Goal: Task Accomplishment & Management: Manage account settings

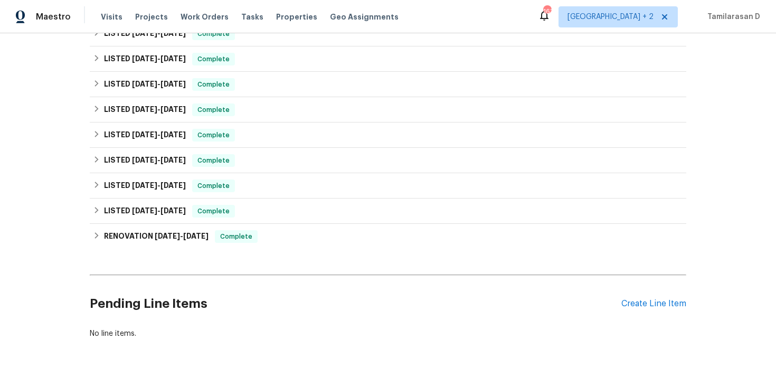
scroll to position [204, 0]
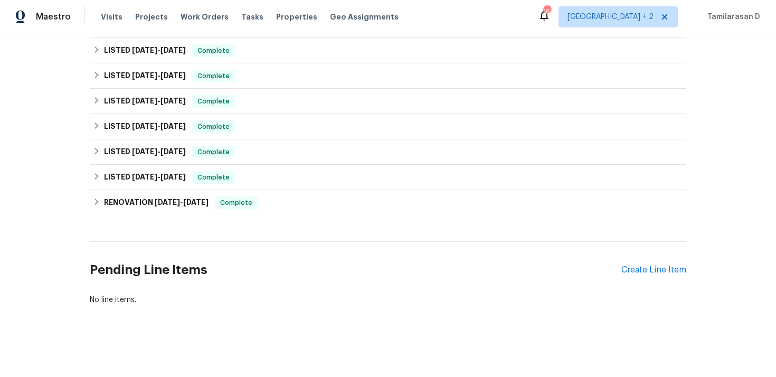
click at [641, 276] on div "Pending Line Items Create Line Item" at bounding box center [388, 269] width 597 height 49
click at [643, 273] on div "Create Line Item" at bounding box center [653, 270] width 65 height 10
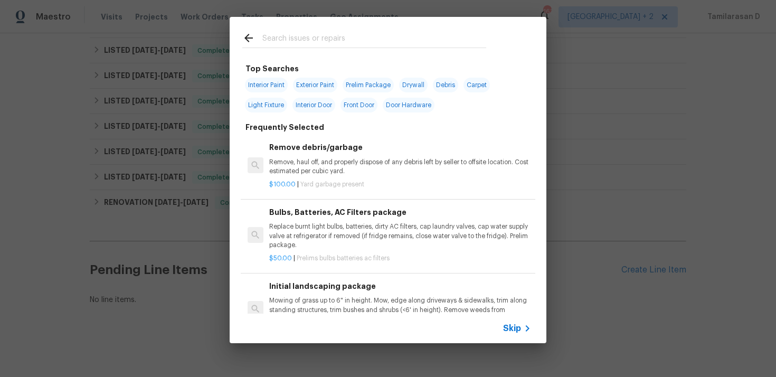
click at [506, 335] on div "Skip" at bounding box center [388, 329] width 317 height 30
click at [509, 325] on span "Skip" at bounding box center [512, 328] width 18 height 11
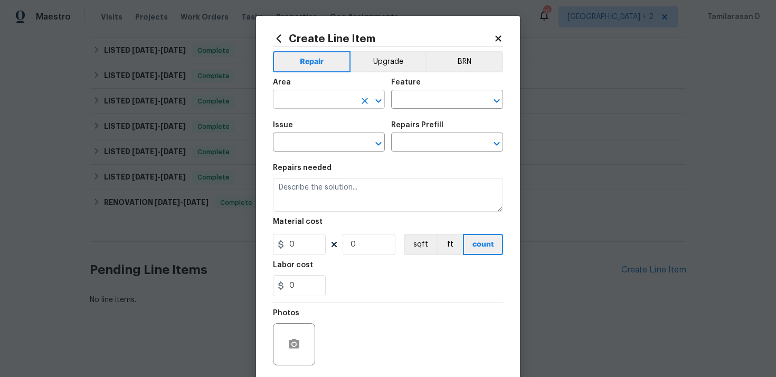
click at [339, 103] on input "text" at bounding box center [314, 100] width 82 height 16
click at [336, 139] on li "Interior Overall" at bounding box center [329, 141] width 112 height 17
type input "Interior Overall"
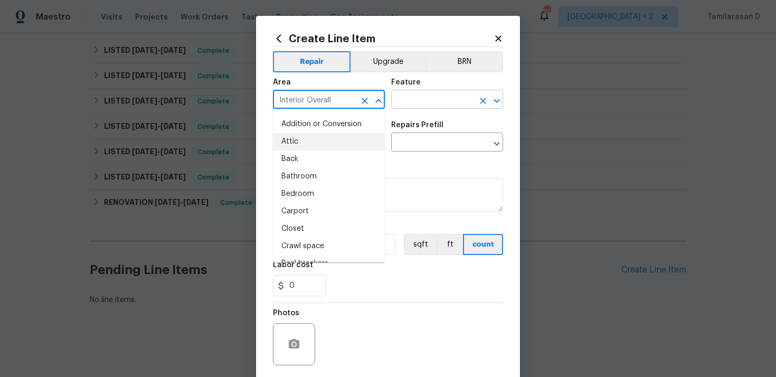
click at [424, 105] on input "text" at bounding box center [432, 100] width 82 height 16
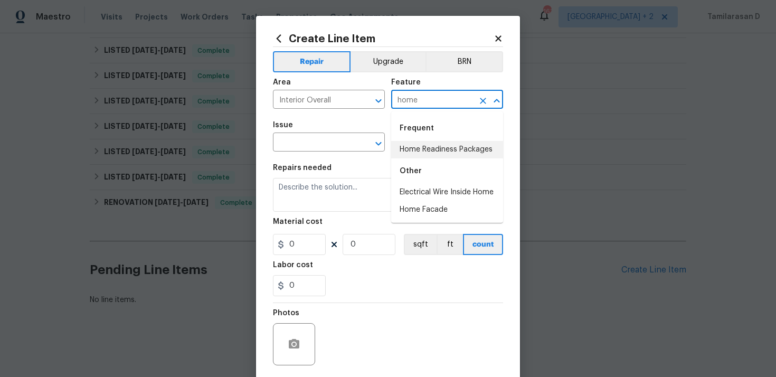
click at [438, 151] on li "Home Readiness Packages" at bounding box center [447, 149] width 112 height 17
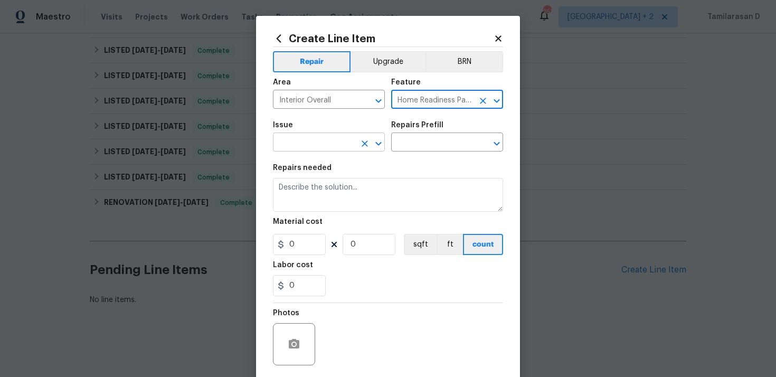
type input "Home Readiness Packages"
click at [303, 136] on input "text" at bounding box center [314, 143] width 82 height 16
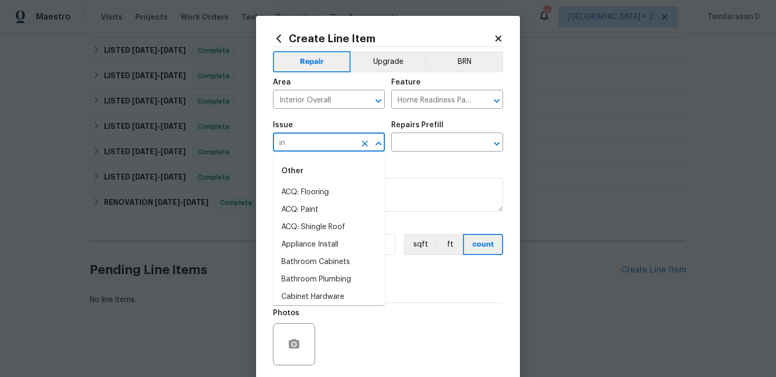
type input "i"
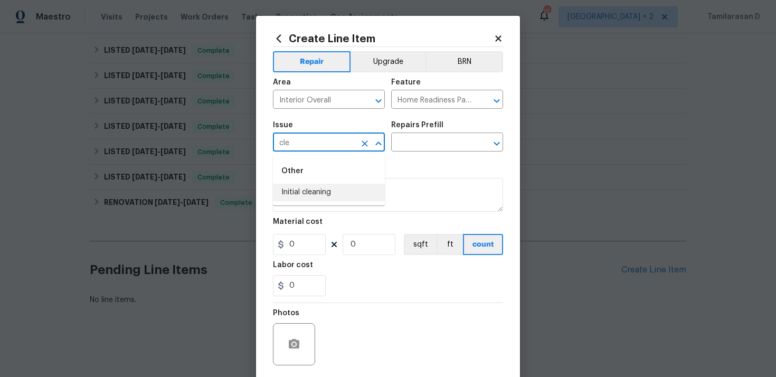
click at [327, 194] on li "Initial cleaning" at bounding box center [329, 192] width 112 height 17
type input "Initial cleaning"
click at [413, 143] on input "text" at bounding box center [432, 143] width 82 height 16
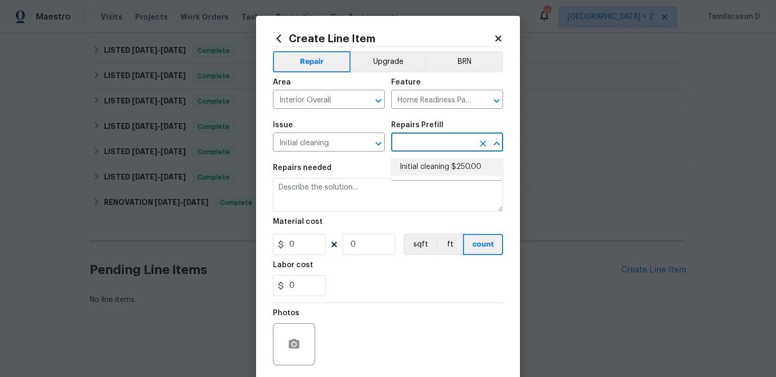
click at [415, 173] on li "Initial cleaning $250.00" at bounding box center [447, 166] width 112 height 17
type textarea "1. Wipe down exterior doors and trim. 2. Clean out all exterior light fixtures …"
type input "1"
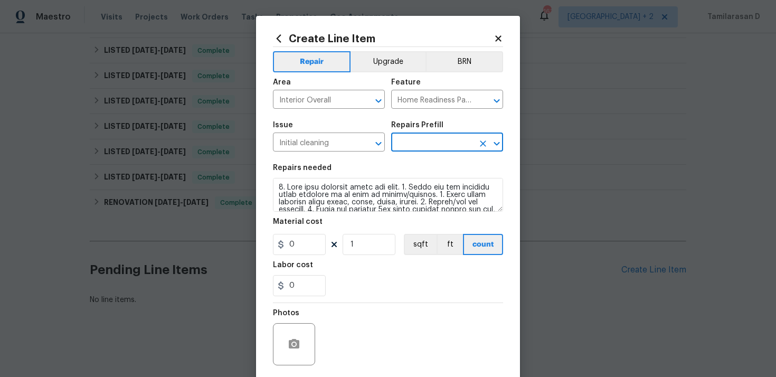
type input "Initial cleaning $250.00"
type input "250"
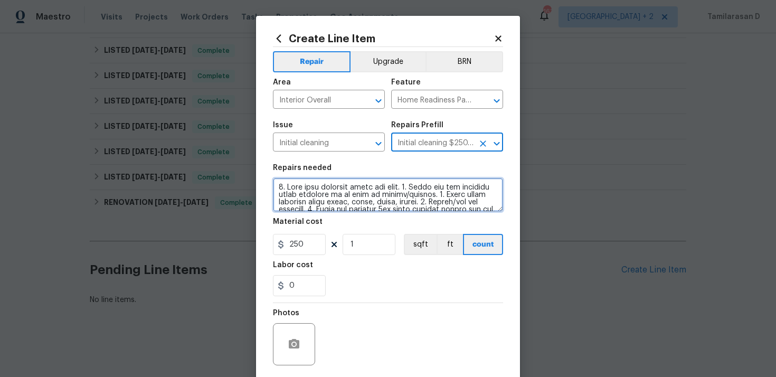
click at [316, 200] on textarea at bounding box center [388, 195] width 230 height 34
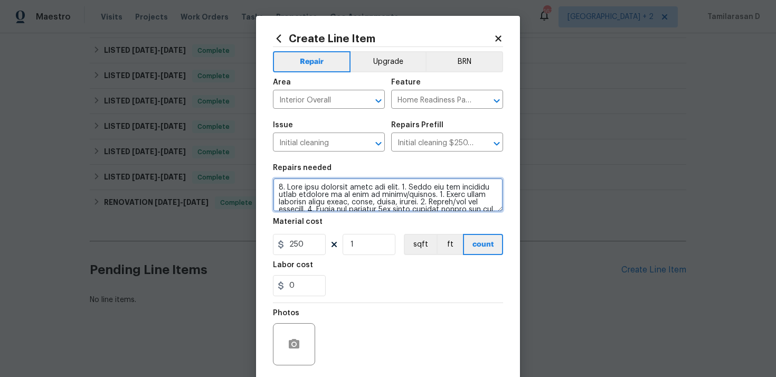
paste textarea "As per the request, WO for deep cleaning - Wipe down exterior doors and trim. 2…"
type textarea "As per the request, WO for deep cleaning - Wipe down exterior doors and trim. 2…"
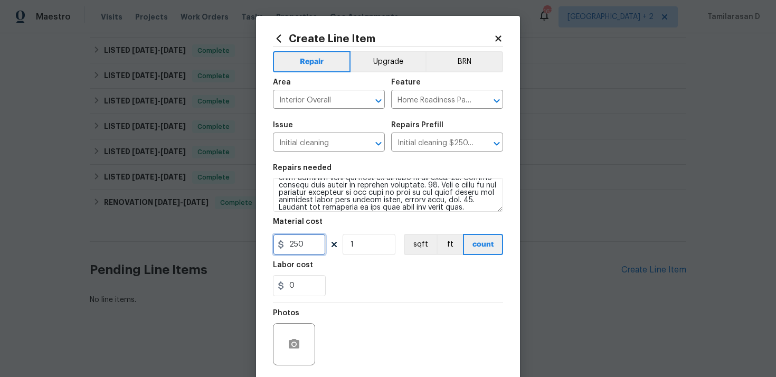
click at [304, 236] on input "250" at bounding box center [299, 244] width 53 height 21
click at [374, 309] on div "Photos" at bounding box center [388, 337] width 230 height 69
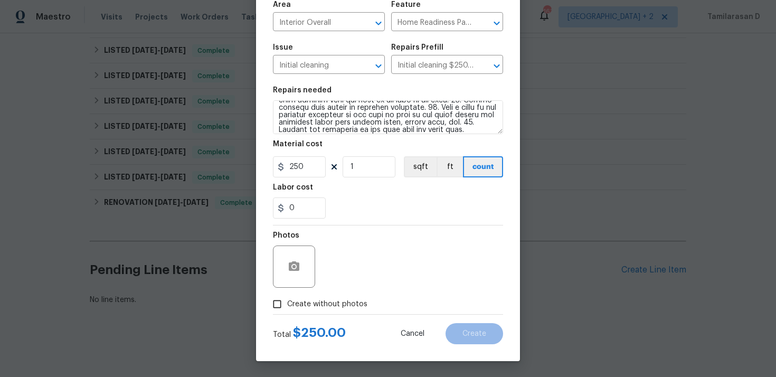
click at [289, 306] on span "Create without photos" at bounding box center [327, 304] width 80 height 11
click at [287, 306] on input "Create without photos" at bounding box center [277, 304] width 20 height 20
checkbox input "true"
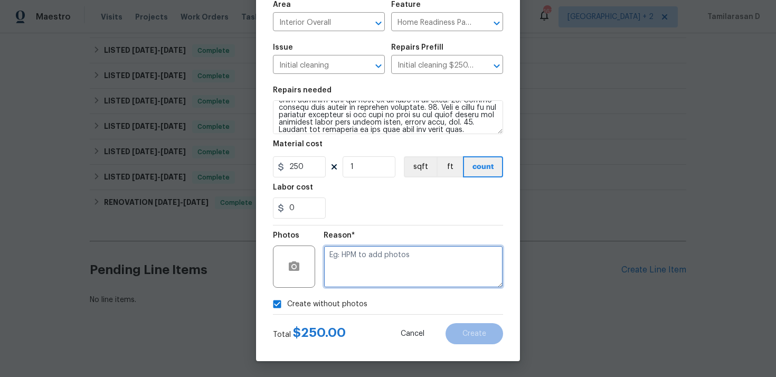
click at [410, 268] on textarea at bounding box center [413, 266] width 179 height 42
type textarea "N/A"
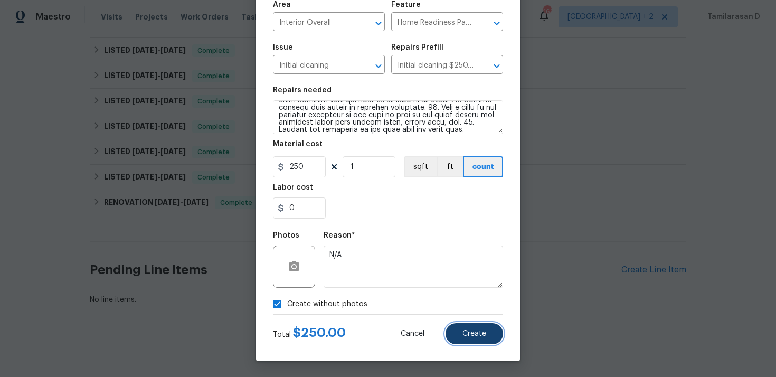
click at [478, 324] on button "Create" at bounding box center [475, 333] width 58 height 21
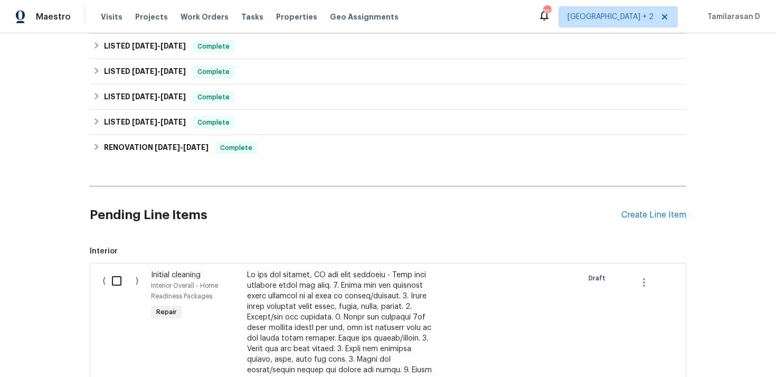
scroll to position [482, 0]
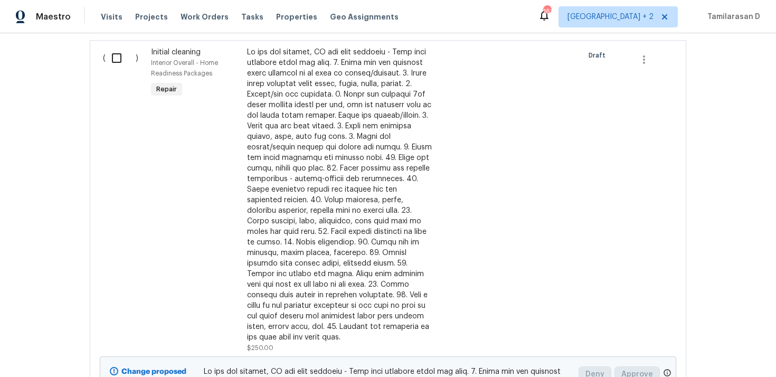
click at [121, 63] on input "checkbox" at bounding box center [121, 58] width 30 height 22
checkbox input "true"
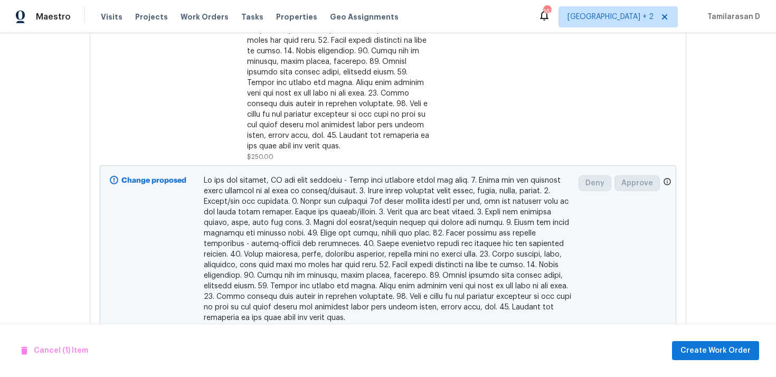
scroll to position [715, 0]
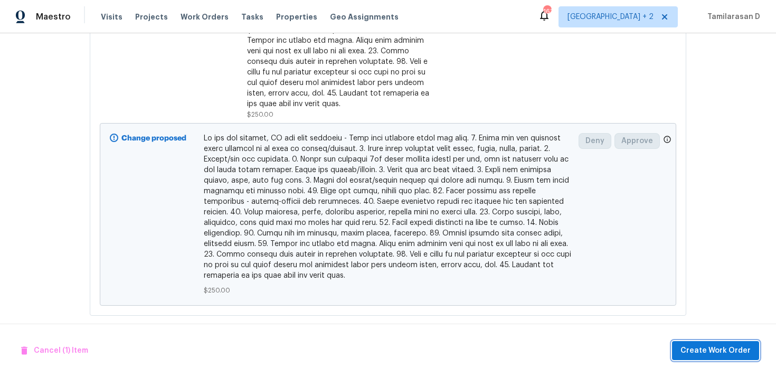
click at [703, 348] on span "Create Work Order" at bounding box center [715, 350] width 70 height 13
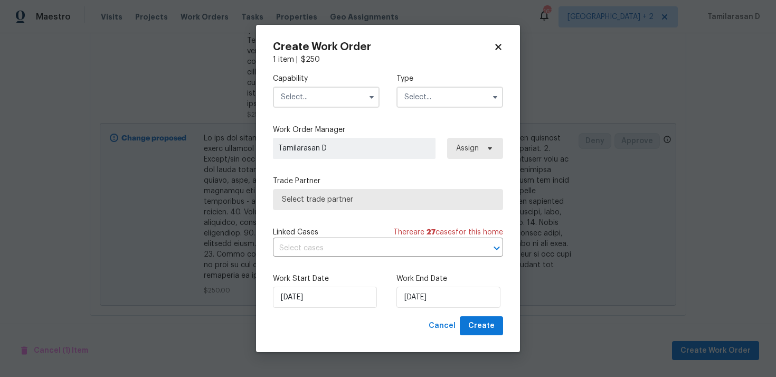
click at [449, 91] on input "text" at bounding box center [449, 97] width 107 height 21
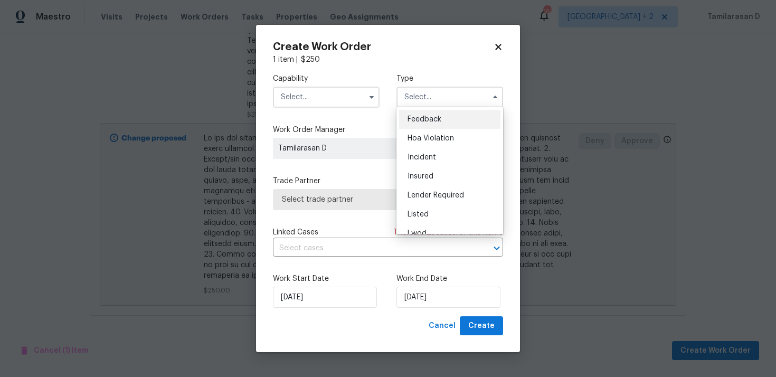
click at [433, 119] on span "Feedback" at bounding box center [425, 119] width 34 height 7
type input "Feedback"
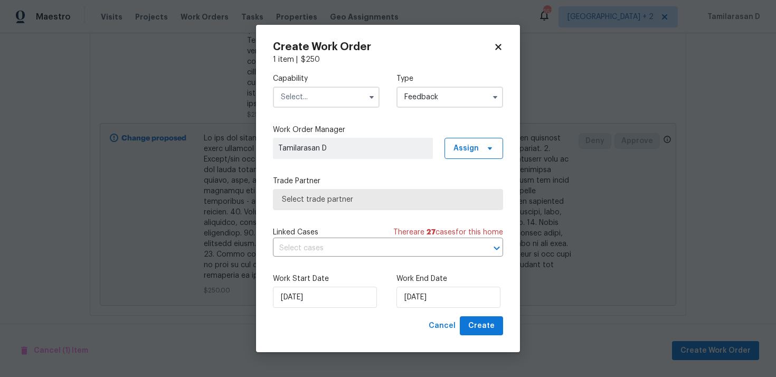
click at [357, 108] on div "Capability Type Feedback" at bounding box center [388, 90] width 230 height 51
click at [359, 96] on input "text" at bounding box center [326, 97] width 107 height 21
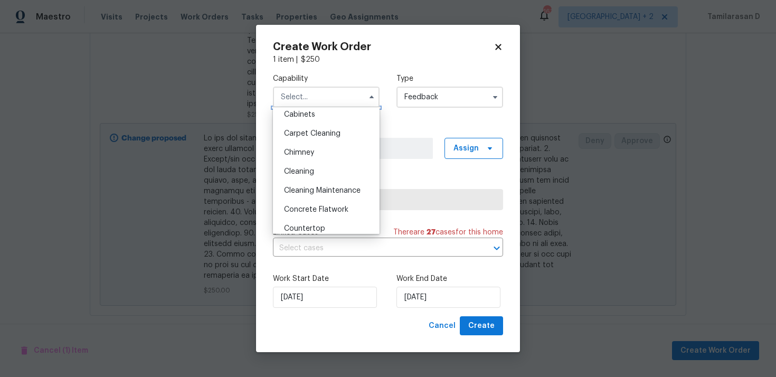
scroll to position [107, 0]
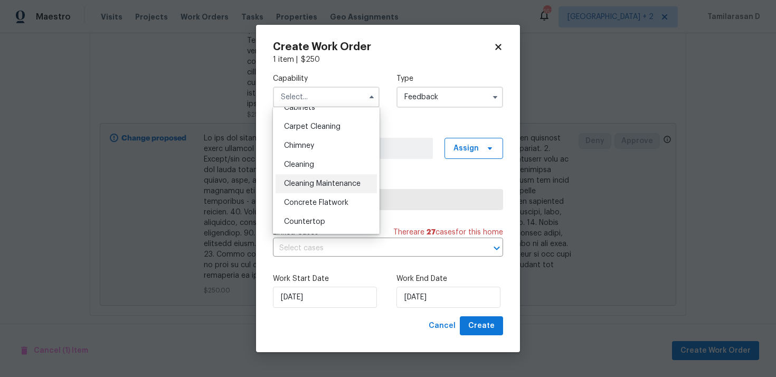
click at [314, 182] on span "Cleaning Maintenance" at bounding box center [322, 183] width 77 height 7
type input "Cleaning Maintenance"
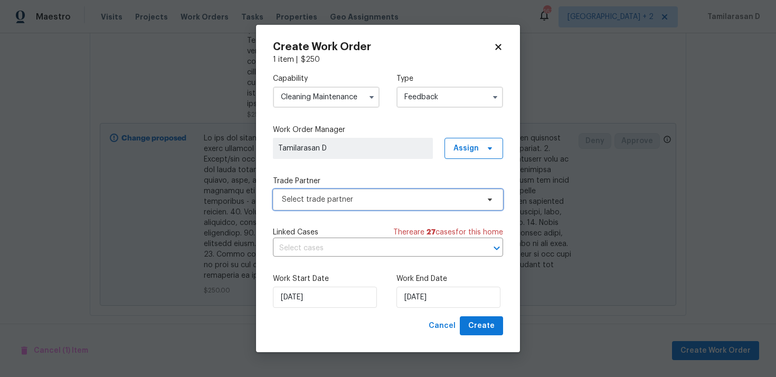
click at [327, 202] on span "Select trade partner" at bounding box center [380, 199] width 197 height 11
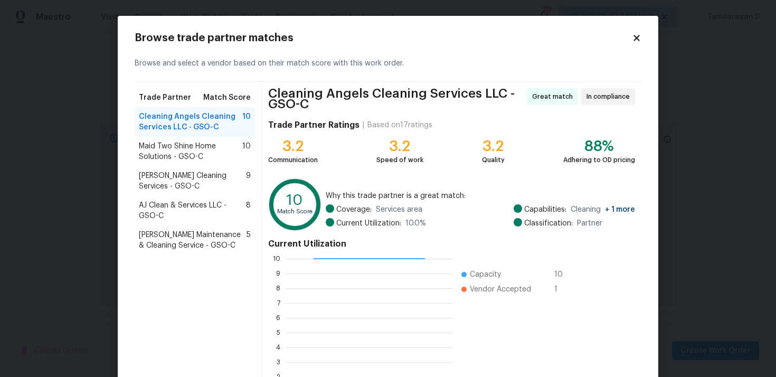
scroll to position [10, 0]
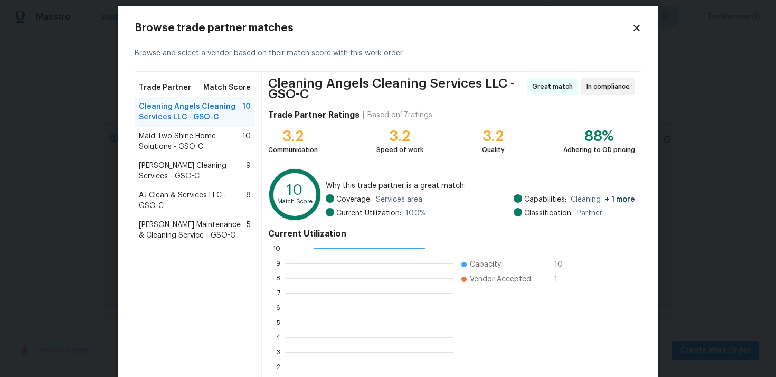
click at [178, 168] on span "DePascale Cleaning Services - GSO-C" at bounding box center [192, 170] width 107 height 21
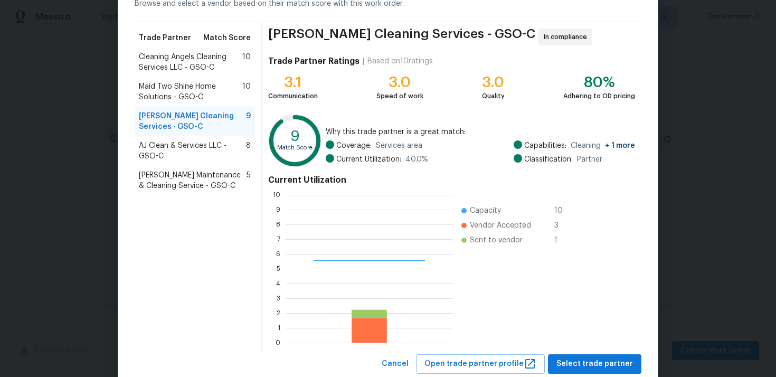
scroll to position [89, 0]
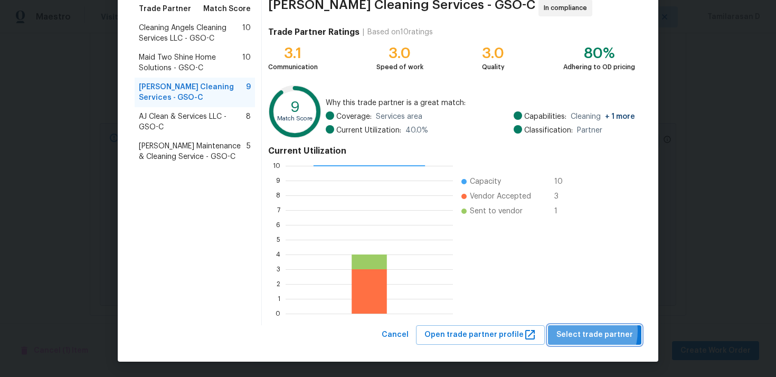
click at [584, 331] on span "Select trade partner" at bounding box center [594, 334] width 77 height 13
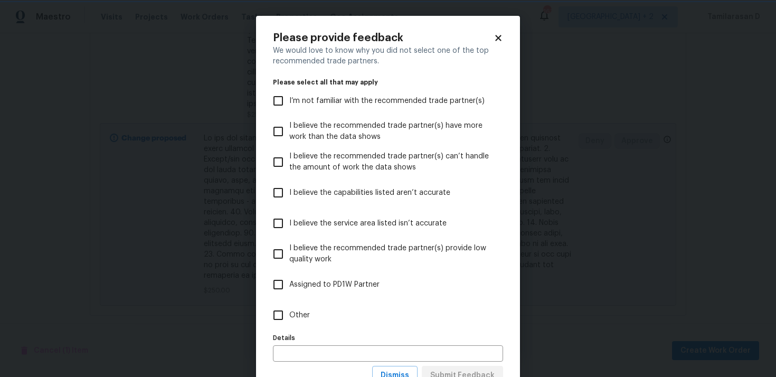
scroll to position [0, 0]
click at [319, 308] on label "Other" at bounding box center [381, 315] width 228 height 31
click at [289, 308] on input "Other" at bounding box center [278, 315] width 22 height 22
checkbox input "true"
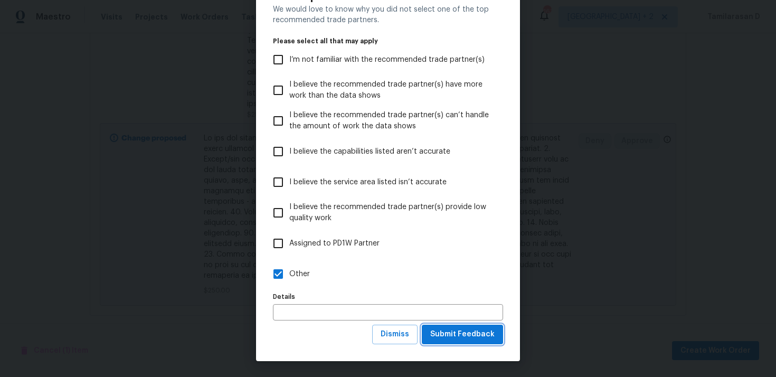
click at [451, 336] on span "Submit Feedback" at bounding box center [462, 334] width 64 height 13
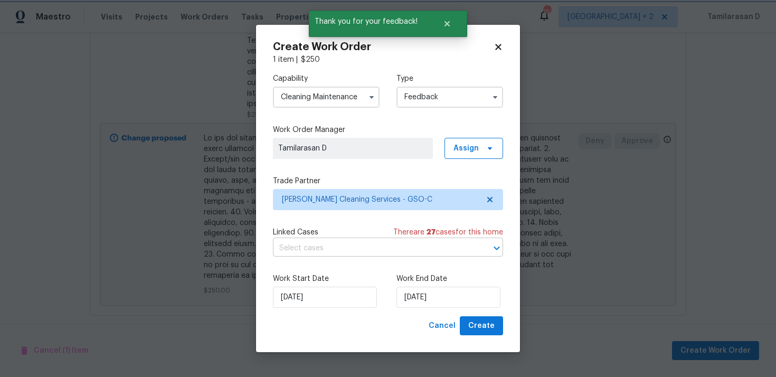
scroll to position [0, 0]
click at [414, 303] on input "26/09/2025" at bounding box center [448, 297] width 104 height 21
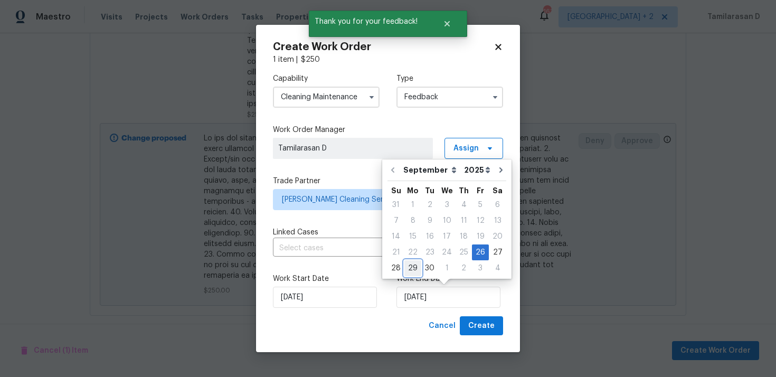
click at [416, 270] on div "29" at bounding box center [412, 268] width 17 height 15
type input "29/09/2025"
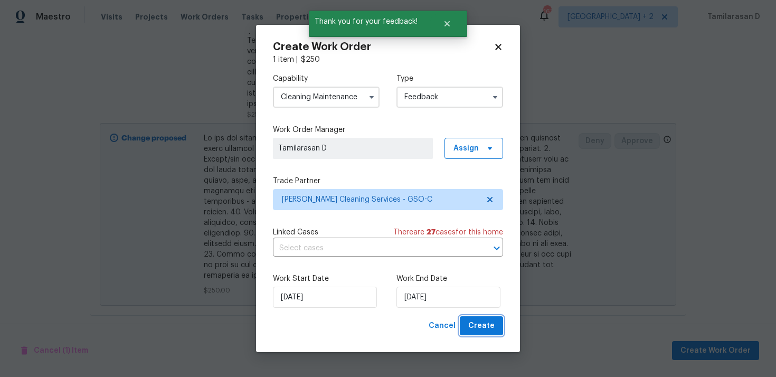
click at [475, 328] on span "Create" at bounding box center [481, 325] width 26 height 13
checkbox input "false"
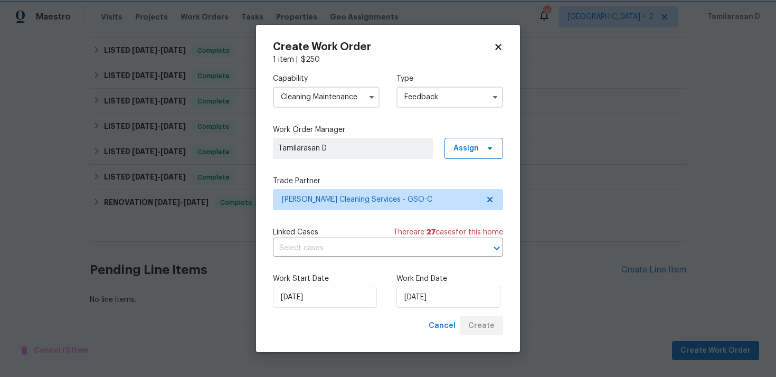
scroll to position [230, 0]
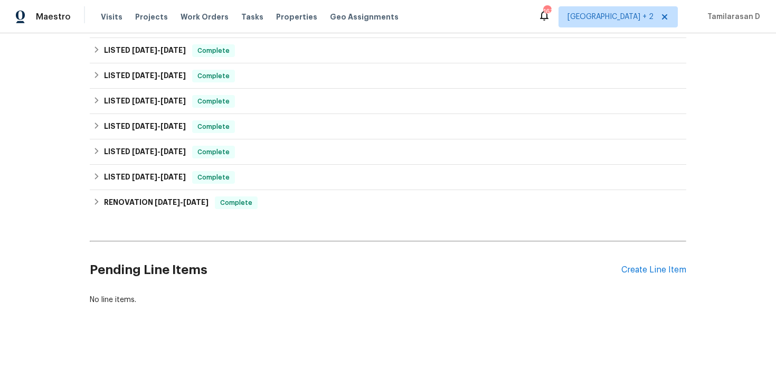
click at [317, 236] on div "Back to all projects 969 Old Linwood Rd, Lexington, NC 27292 3 Beds | 1 Baths |…" at bounding box center [388, 64] width 597 height 497
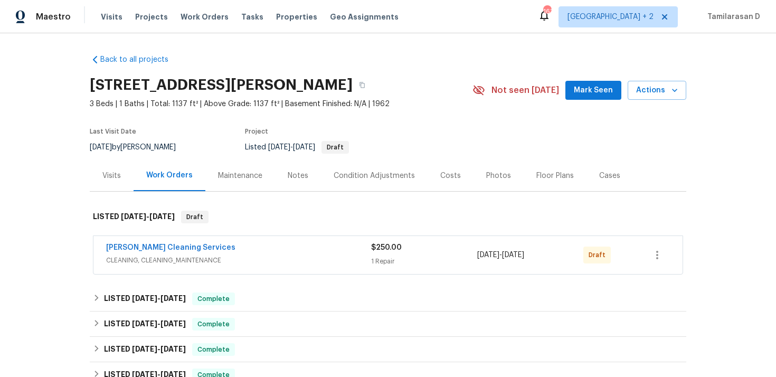
click at [178, 240] on div "DePascale Cleaning Services CLEANING, CLEANING_MAINTENANCE $250.00 1 Repair 9/2…" at bounding box center [387, 255] width 589 height 38
click at [185, 245] on link "DePascale Cleaning Services" at bounding box center [170, 247] width 129 height 7
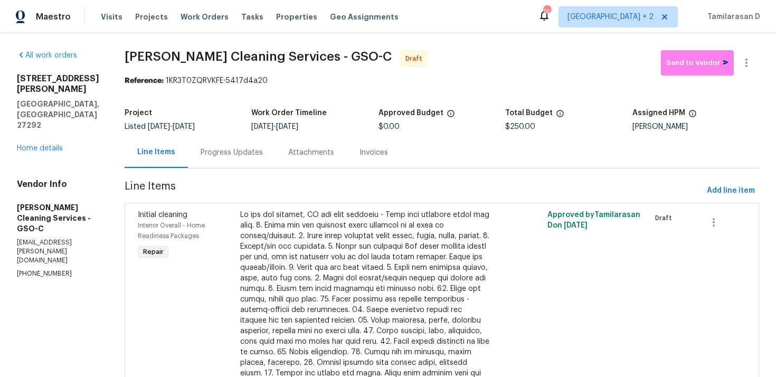
click at [207, 153] on div "Progress Updates" at bounding box center [232, 152] width 62 height 11
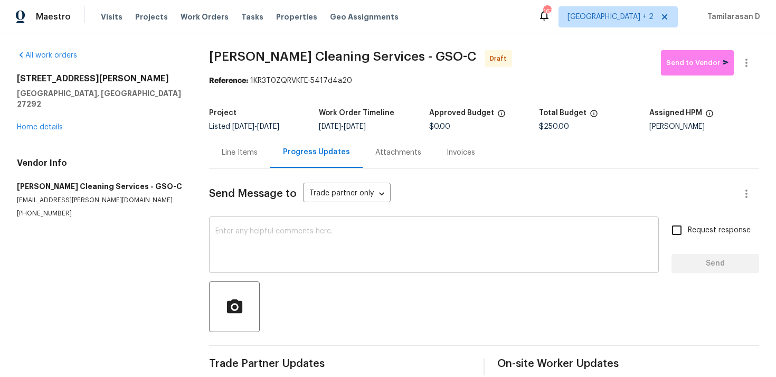
scroll to position [15, 0]
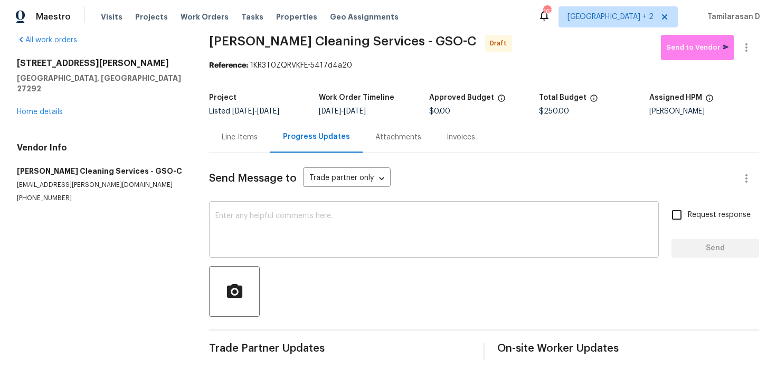
click at [244, 225] on textarea at bounding box center [433, 230] width 437 height 37
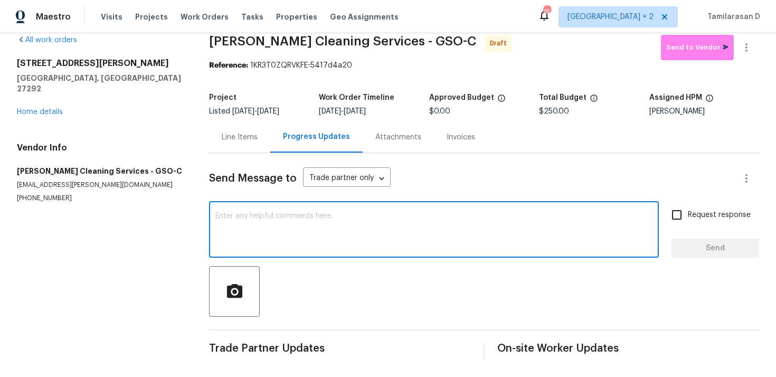
click at [239, 246] on textarea at bounding box center [433, 230] width 437 height 37
paste textarea "Hey, this is Tamil from Opendoor. I’m confirming you received the WO for the pr…"
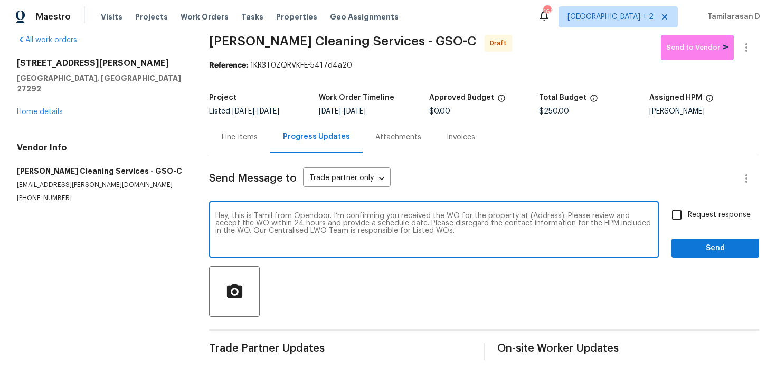
click at [539, 217] on textarea "Hey, this is Tamil from Opendoor. I’m confirming you received the WO for the pr…" at bounding box center [433, 230] width 437 height 37
paste textarea "969 Old Linwood Rd, Lexington, NC 27292"
type textarea "Hey, this is Tamil from Opendoor. I’m confirming you received the WO for the pr…"
click at [686, 212] on input "Request response" at bounding box center [677, 215] width 22 height 22
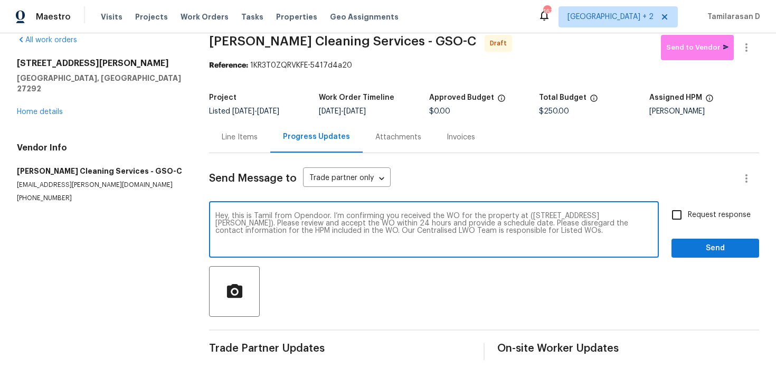
checkbox input "true"
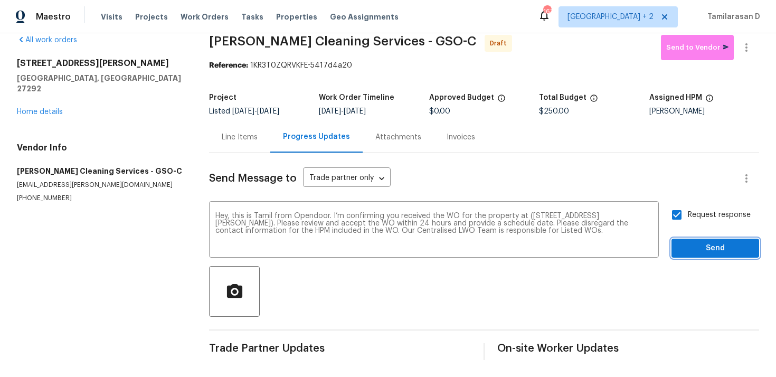
click at [710, 246] on span "Send" at bounding box center [715, 248] width 71 height 13
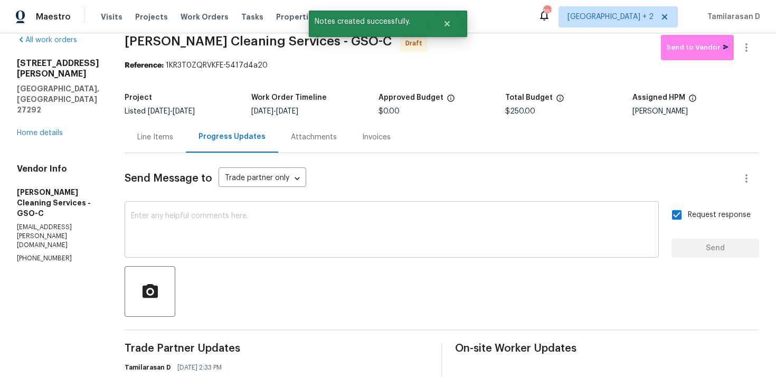
scroll to position [0, 0]
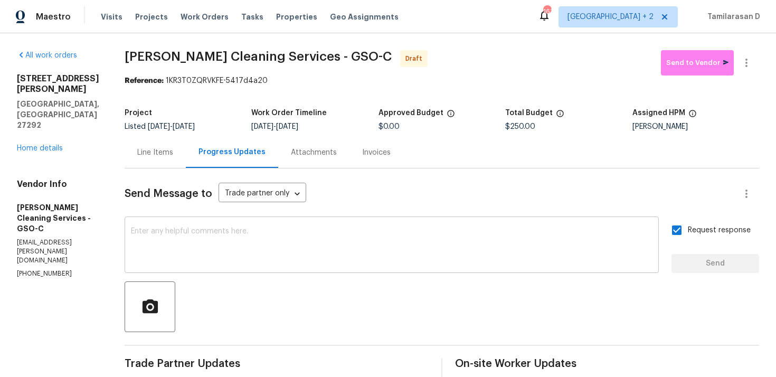
click at [195, 249] on textarea at bounding box center [392, 246] width 522 height 37
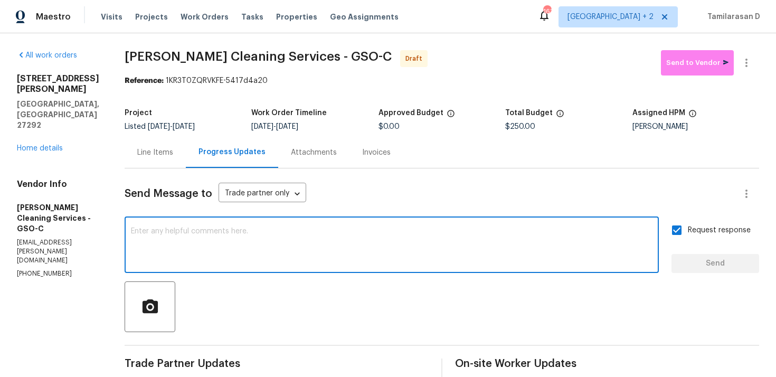
paste textarea "Attention All Work Orders must include before-photos (both close-up and wide-an…"
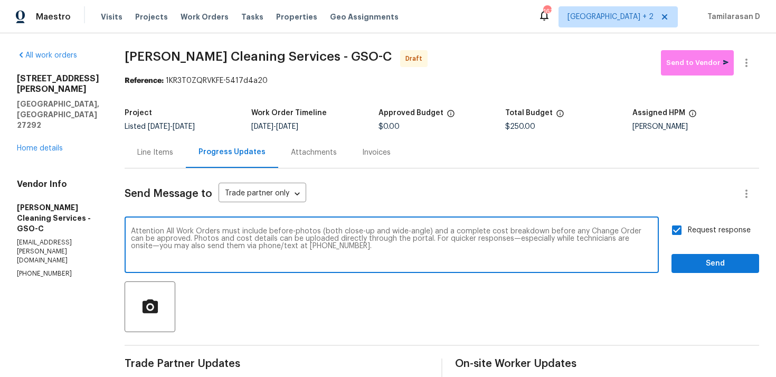
type textarea "Attention All Work Orders must include before-photos (both close-up and wide-an…"
click at [698, 259] on span "Send" at bounding box center [715, 263] width 71 height 13
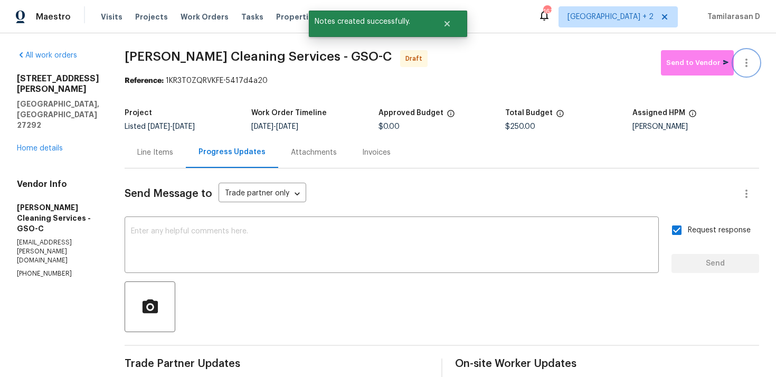
click at [748, 65] on icon "button" at bounding box center [746, 62] width 13 height 13
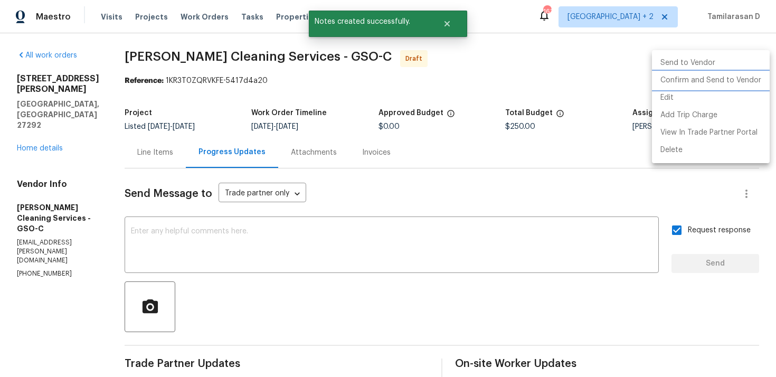
click at [679, 83] on li "Confirm and Send to Vendor" at bounding box center [711, 80] width 118 height 17
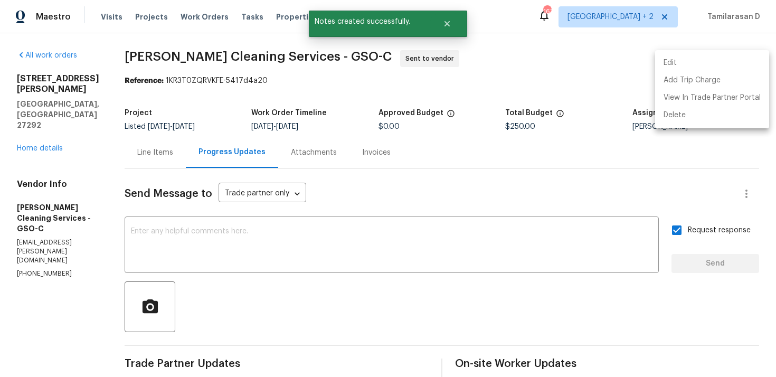
click at [554, 77] on div at bounding box center [388, 188] width 776 height 377
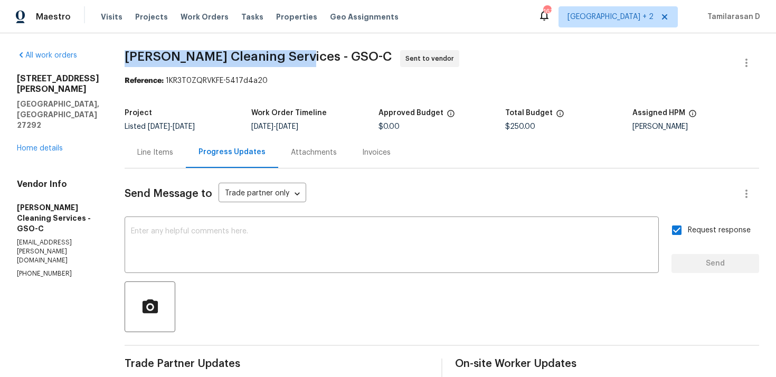
drag, startPoint x: 120, startPoint y: 58, endPoint x: 295, endPoint y: 59, distance: 174.7
click at [296, 59] on span "DePascale Cleaning Services - GSO-C" at bounding box center [258, 56] width 267 height 13
copy span "DePascale Cleaning Services"
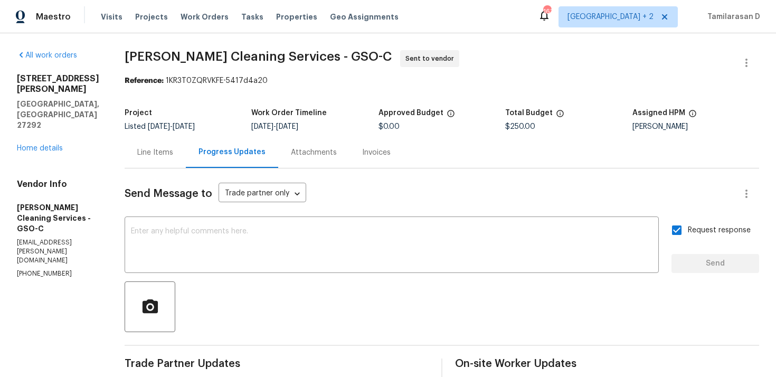
click at [136, 72] on span "DePascale Cleaning Services - GSO-C Sent to vendor" at bounding box center [429, 62] width 609 height 25
click at [228, 110] on div "Project" at bounding box center [188, 116] width 127 height 14
click at [212, 100] on section "DePascale Cleaning Services - GSO-C Sent to vendor Reference: 1KR3T0ZQRVKFE-541…" at bounding box center [442, 290] width 635 height 481
click at [179, 136] on div "Project Listed 9/26/2025 - 9/29/2025 Work Order Timeline 9/26/2025 - 9/29/2025 …" at bounding box center [442, 120] width 635 height 34
click at [188, 89] on section "DePascale Cleaning Services - GSO-C Sent to vendor Reference: 1KR3T0ZQRVKFE-541…" at bounding box center [442, 290] width 635 height 481
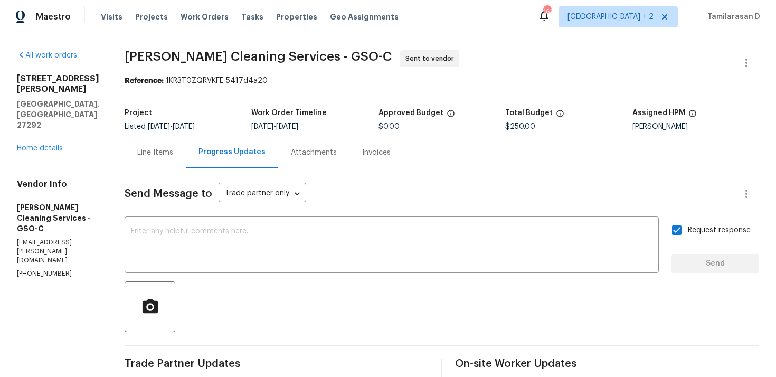
click at [186, 89] on section "DePascale Cleaning Services - GSO-C Sent to vendor Reference: 1KR3T0ZQRVKFE-541…" at bounding box center [442, 290] width 635 height 481
click at [194, 41] on div "All work orders 969 Old Linwood Rd Lexington, NC 27292 Home details Vendor Info…" at bounding box center [388, 290] width 776 height 515
click at [203, 97] on section "DePascale Cleaning Services - GSO-C Sent to vendor Reference: 1KR3T0ZQRVKFE-541…" at bounding box center [442, 290] width 635 height 481
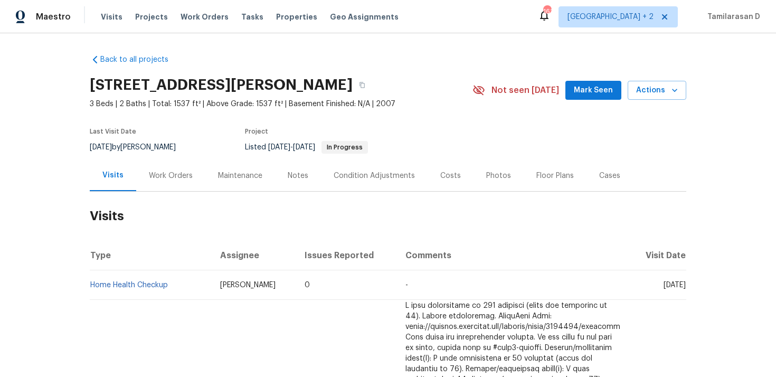
click at [180, 181] on div "Work Orders" at bounding box center [170, 175] width 69 height 31
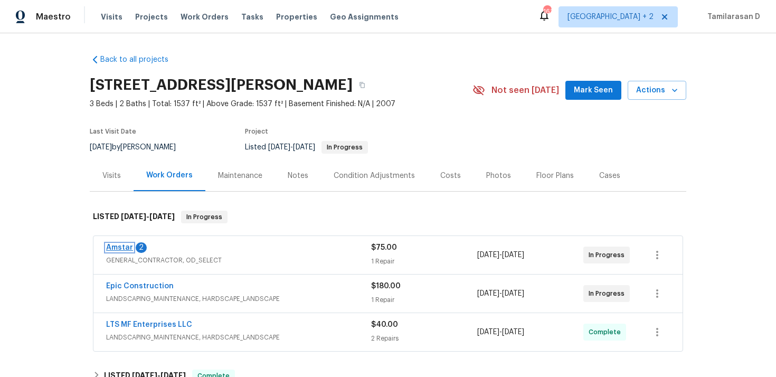
click at [122, 247] on link "Amstar" at bounding box center [119, 247] width 27 height 7
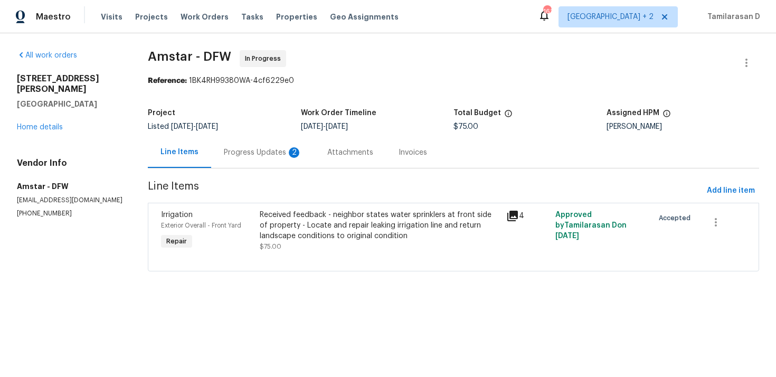
click at [246, 155] on div "Progress Updates 2" at bounding box center [263, 152] width 78 height 11
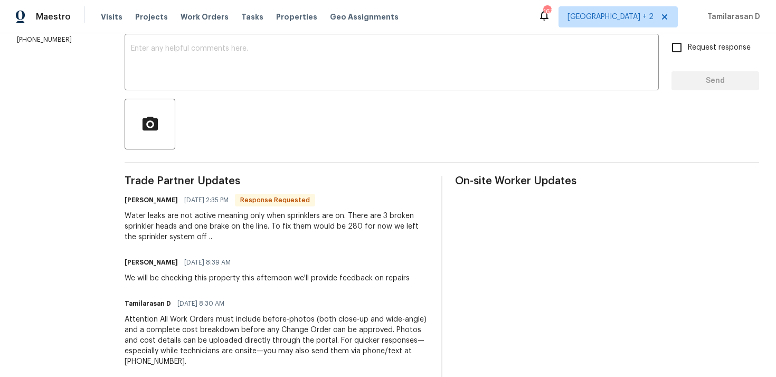
scroll to position [179, 0]
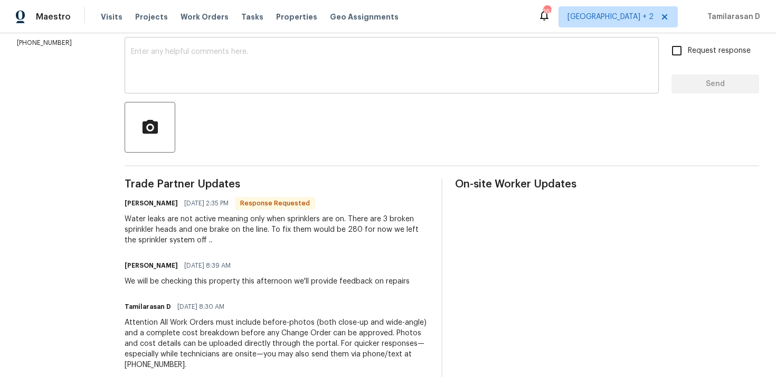
click at [180, 79] on textarea at bounding box center [392, 66] width 522 height 37
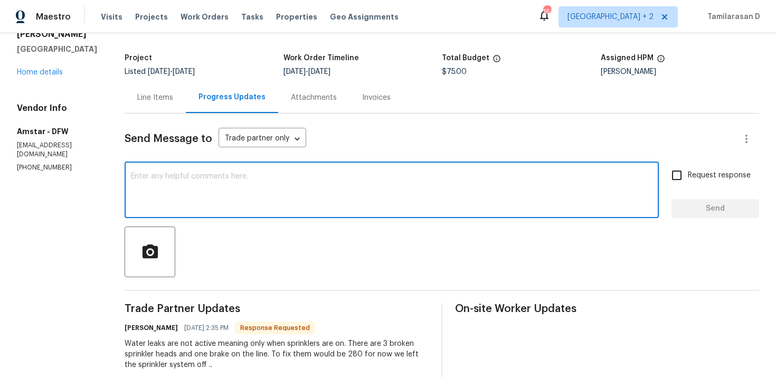
scroll to position [37, 0]
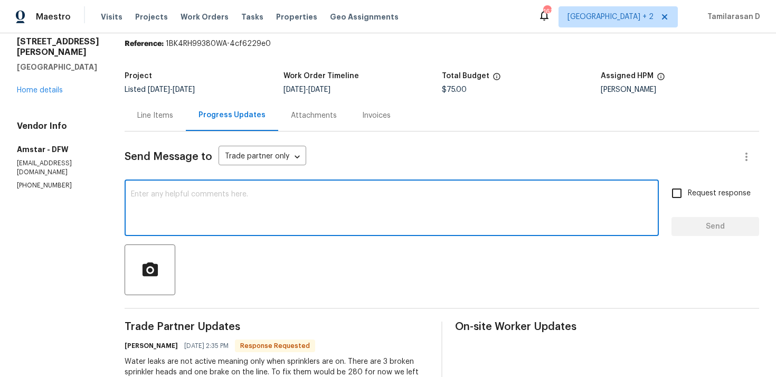
click at [166, 113] on div "Line Items" at bounding box center [155, 115] width 36 height 11
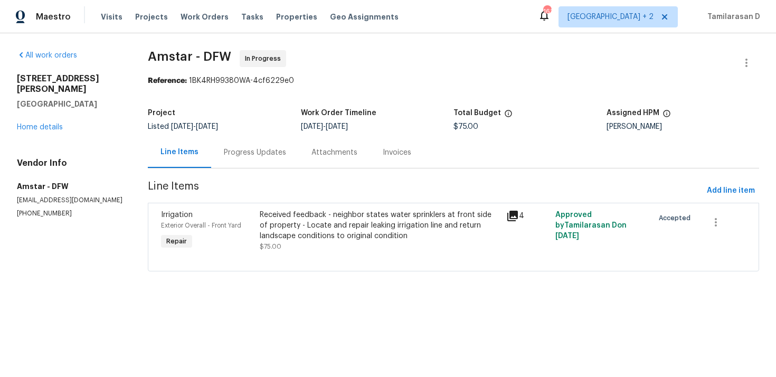
click at [343, 230] on div "Received feedback - neighbor states water sprinklers at front side of property …" at bounding box center [380, 226] width 240 height 32
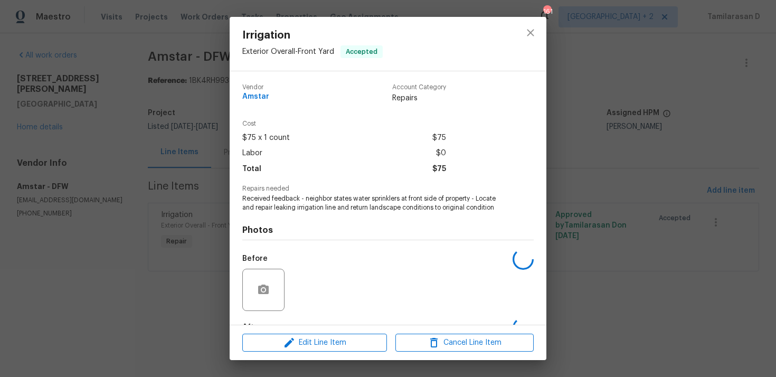
scroll to position [65, 0]
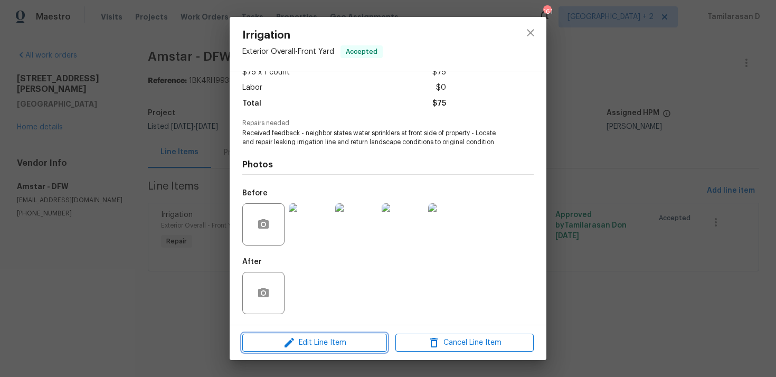
click at [310, 340] on span "Edit Line Item" at bounding box center [314, 342] width 138 height 13
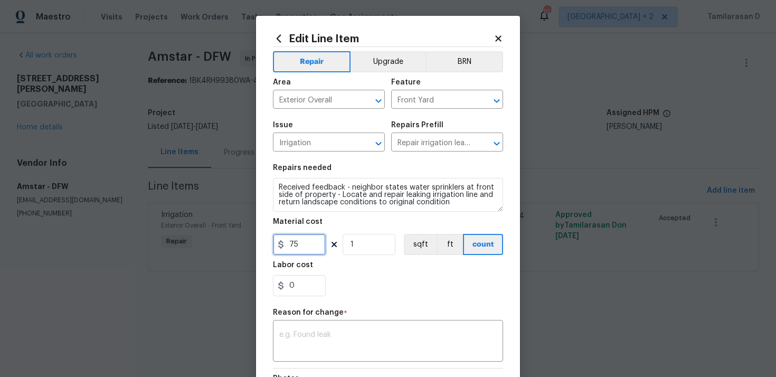
click at [297, 243] on input "75" at bounding box center [299, 244] width 53 height 21
type input "280"
click at [300, 360] on div "x ​" at bounding box center [388, 342] width 230 height 39
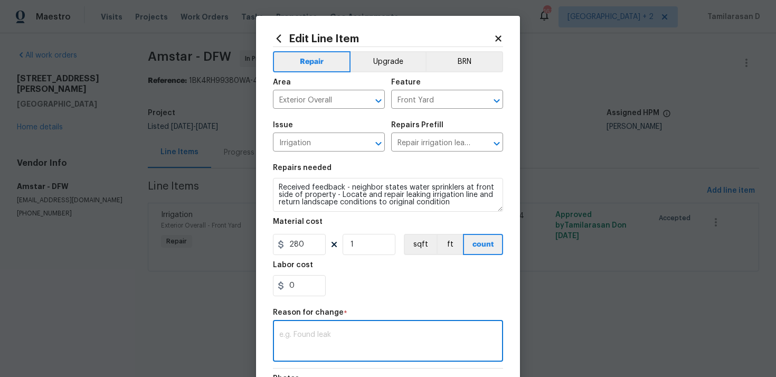
paste textarea "(TD) Updated per vendor’s final cost"
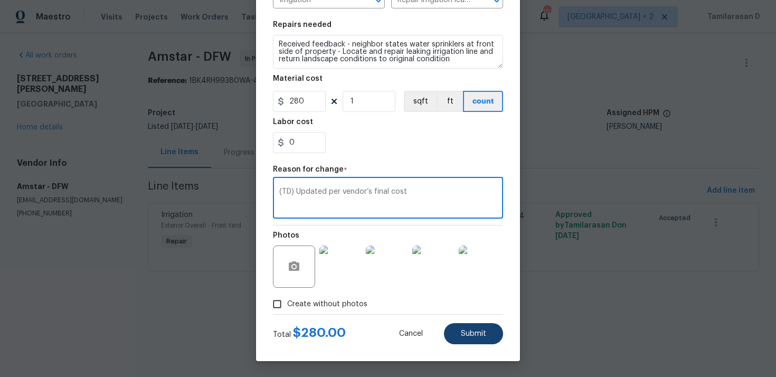
type textarea "(TD) Updated per vendor’s final cost"
click at [476, 335] on span "Submit" at bounding box center [473, 334] width 25 height 8
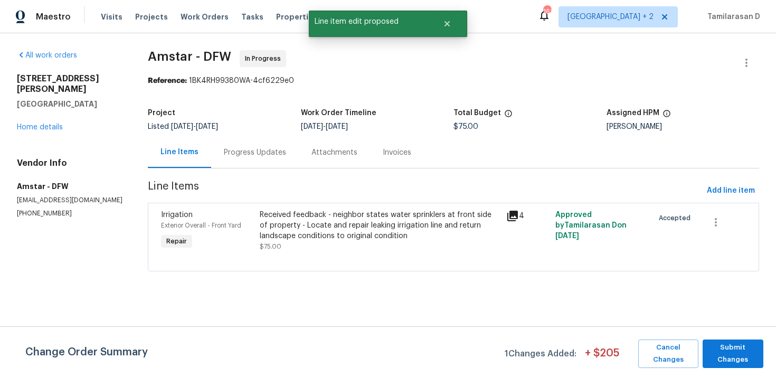
scroll to position [0, 0]
click at [711, 358] on span "Submit Changes" at bounding box center [733, 354] width 50 height 24
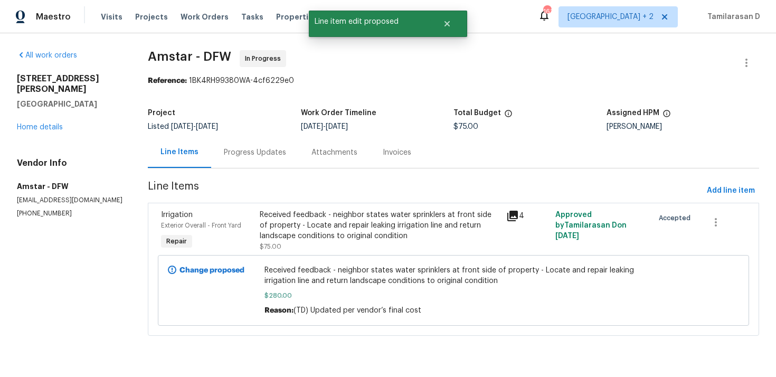
click at [269, 148] on div "Progress Updates" at bounding box center [255, 152] width 62 height 11
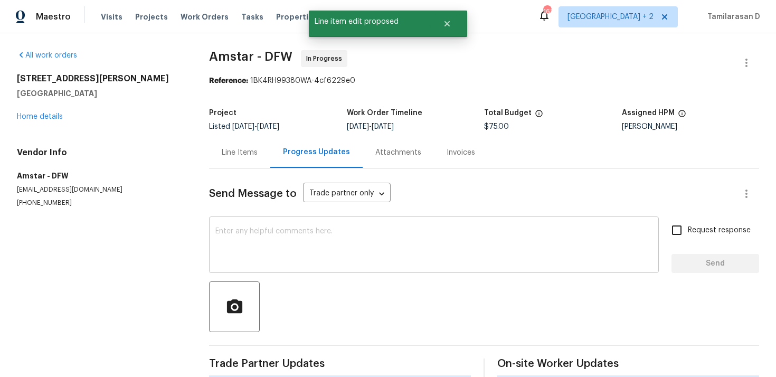
click at [263, 239] on textarea at bounding box center [433, 246] width 437 height 37
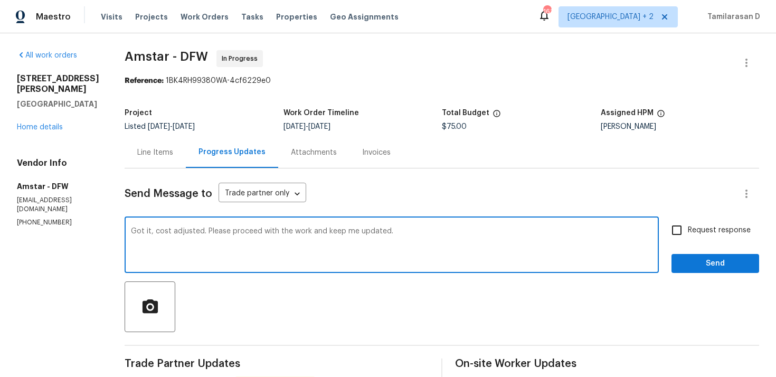
type textarea "Got it, cost adjusted. Please proceed with the work and keep me updated."
click at [686, 227] on input "Request response" at bounding box center [677, 230] width 22 height 22
checkbox input "true"
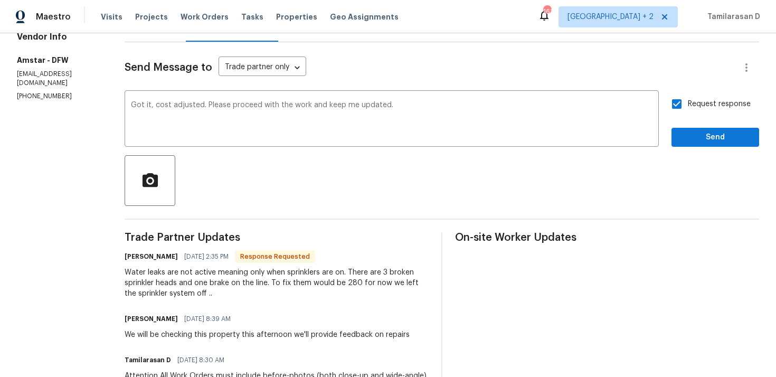
scroll to position [129, 0]
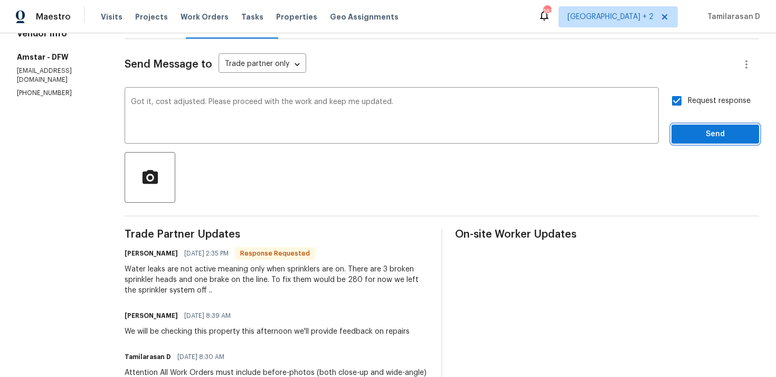
click at [686, 139] on span "Send" at bounding box center [715, 134] width 71 height 13
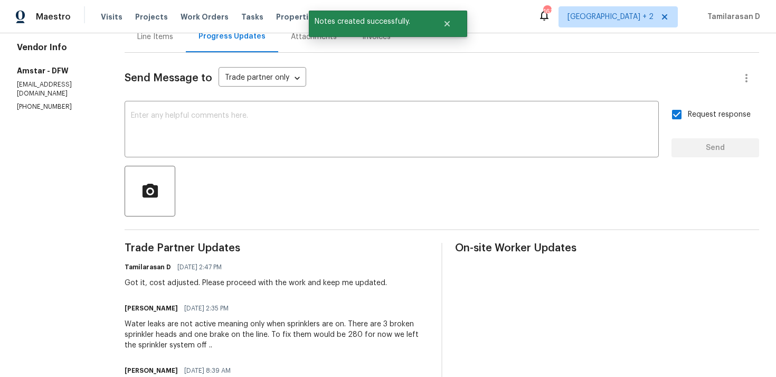
scroll to position [152, 0]
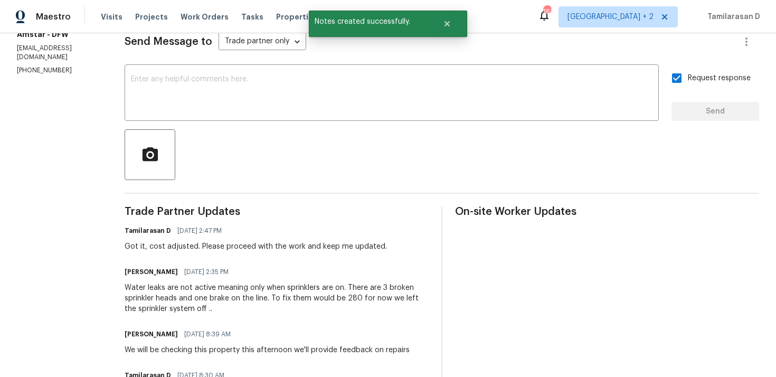
click at [254, 292] on div "Water leaks are not active meaning only when sprinklers are on. There are 3 bro…" at bounding box center [277, 298] width 304 height 32
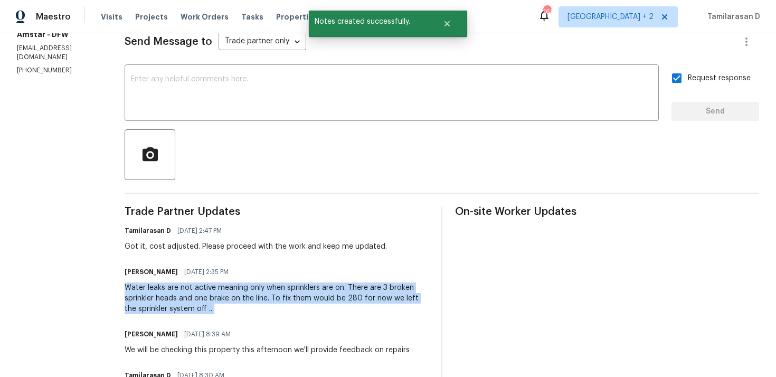
copy div "Water leaks are not active meaning only when sprinklers are on. There are 3 bro…"
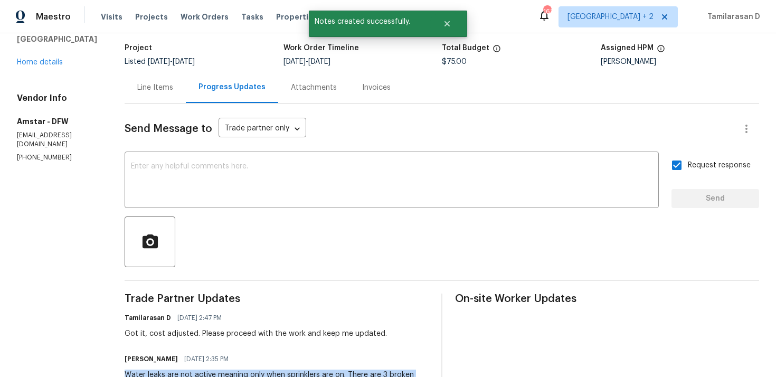
scroll to position [0, 0]
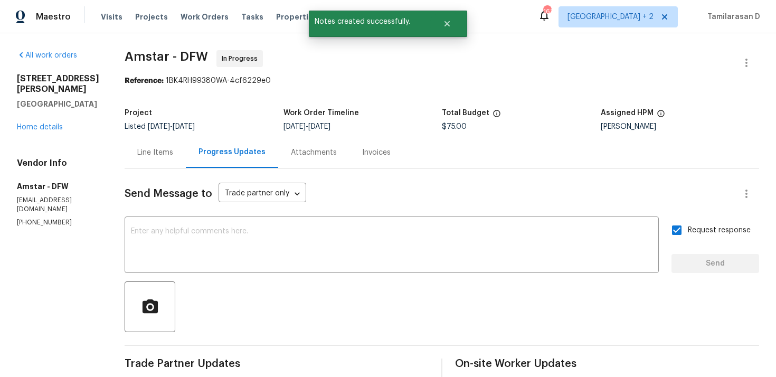
click at [162, 159] on div "Line Items" at bounding box center [155, 152] width 61 height 31
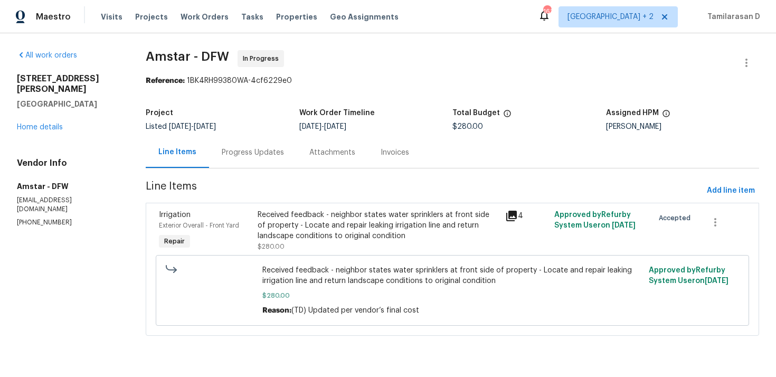
click at [245, 156] on div "Progress Updates" at bounding box center [253, 152] width 62 height 11
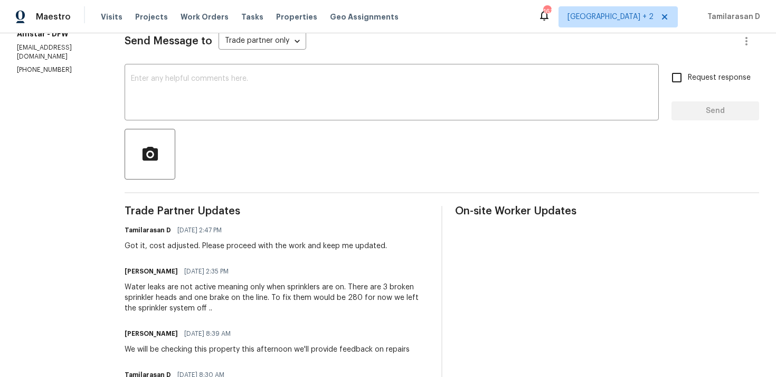
scroll to position [121, 0]
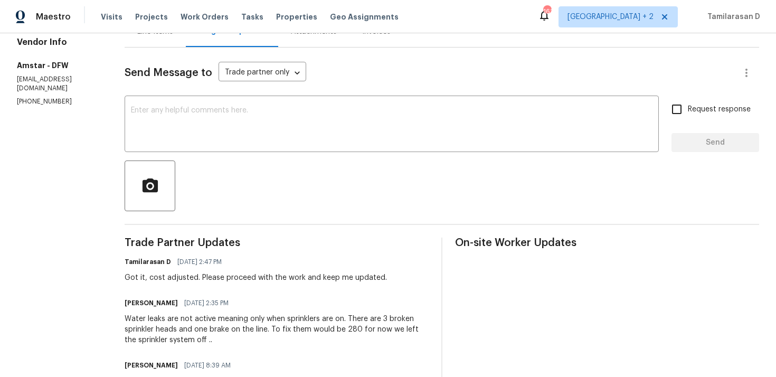
click at [196, 278] on div "Got it, cost adjusted. Please proceed with the work and keep me updated." at bounding box center [256, 277] width 262 height 11
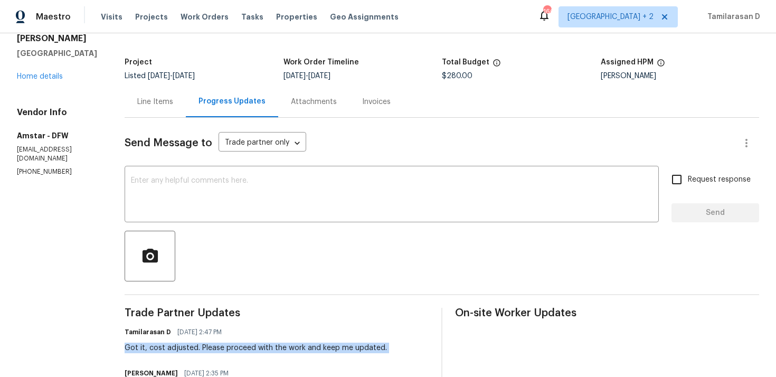
scroll to position [0, 0]
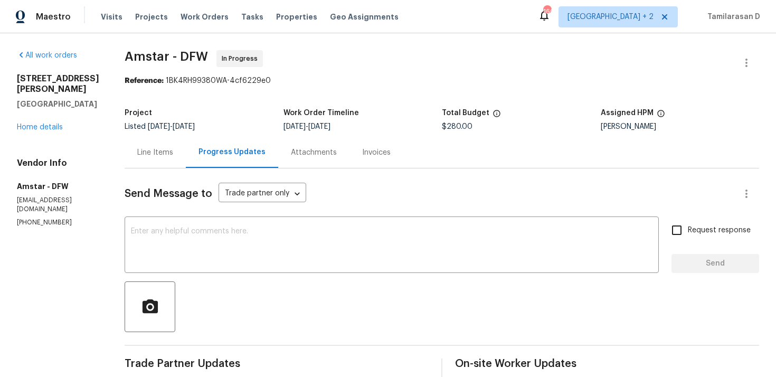
click at [250, 107] on div "Project Listed 9/15/2025 - 9/29/2025 Work Order Timeline 9/26/2025 - 9/29/2025 …" at bounding box center [442, 120] width 635 height 34
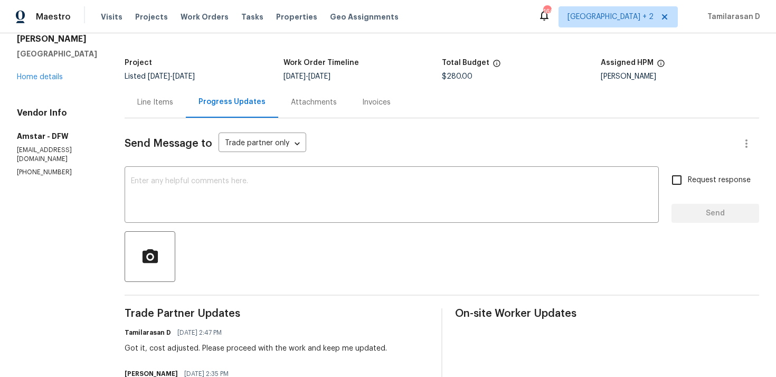
scroll to position [32, 0]
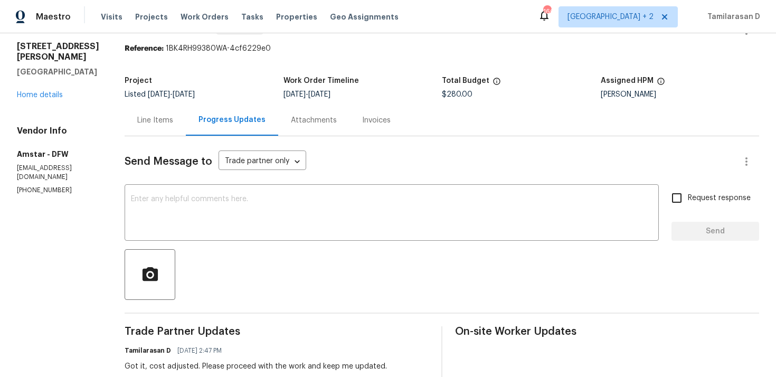
click at [142, 119] on div "Line Items" at bounding box center [155, 120] width 36 height 11
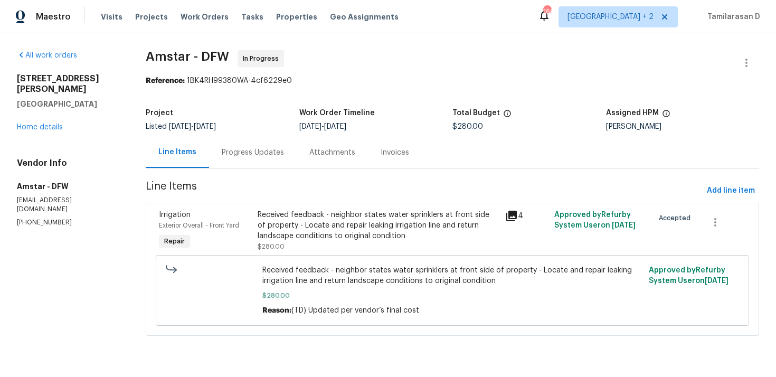
click at [227, 149] on div "Progress Updates" at bounding box center [253, 152] width 62 height 11
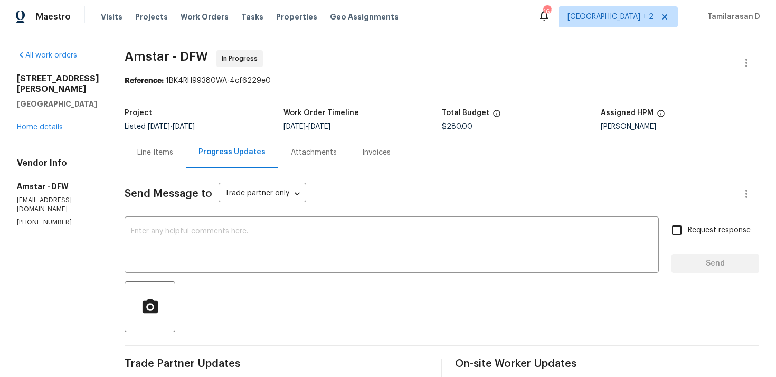
click at [163, 152] on div "Line Items" at bounding box center [155, 152] width 36 height 11
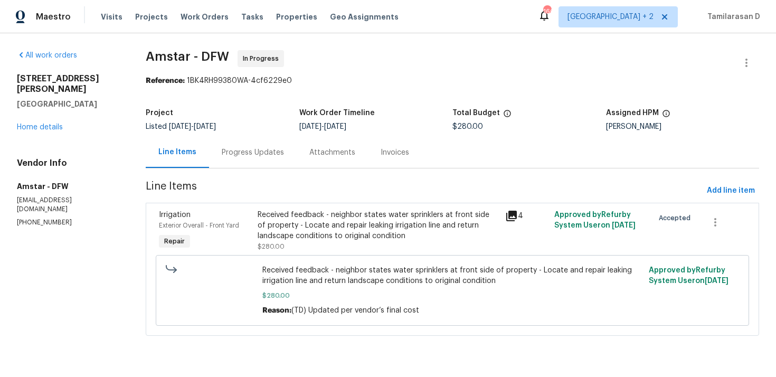
click at [239, 158] on div "Progress Updates" at bounding box center [253, 152] width 88 height 31
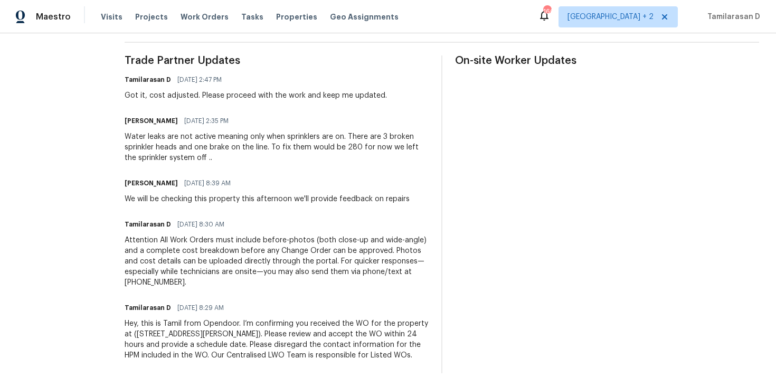
scroll to position [316, 0]
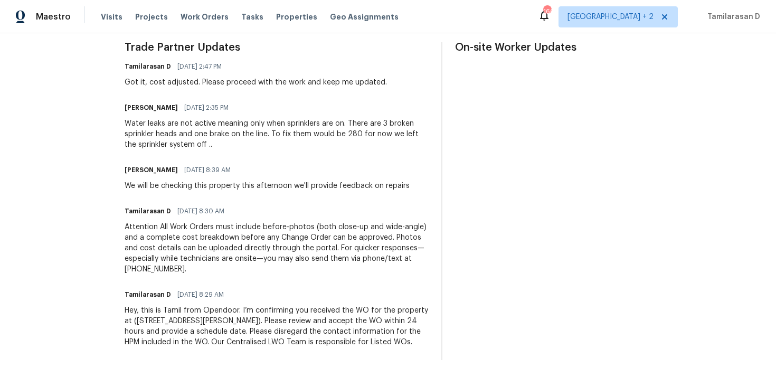
click at [232, 210] on div "Tamilarasan D 09/26/2025 8:30 AM" at bounding box center [277, 211] width 304 height 15
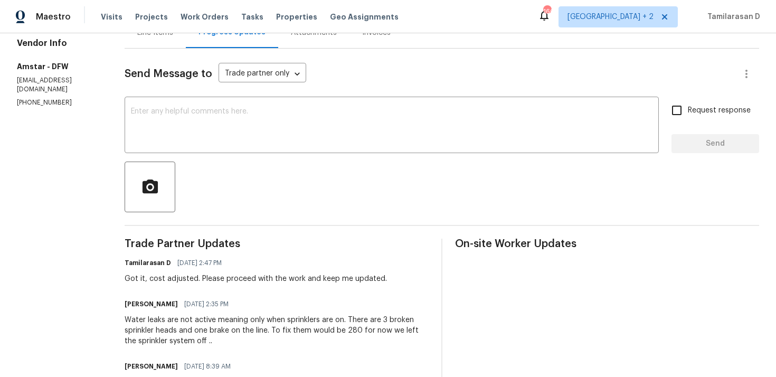
scroll to position [0, 0]
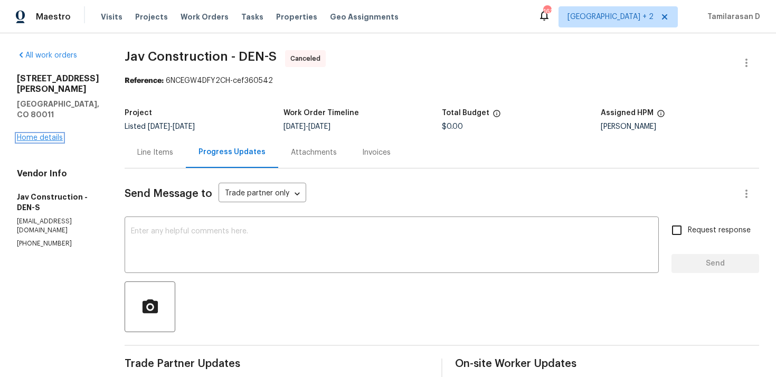
click at [43, 134] on link "Home details" at bounding box center [40, 137] width 46 height 7
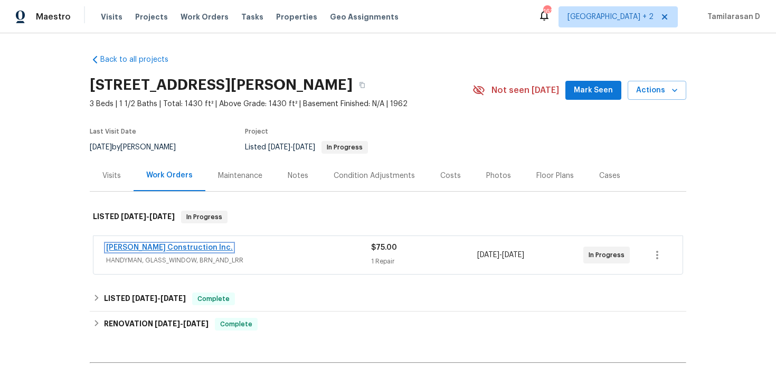
click at [152, 245] on link "[PERSON_NAME] Construction Inc." at bounding box center [169, 247] width 127 height 7
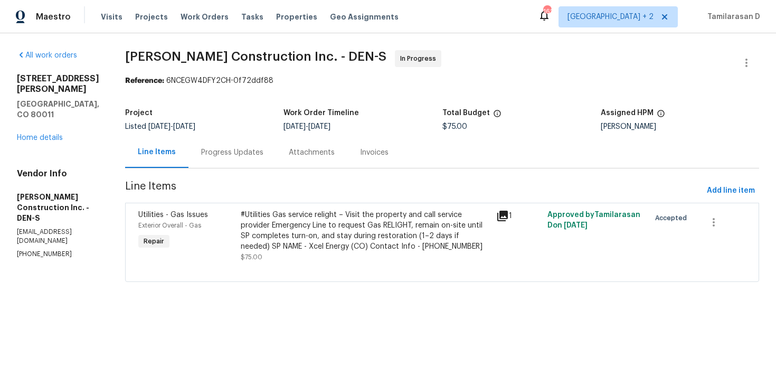
click at [240, 168] on div "Progress Updates" at bounding box center [232, 152] width 88 height 31
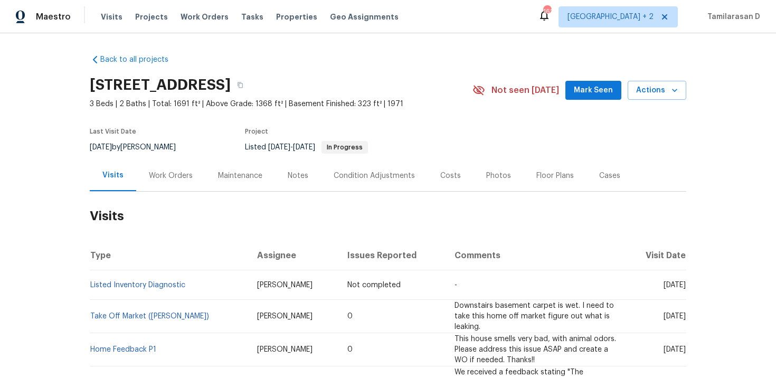
click at [173, 172] on div "Work Orders" at bounding box center [171, 176] width 44 height 11
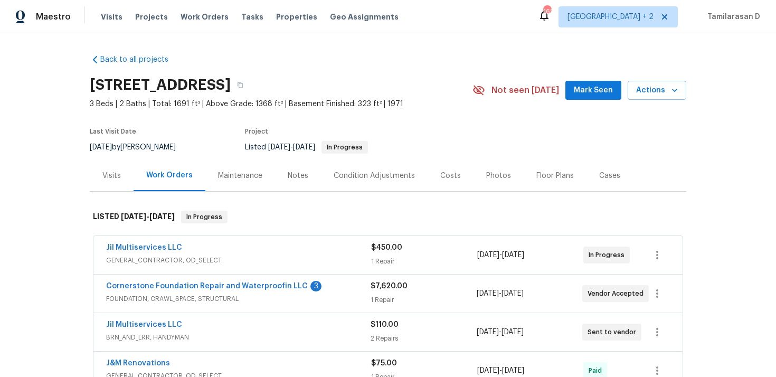
click at [181, 281] on span "Cornerstone Foundation Repair and Waterproofin LLC" at bounding box center [207, 286] width 202 height 11
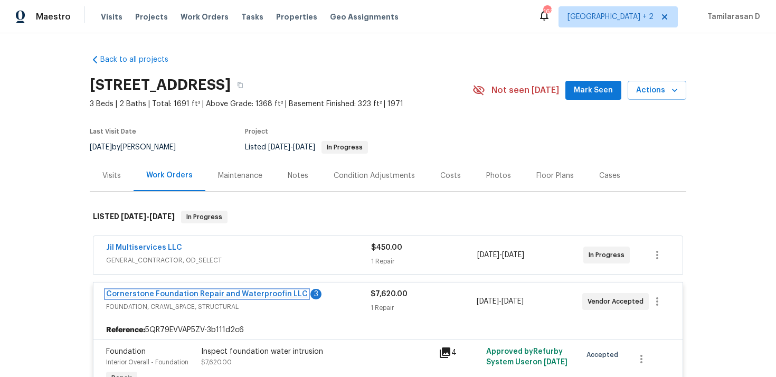
click at [168, 291] on link "Cornerstone Foundation Repair and Waterproofin LLC" at bounding box center [207, 293] width 202 height 7
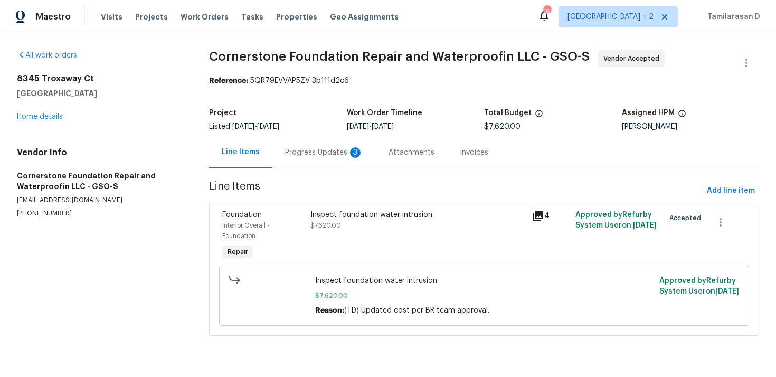
click at [276, 148] on div "Progress Updates 3" at bounding box center [323, 152] width 103 height 31
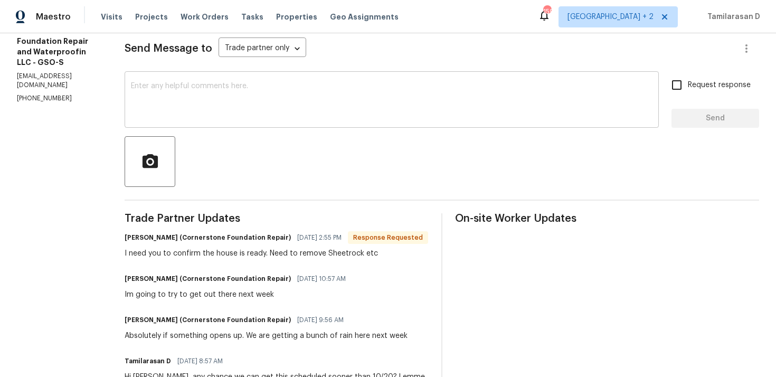
scroll to position [163, 0]
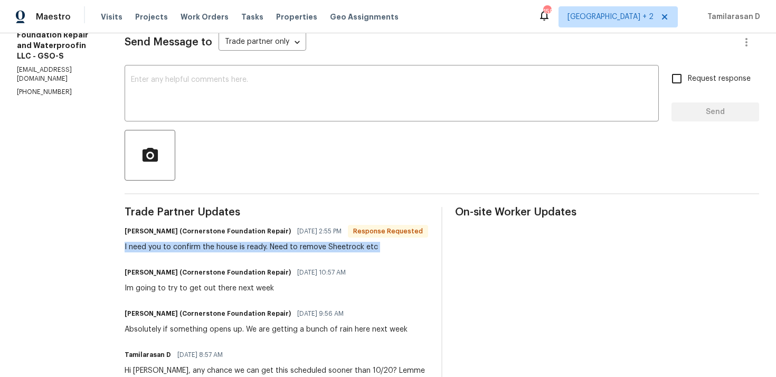
scroll to position [0, 0]
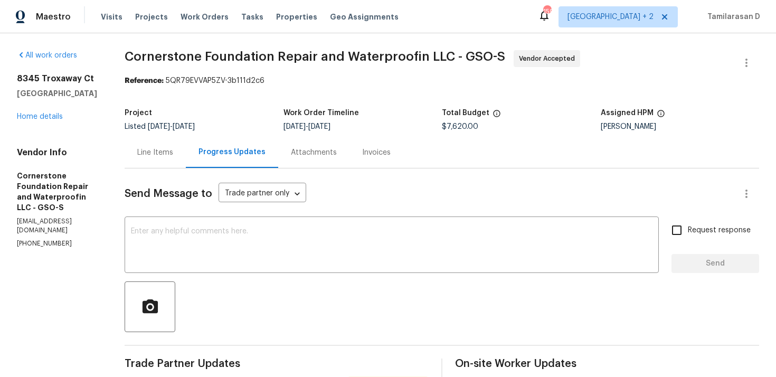
click at [168, 162] on div "Line Items" at bounding box center [155, 152] width 61 height 31
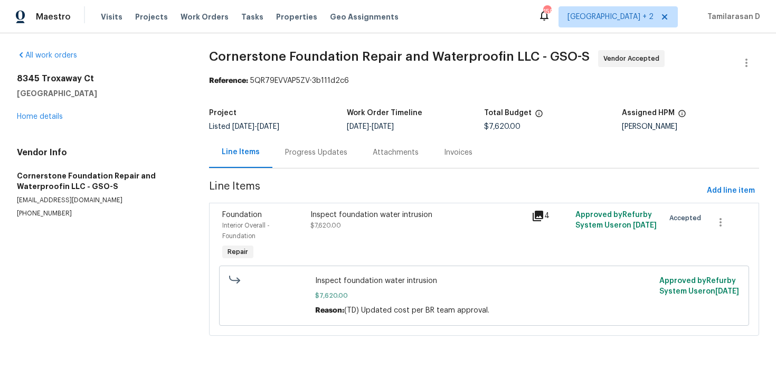
click at [311, 150] on div "Progress Updates" at bounding box center [316, 152] width 62 height 11
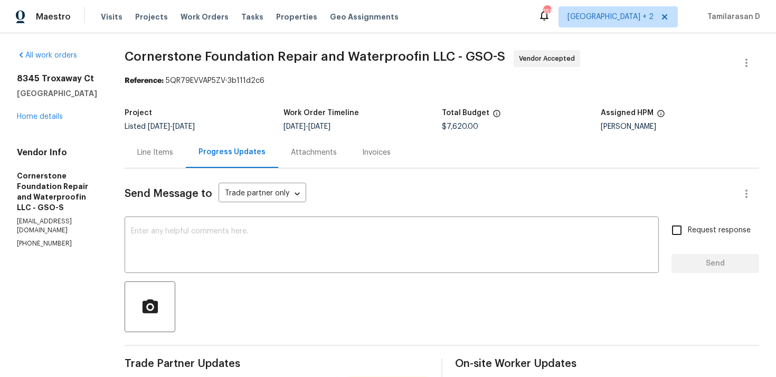
click at [164, 161] on div "Line Items" at bounding box center [155, 152] width 61 height 31
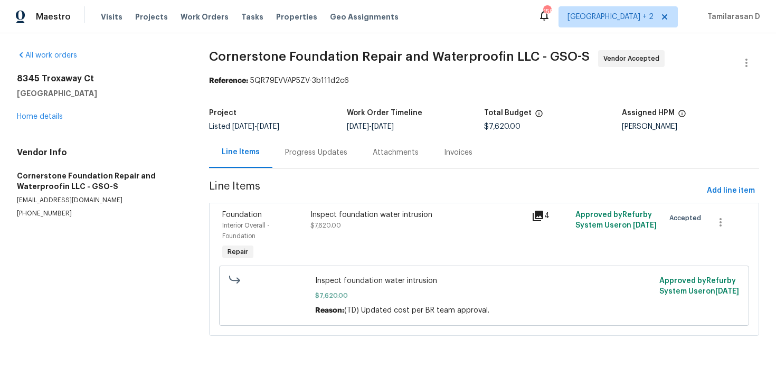
click at [311, 146] on div "Progress Updates" at bounding box center [316, 152] width 88 height 31
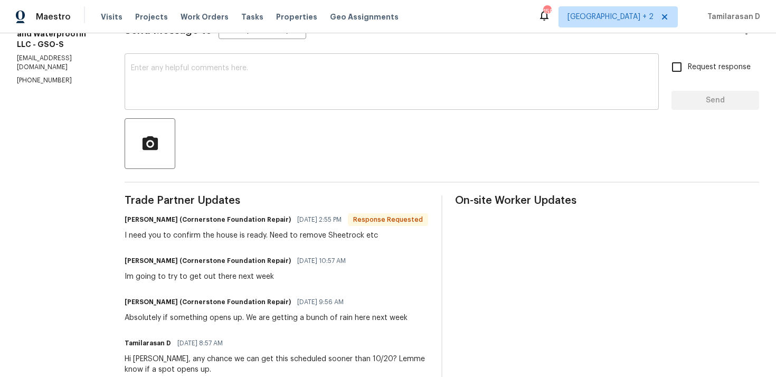
scroll to position [164, 0]
click at [267, 240] on div "I need you to confirm the house is ready. Need to remove Sheetrock etc" at bounding box center [277, 234] width 304 height 11
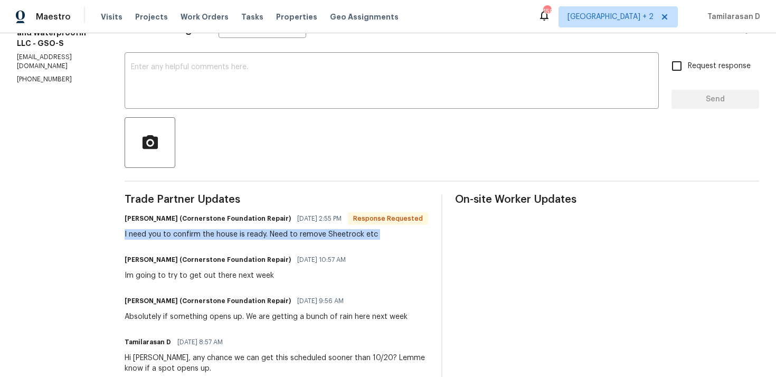
click at [260, 240] on div "I need you to confirm the house is ready. Need to remove Sheetrock etc" at bounding box center [277, 234] width 304 height 11
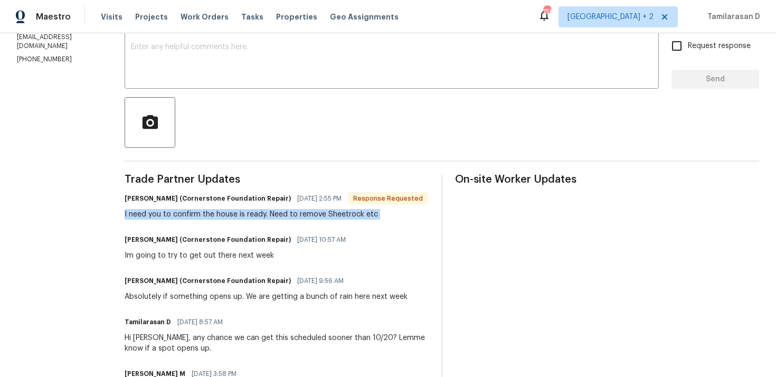
scroll to position [175, 0]
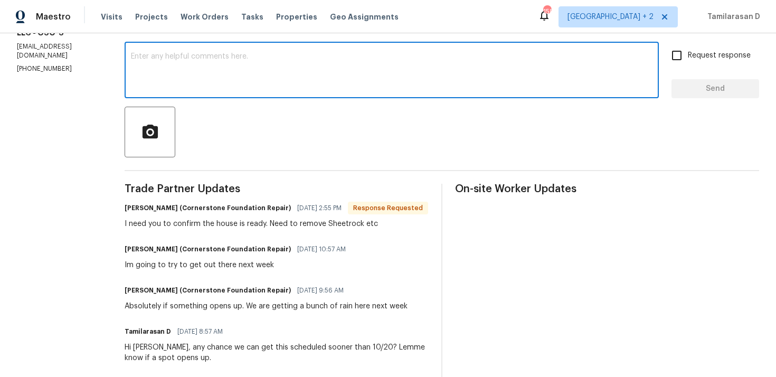
click at [198, 73] on textarea at bounding box center [392, 71] width 522 height 37
type textarea "Got it, Thanks!"
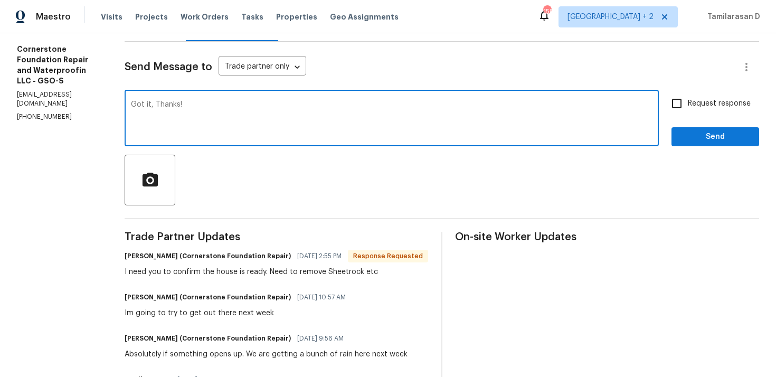
scroll to position [164, 0]
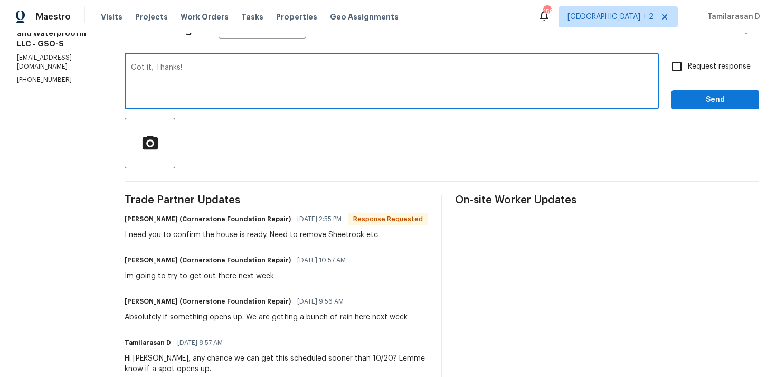
click at [174, 72] on textarea "Got it, Thanks!" at bounding box center [392, 82] width 522 height 37
click at [169, 60] on div "x ​" at bounding box center [392, 82] width 534 height 54
click at [172, 74] on textarea at bounding box center [392, 82] width 522 height 37
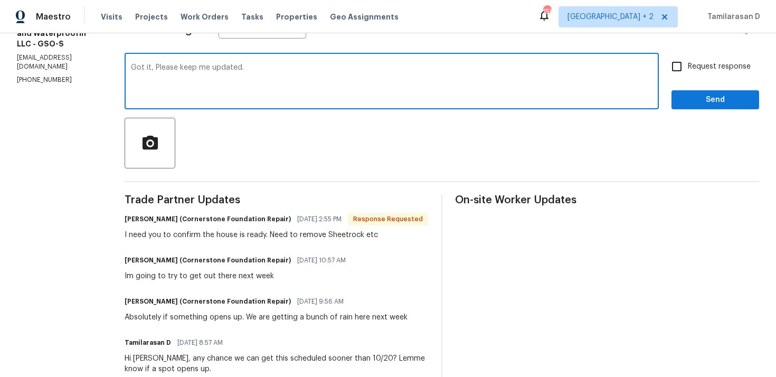
scroll to position [153, 0]
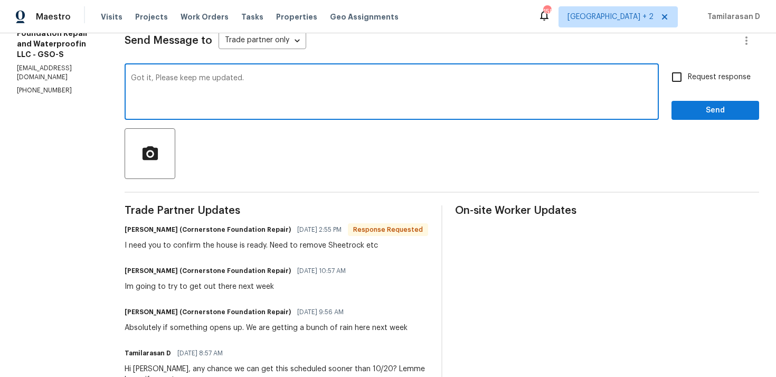
drag, startPoint x: 153, startPoint y: 77, endPoint x: 281, endPoint y: 77, distance: 128.3
click at [281, 77] on textarea "Got it, Please keep me updated." at bounding box center [392, 92] width 522 height 37
type textarea "Got it, thanks!!"
click at [709, 119] on button "Send" at bounding box center [715, 111] width 88 height 20
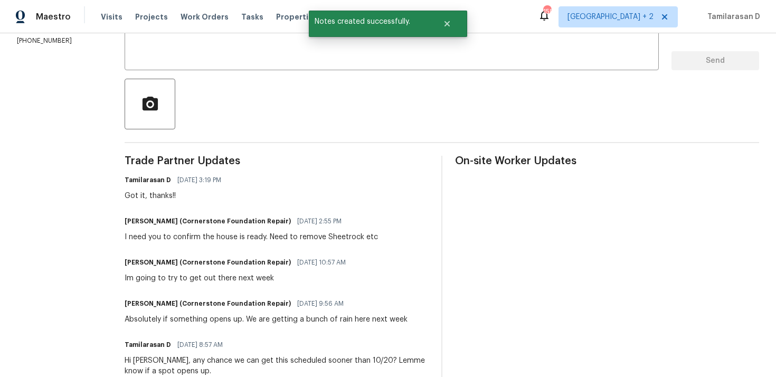
scroll to position [208, 0]
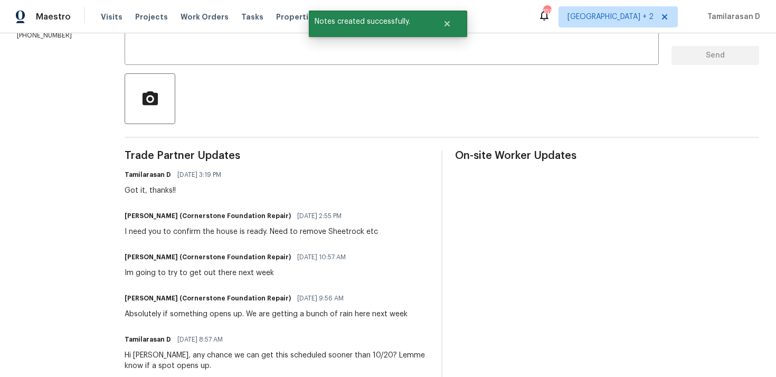
click at [168, 315] on div "Absolutely if something opens up. We are getting a bunch of rain here next week" at bounding box center [266, 314] width 283 height 11
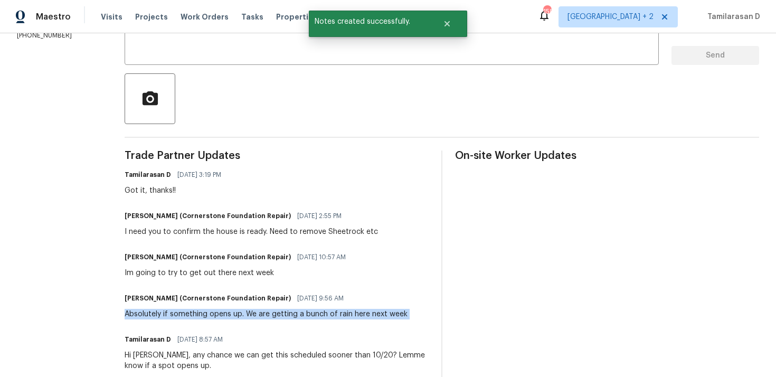
click at [178, 271] on div "Im going to try to get out there next week" at bounding box center [239, 273] width 228 height 11
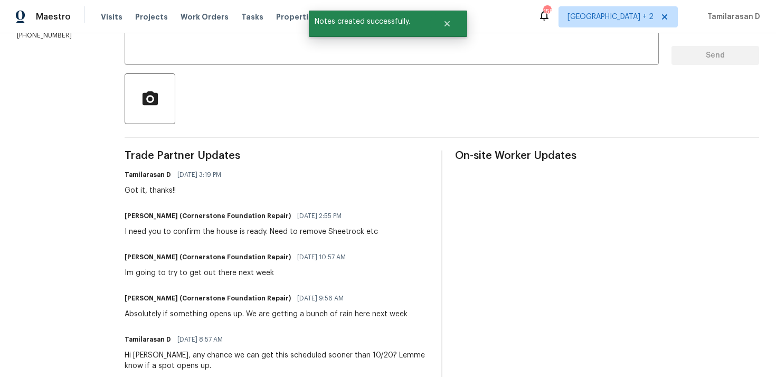
click at [178, 271] on div "Im going to try to get out there next week" at bounding box center [239, 273] width 228 height 11
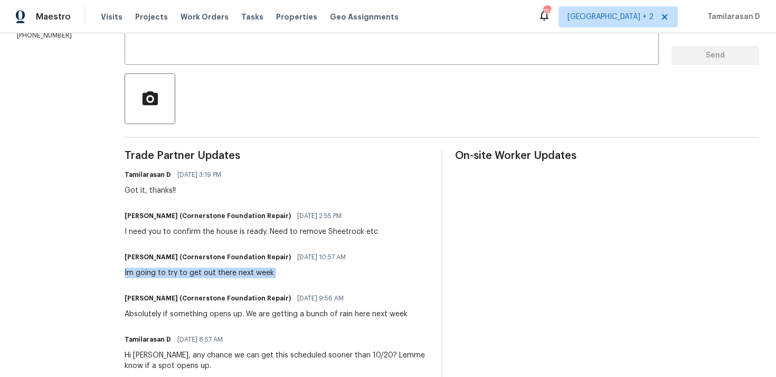
click at [171, 315] on div "Absolutely if something opens up. We are getting a bunch of rain here next week" at bounding box center [266, 314] width 283 height 11
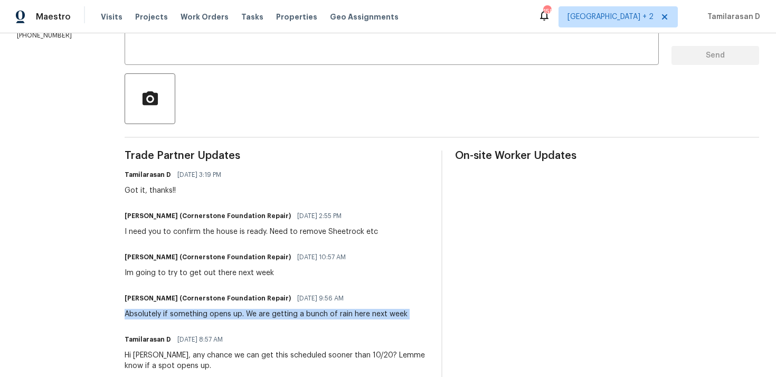
copy div "Absolutely if something opens up. We are getting a bunch of rain here next week"
click at [156, 272] on div "Im going to try to get out there next week" at bounding box center [239, 273] width 228 height 11
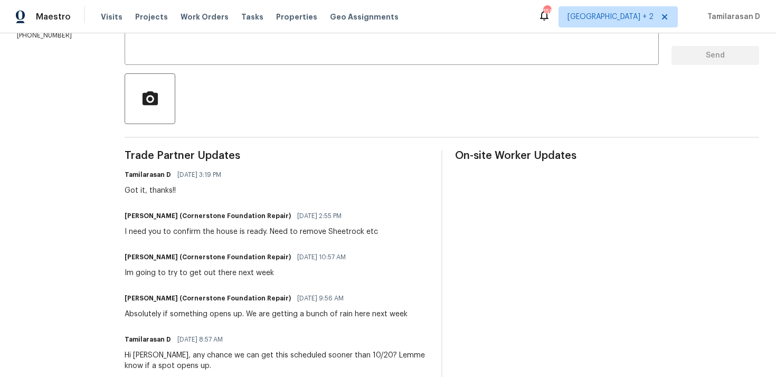
click at [156, 272] on div "Im going to try to get out there next week" at bounding box center [239, 273] width 228 height 11
copy div "Im going to try to get out there next week"
click at [194, 235] on div "I need you to confirm the house is ready. Need to remove Sheetrock etc" at bounding box center [251, 231] width 253 height 11
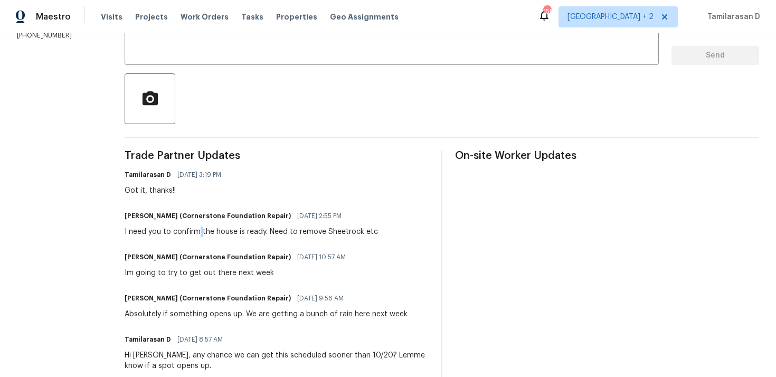
click at [194, 235] on div "I need you to confirm the house is ready. Need to remove Sheetrock etc" at bounding box center [251, 231] width 253 height 11
copy div "I need you to confirm the house is ready. Need to remove Sheetrock etc"
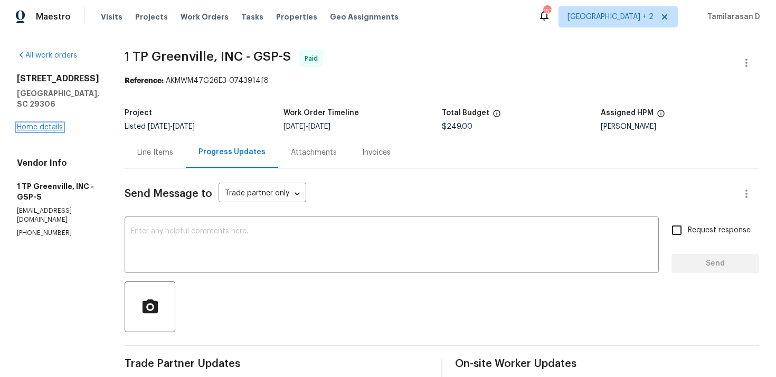
click at [34, 131] on link "Home details" at bounding box center [40, 127] width 46 height 7
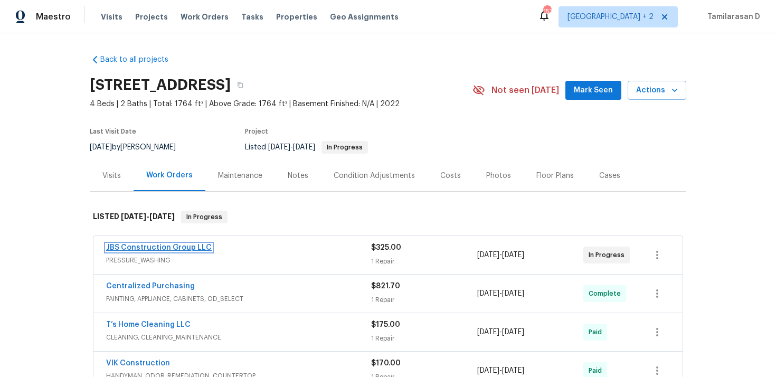
click at [157, 247] on link "JBS Construction Group LLC" at bounding box center [159, 247] width 106 height 7
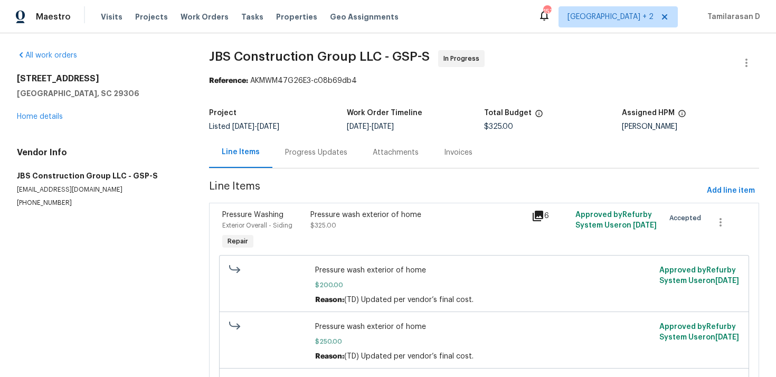
click at [282, 161] on div "Progress Updates" at bounding box center [316, 152] width 88 height 31
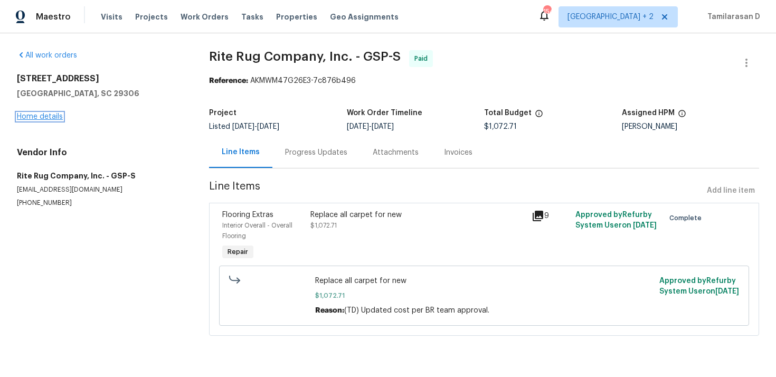
click at [50, 114] on link "Home details" at bounding box center [40, 116] width 46 height 7
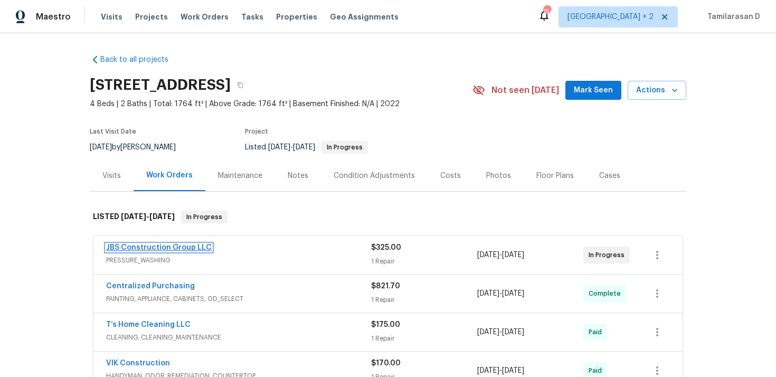
click at [160, 247] on link "JBS Construction Group LLC" at bounding box center [159, 247] width 106 height 7
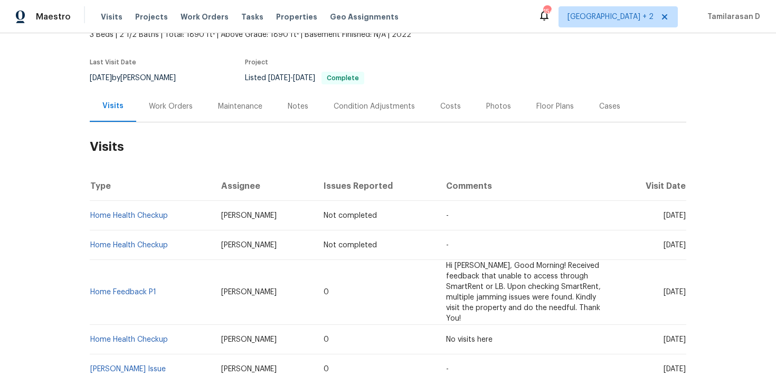
scroll to position [81, 0]
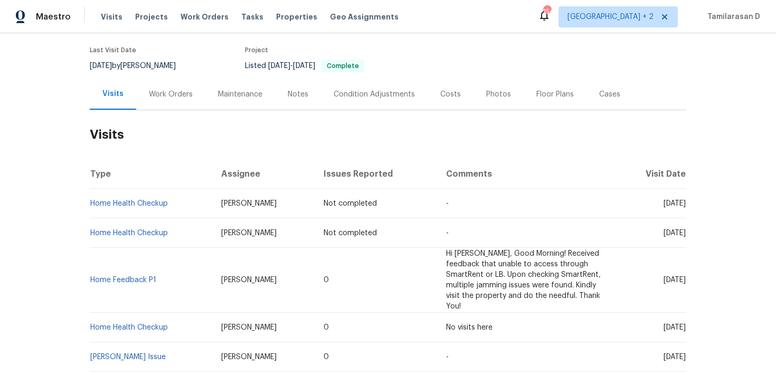
click at [160, 103] on div "Work Orders" at bounding box center [170, 94] width 69 height 31
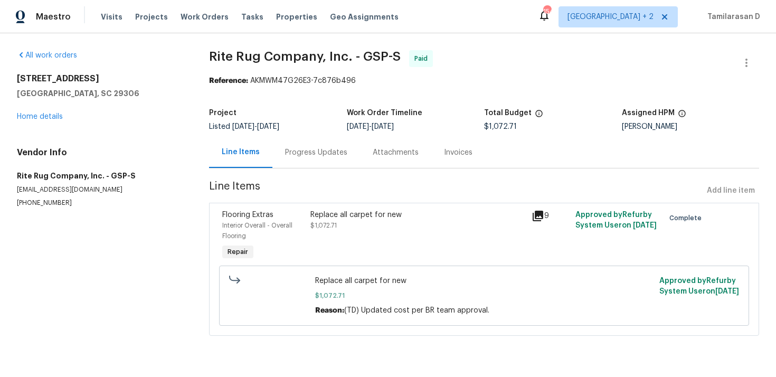
click at [318, 150] on div "Progress Updates" at bounding box center [316, 152] width 62 height 11
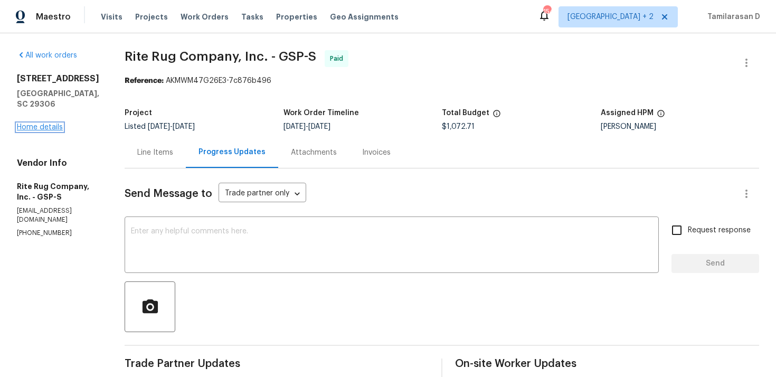
click at [59, 124] on link "Home details" at bounding box center [40, 127] width 46 height 7
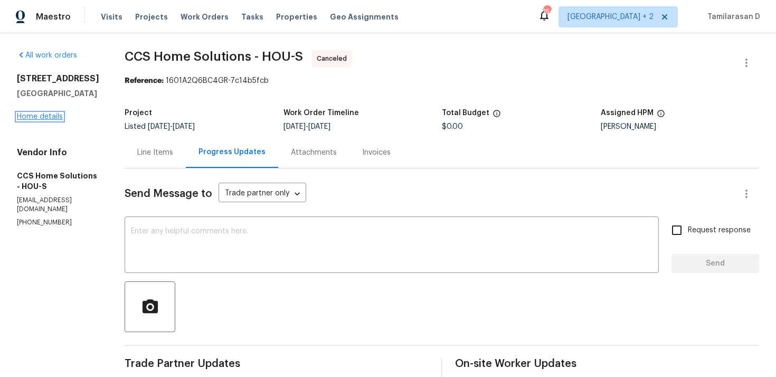
click at [48, 117] on link "Home details" at bounding box center [40, 116] width 46 height 7
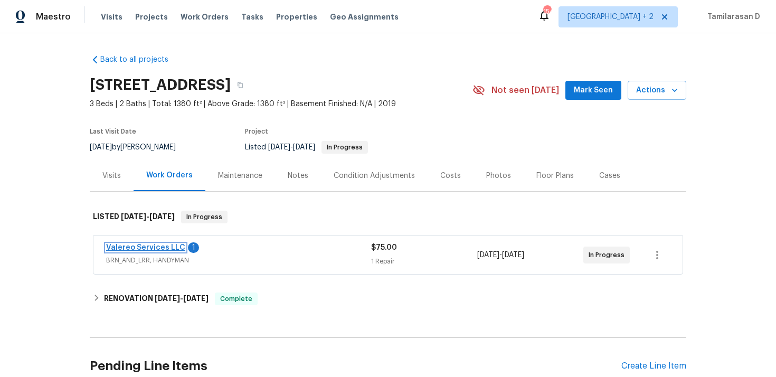
click at [147, 248] on link "Valereo Services LLC" at bounding box center [145, 247] width 79 height 7
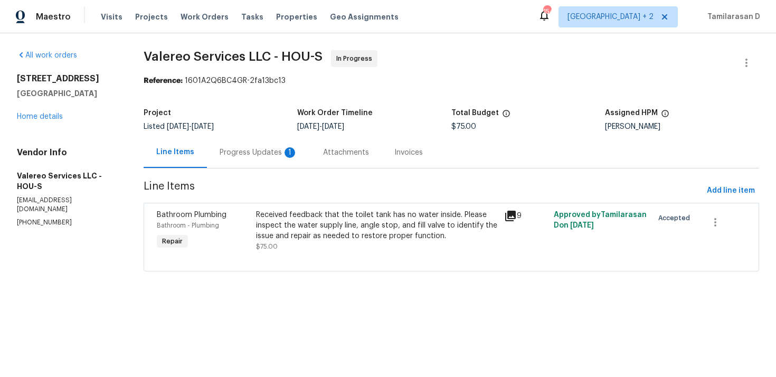
click at [239, 157] on div "Progress Updates 1" at bounding box center [259, 152] width 78 height 11
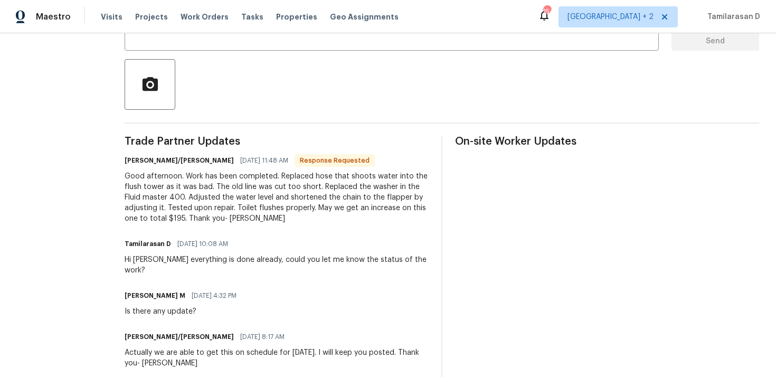
scroll to position [228, 0]
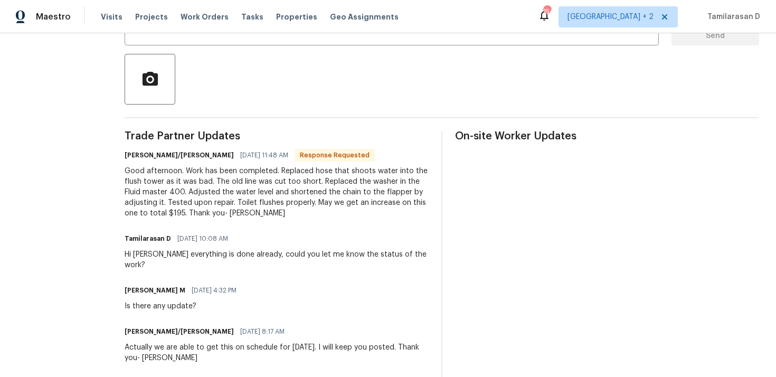
click at [214, 187] on div "Good afternoon. Work has been completed. Replaced hose that shoots water into t…" at bounding box center [277, 192] width 304 height 53
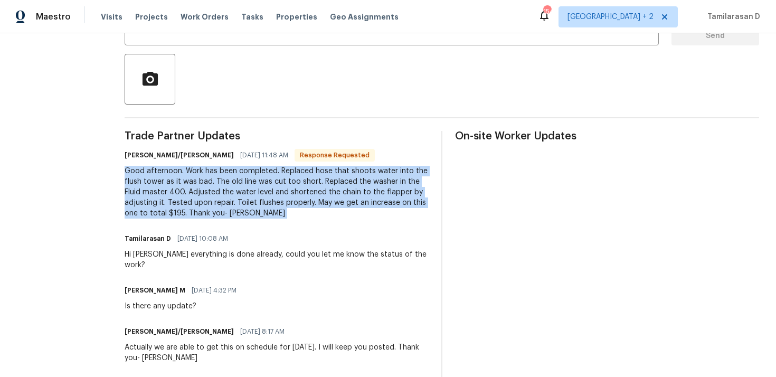
click at [214, 187] on div "Good afternoon. Work has been completed. Replaced hose that shoots water into t…" at bounding box center [277, 192] width 304 height 53
click at [215, 175] on div "Good afternoon. Work has been completed. Replaced hose that shoots water into t…" at bounding box center [277, 192] width 304 height 53
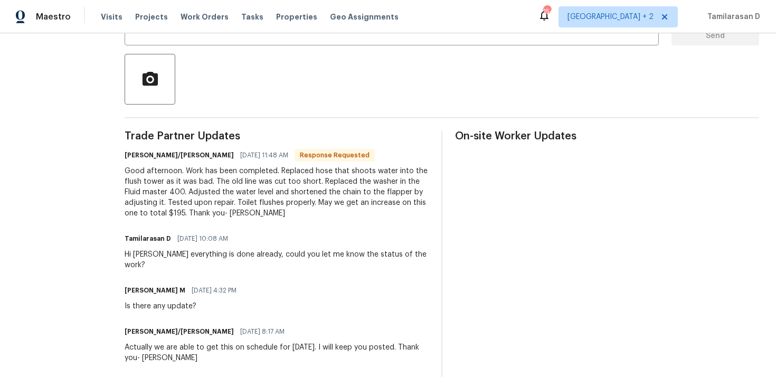
click at [215, 175] on div "Good afternoon. Work has been completed. Replaced hose that shoots water into t…" at bounding box center [277, 192] width 304 height 53
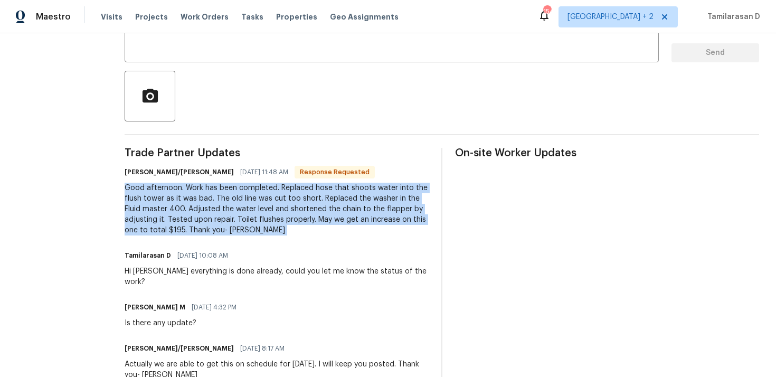
scroll to position [214, 0]
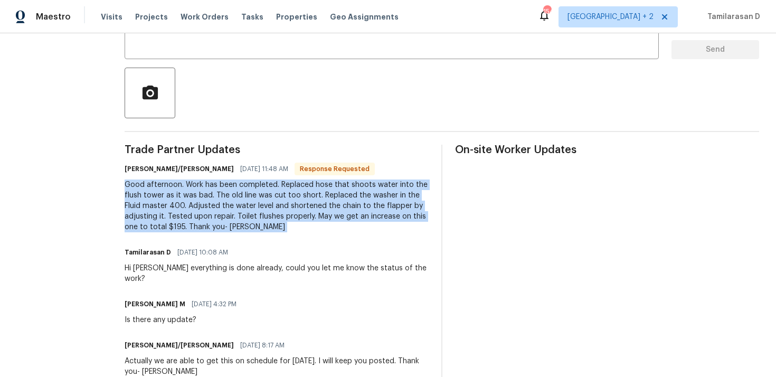
click at [187, 204] on div "Good afternoon. Work has been completed. Replaced hose that shoots water into t…" at bounding box center [277, 205] width 304 height 53
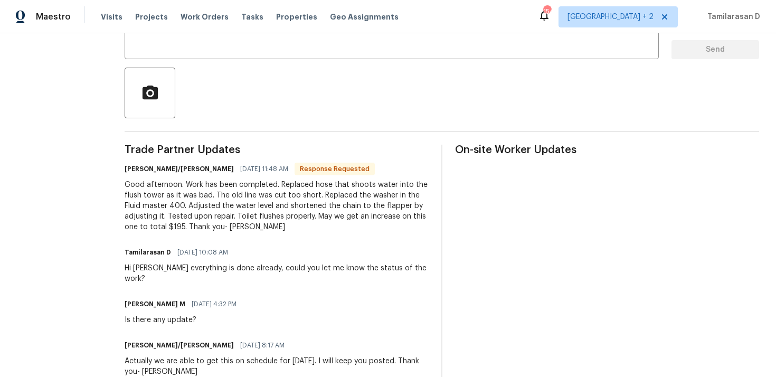
click at [187, 204] on div "Good afternoon. Work has been completed. Replaced hose that shoots water into t…" at bounding box center [277, 205] width 304 height 53
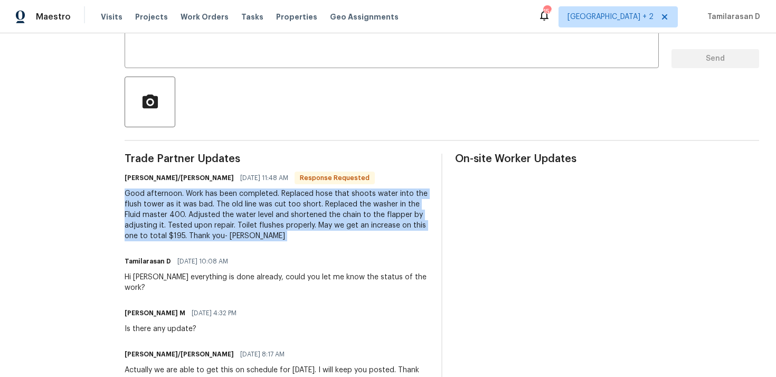
scroll to position [201, 0]
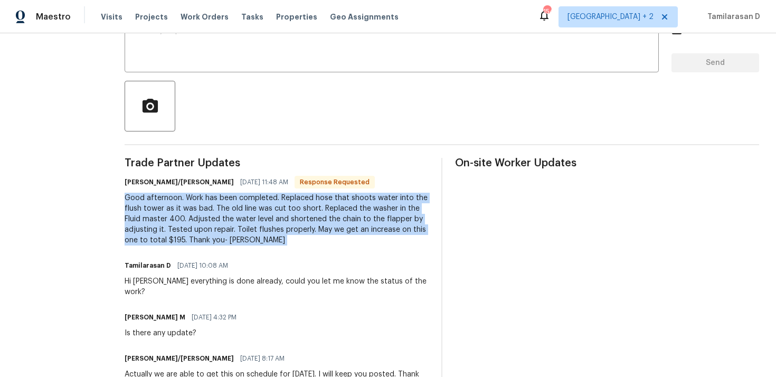
click at [170, 222] on div "Good afternoon. Work has been completed. Replaced hose that shoots water into t…" at bounding box center [277, 219] width 304 height 53
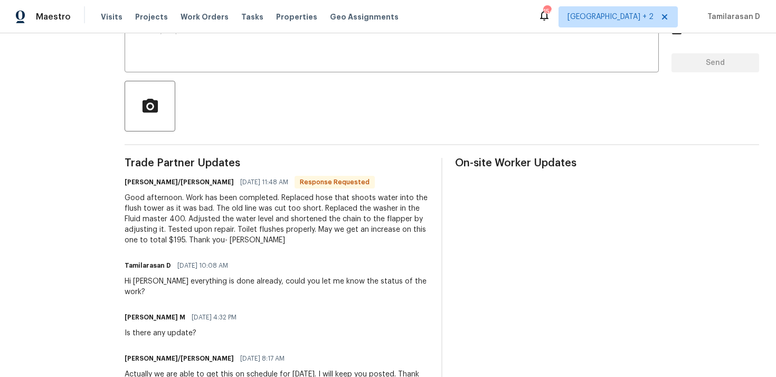
click at [170, 222] on div "Good afternoon. Work has been completed. Replaced hose that shoots water into t…" at bounding box center [277, 219] width 304 height 53
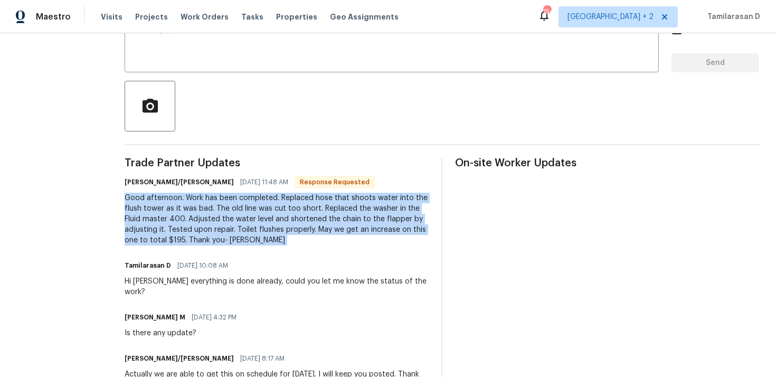
click at [170, 222] on div "Good afternoon. Work has been completed. Replaced hose that shoots water into t…" at bounding box center [277, 219] width 304 height 53
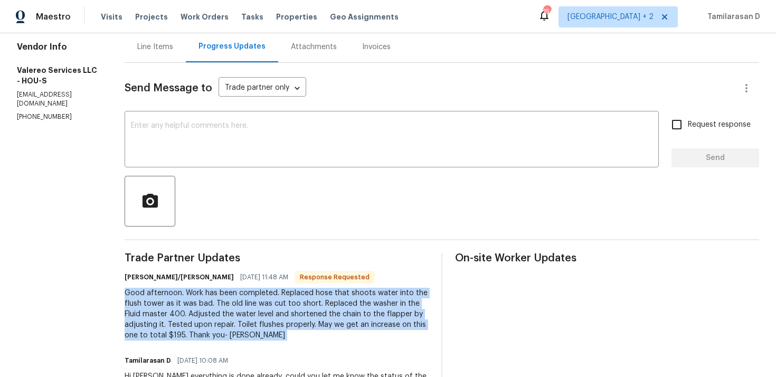
scroll to position [0, 0]
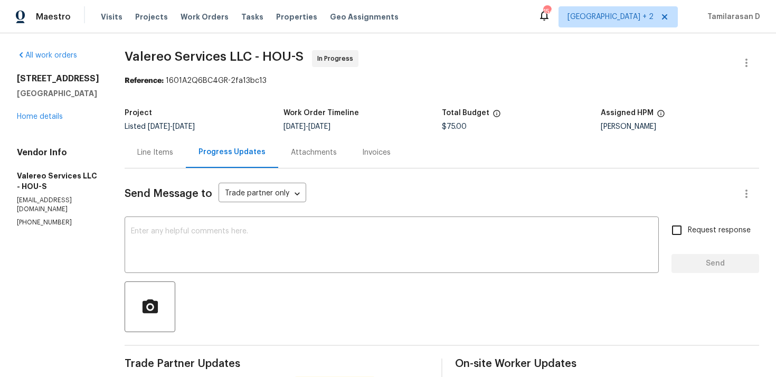
click at [145, 160] on div "Line Items" at bounding box center [155, 152] width 61 height 31
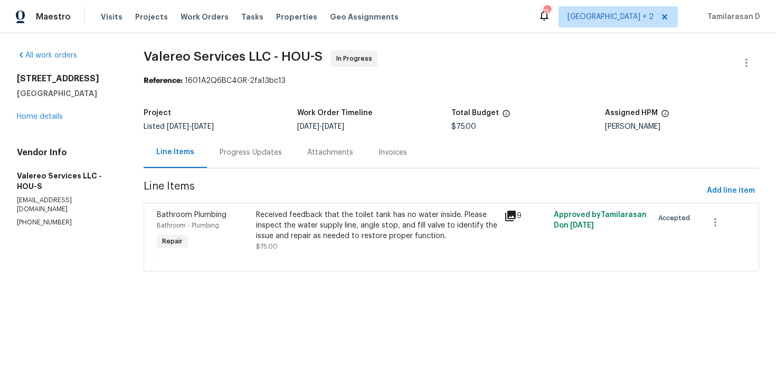
click at [248, 226] on div "Bathroom - Plumbing" at bounding box center [203, 225] width 93 height 11
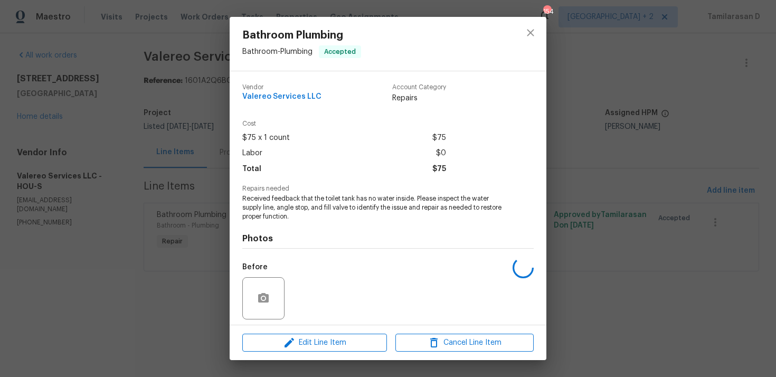
scroll to position [74, 0]
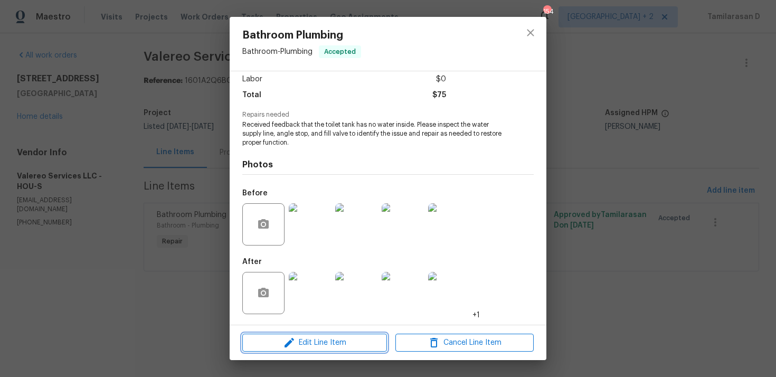
click at [291, 340] on icon "button" at bounding box center [289, 342] width 13 height 13
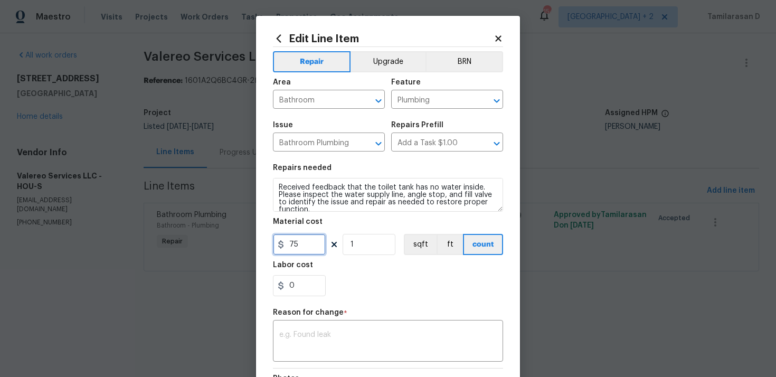
click at [289, 241] on input "75" at bounding box center [299, 244] width 53 height 21
type input "195"
click at [314, 340] on textarea at bounding box center [387, 342] width 217 height 22
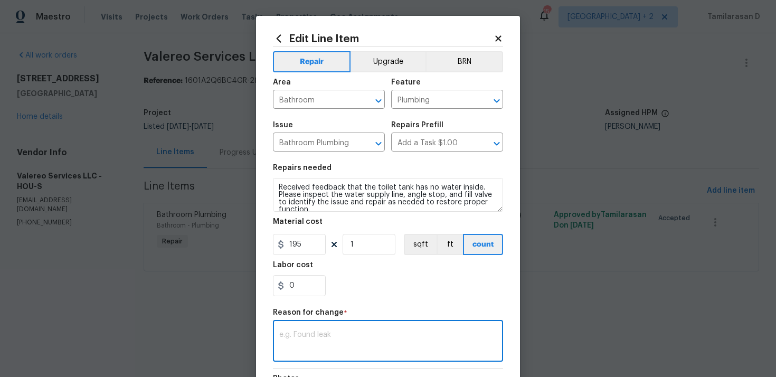
paste textarea "(TD) Updated per vendor’s final cost"
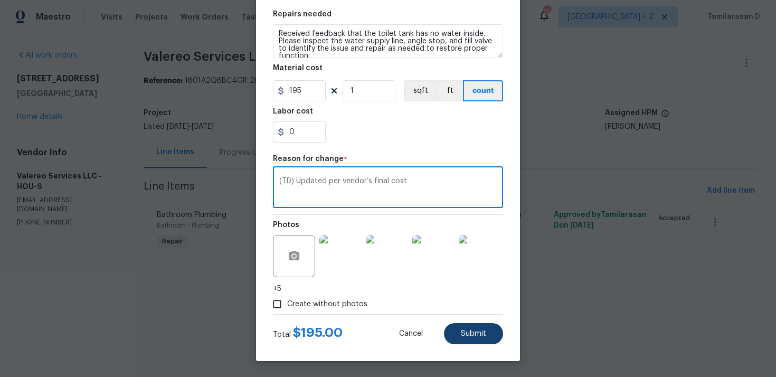
type textarea "(TD) Updated per vendor’s final cost"
click at [473, 339] on button "Submit" at bounding box center [473, 333] width 59 height 21
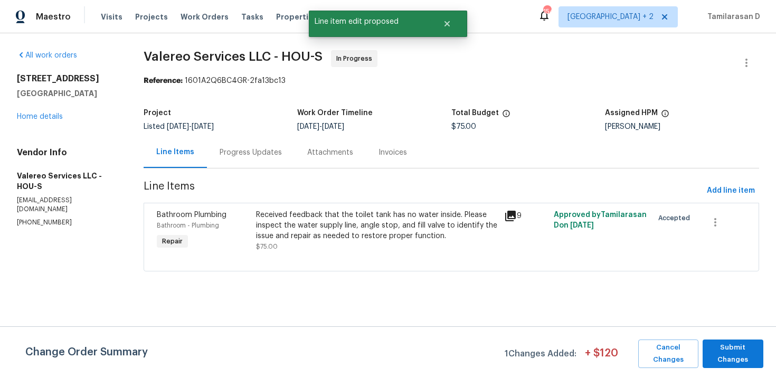
scroll to position [0, 0]
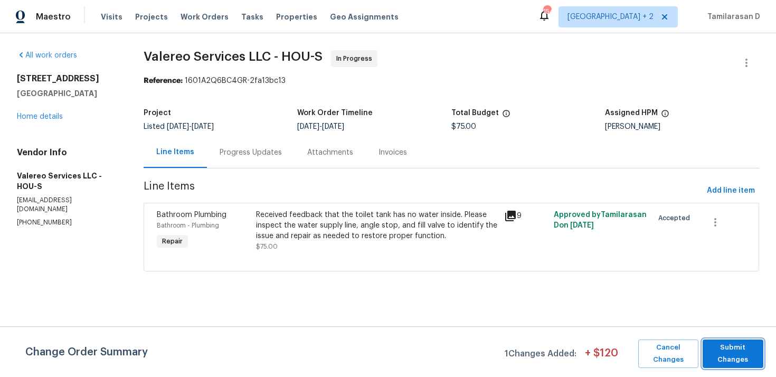
click at [755, 363] on span "Submit Changes" at bounding box center [733, 354] width 50 height 24
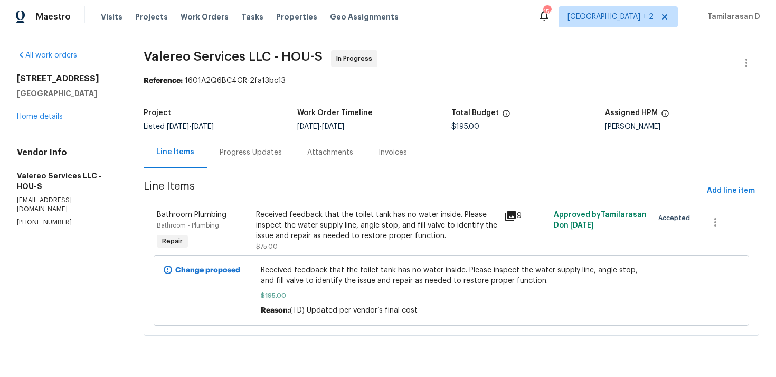
click at [278, 147] on div "Progress Updates" at bounding box center [251, 152] width 62 height 11
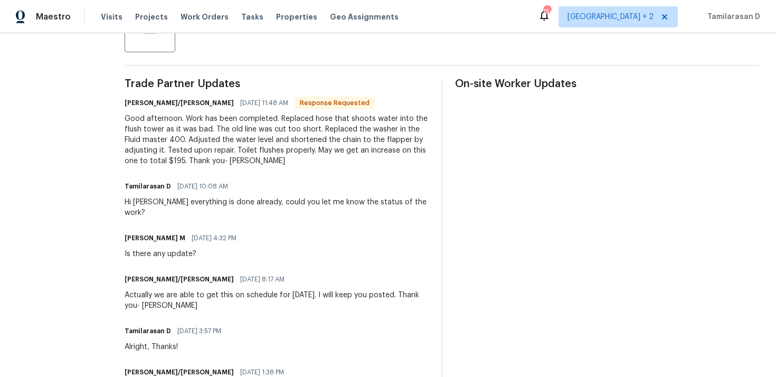
scroll to position [318, 0]
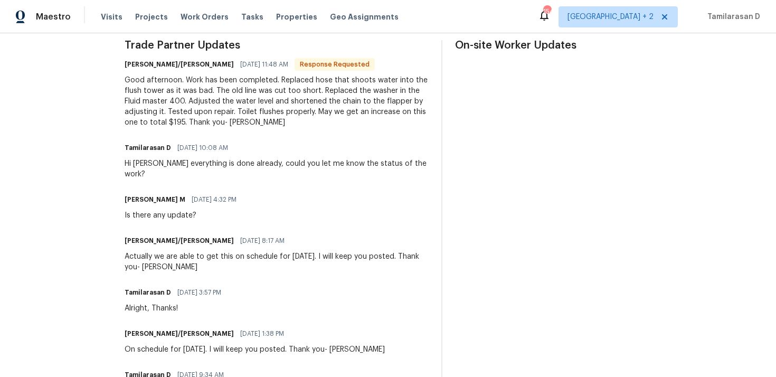
click at [203, 115] on div "Good afternoon. Work has been completed. Replaced hose that shoots water into t…" at bounding box center [277, 101] width 304 height 53
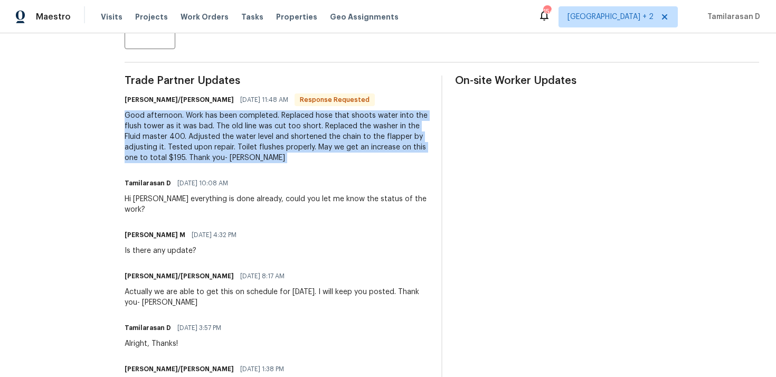
scroll to position [271, 0]
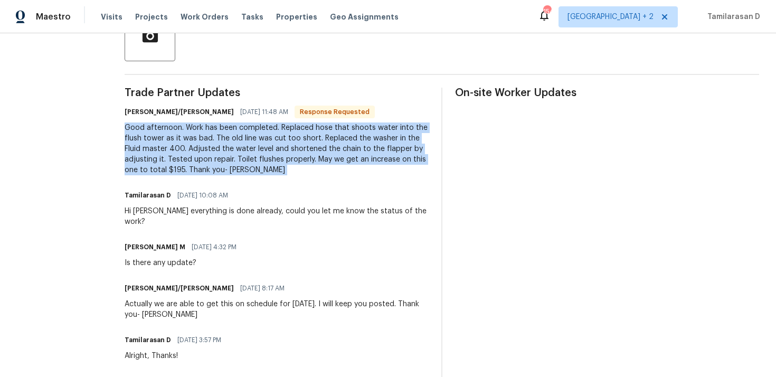
click at [169, 149] on div "Good afternoon. Work has been completed. Replaced hose that shoots water into t…" at bounding box center [277, 148] width 304 height 53
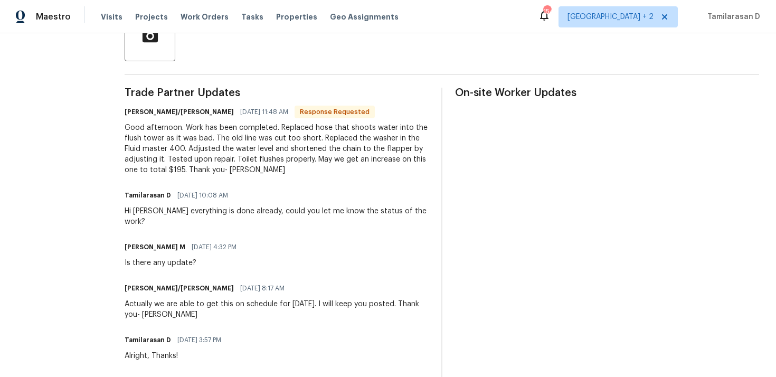
click at [169, 149] on div "Good afternoon. Work has been completed. Replaced hose that shoots water into t…" at bounding box center [277, 148] width 304 height 53
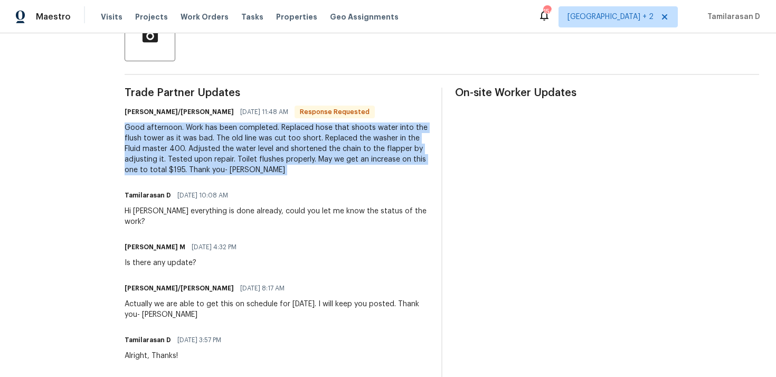
click at [169, 149] on div "Good afternoon. Work has been completed. Replaced hose that shoots water into t…" at bounding box center [277, 148] width 304 height 53
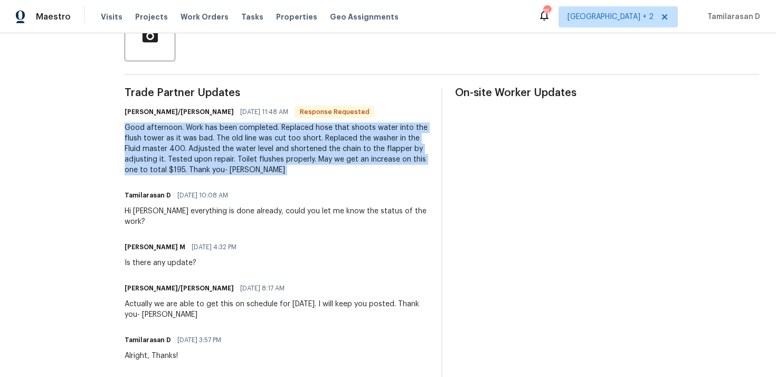
click at [169, 149] on div "Good afternoon. Work has been completed. Replaced hose that shoots water into t…" at bounding box center [277, 148] width 304 height 53
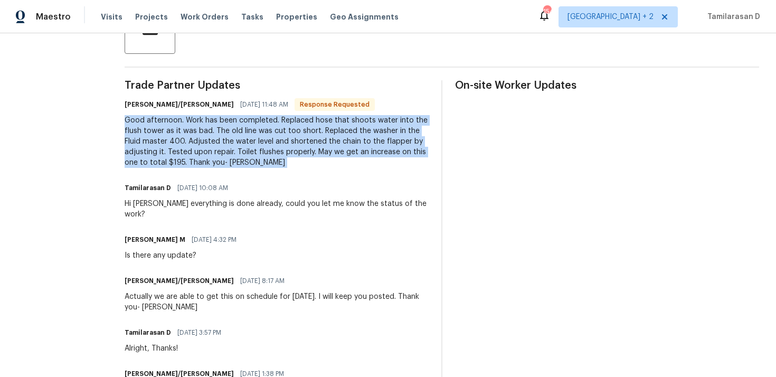
scroll to position [280, 0]
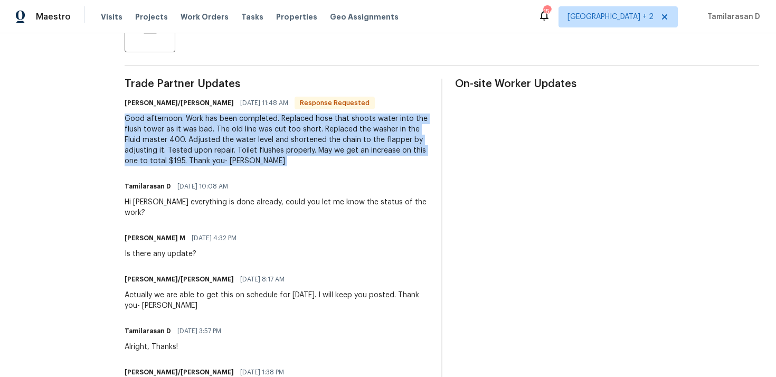
click at [158, 136] on div "Good afternoon. Work has been completed. Replaced hose that shoots water into t…" at bounding box center [277, 139] width 304 height 53
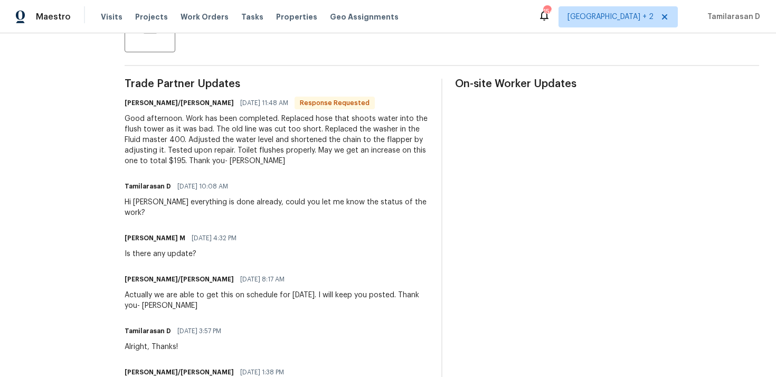
click at [158, 136] on div "Good afternoon. Work has been completed. Replaced hose that shoots water into t…" at bounding box center [277, 139] width 304 height 53
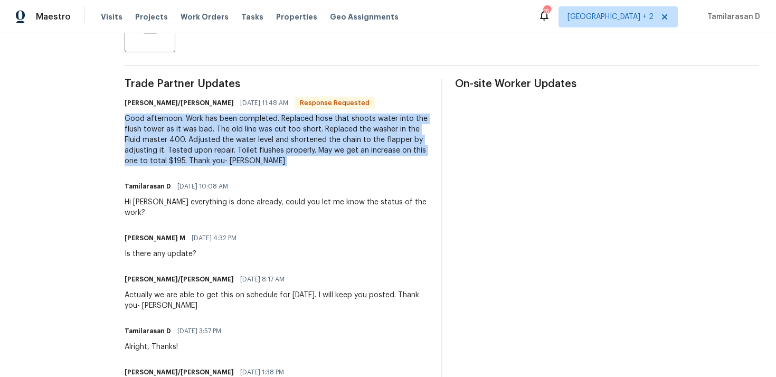
click at [178, 155] on div "Good afternoon. Work has been completed. Replaced hose that shoots water into t…" at bounding box center [277, 139] width 304 height 53
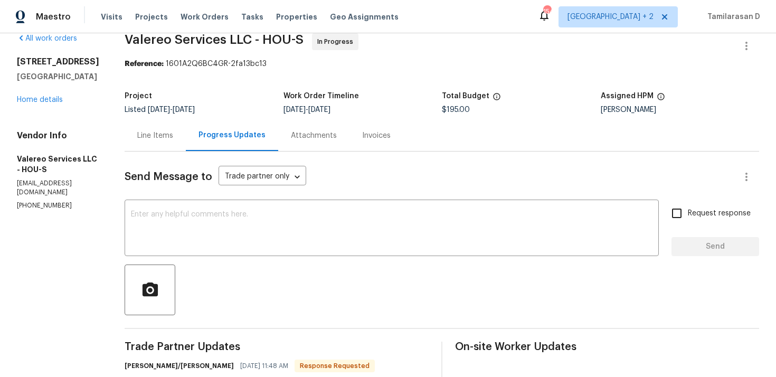
scroll to position [0, 0]
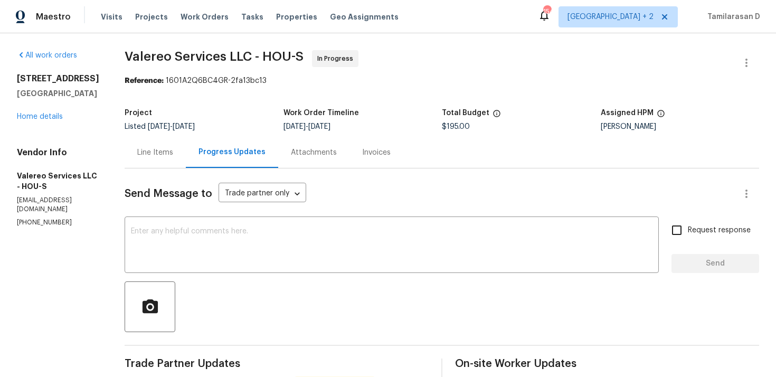
click at [150, 142] on div "Line Items" at bounding box center [155, 152] width 61 height 31
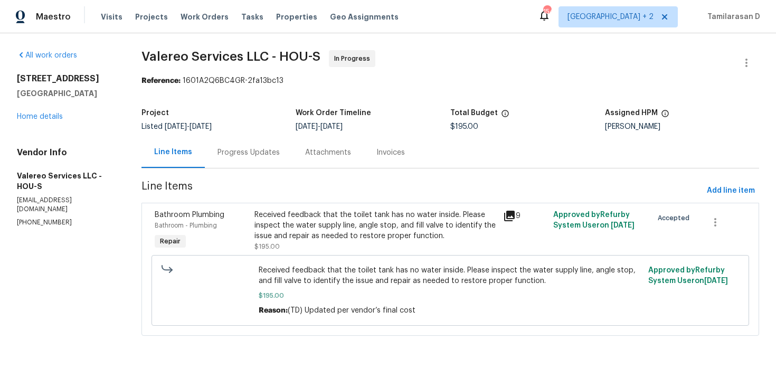
click at [272, 147] on div "Progress Updates" at bounding box center [249, 152] width 88 height 31
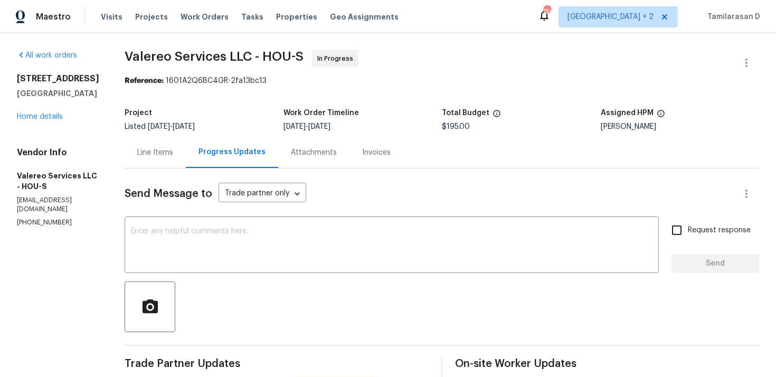
click at [166, 146] on div "Line Items" at bounding box center [155, 152] width 61 height 31
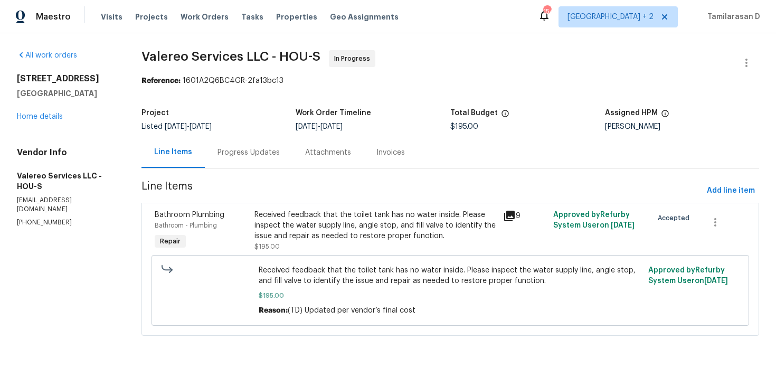
click at [300, 226] on div "Received feedback that the toilet tank has no water inside. Please inspect the …" at bounding box center [375, 226] width 243 height 32
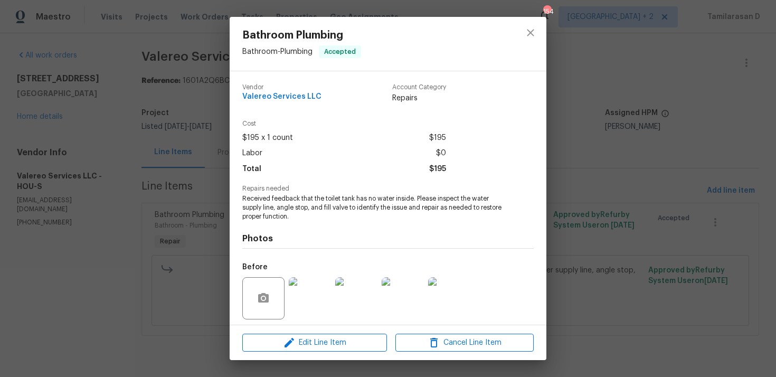
scroll to position [74, 0]
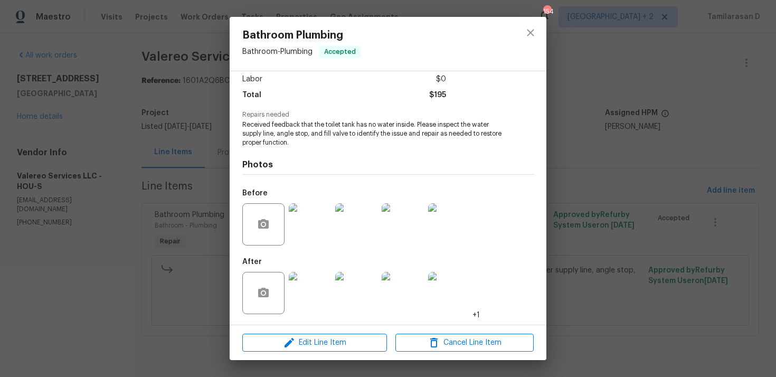
click at [300, 226] on img at bounding box center [310, 224] width 42 height 42
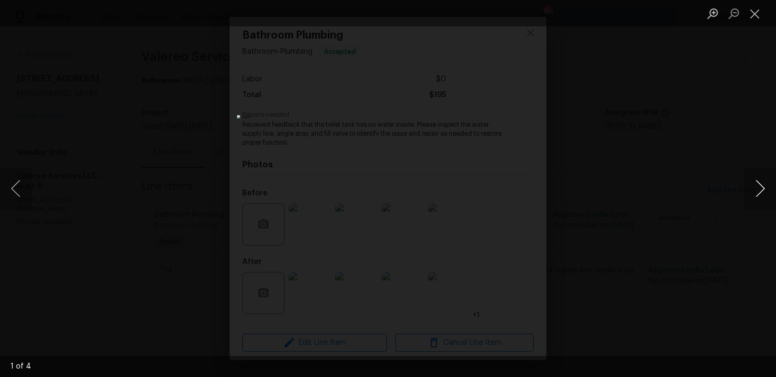
click at [759, 189] on button "Next image" at bounding box center [760, 188] width 32 height 42
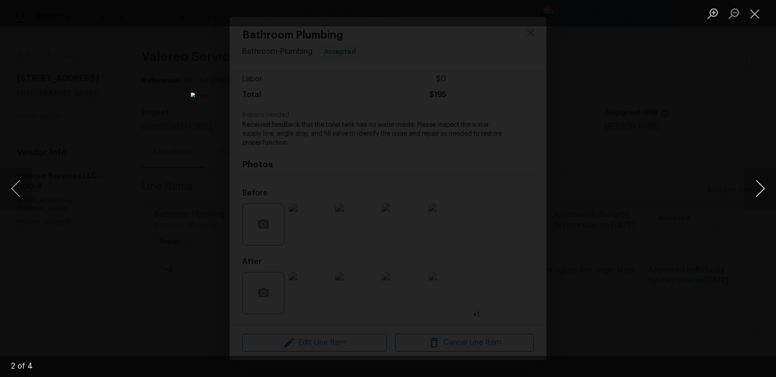
click at [759, 189] on button "Next image" at bounding box center [760, 188] width 32 height 42
click at [756, 20] on button "Close lightbox" at bounding box center [754, 13] width 21 height 18
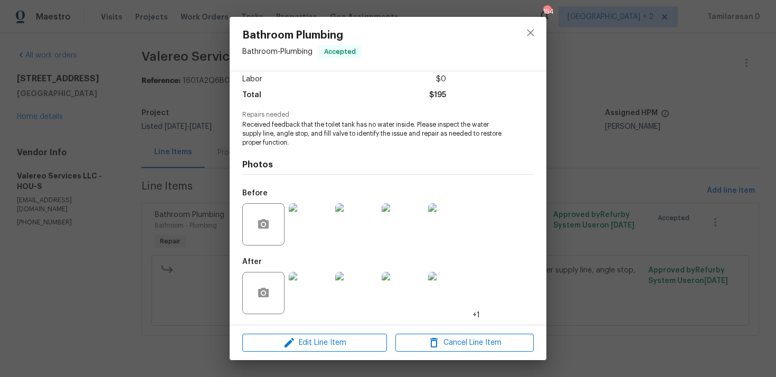
click at [469, 228] on img at bounding box center [449, 224] width 42 height 42
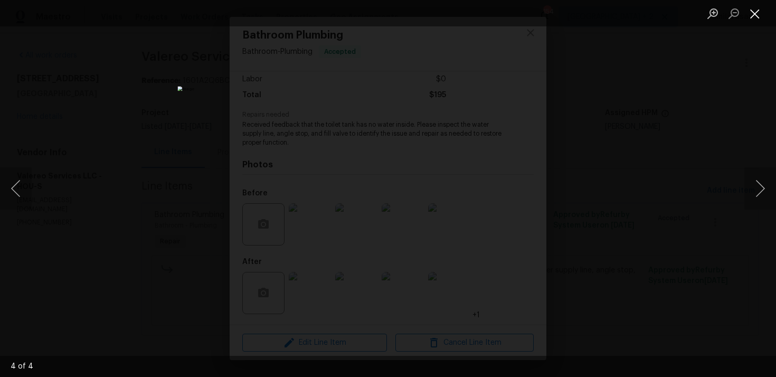
click at [752, 15] on button "Close lightbox" at bounding box center [754, 13] width 21 height 18
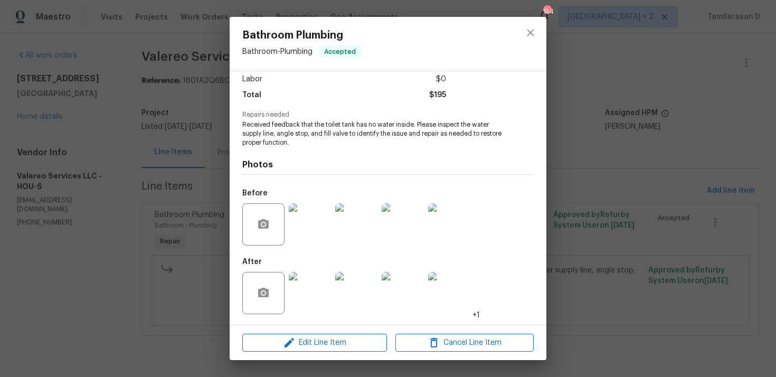
click at [315, 280] on img at bounding box center [310, 293] width 42 height 42
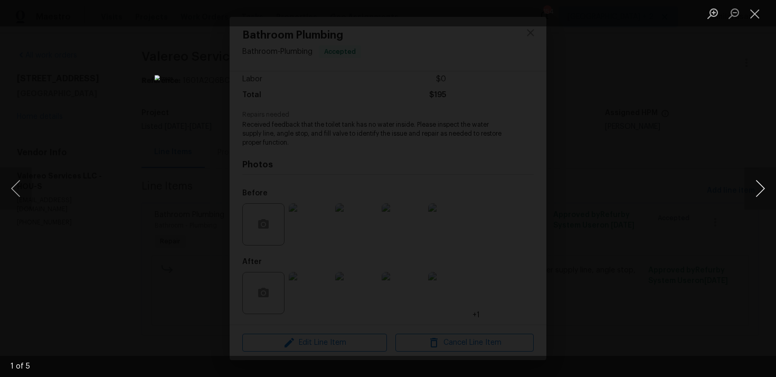
click at [763, 190] on button "Next image" at bounding box center [760, 188] width 32 height 42
click at [752, 19] on button "Close lightbox" at bounding box center [754, 13] width 21 height 18
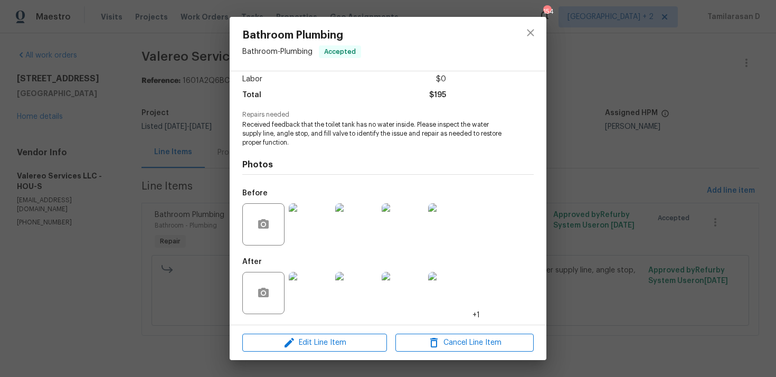
click at [465, 221] on img at bounding box center [449, 224] width 42 height 42
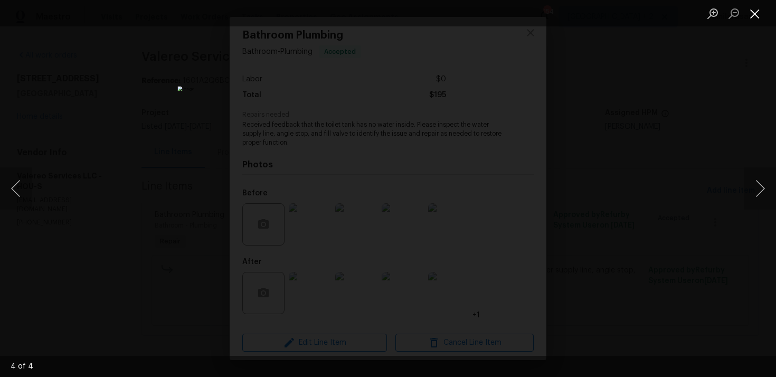
click at [753, 13] on button "Close lightbox" at bounding box center [754, 13] width 21 height 18
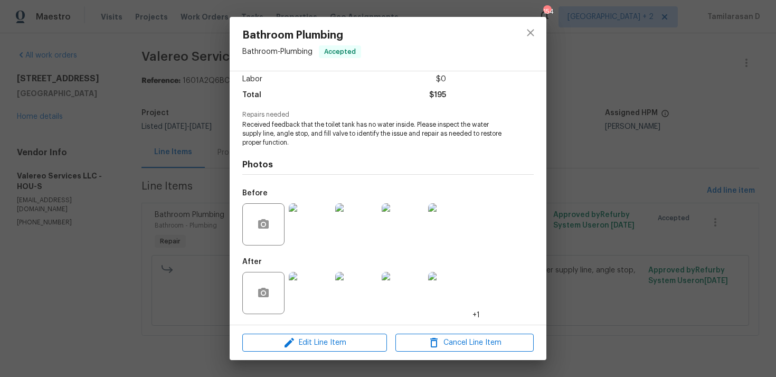
scroll to position [0, 0]
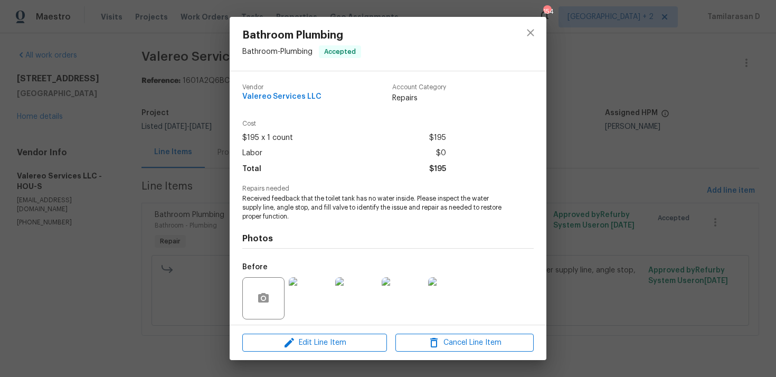
click at [234, 167] on div "Vendor Valereo Services LLC Account Category Repairs Cost $195 x 1 count $195 L…" at bounding box center [388, 197] width 317 height 253
click at [223, 152] on div "Bathroom Plumbing Bathroom - Plumbing Accepted Vendor Valereo Services LLC Acco…" at bounding box center [388, 188] width 776 height 377
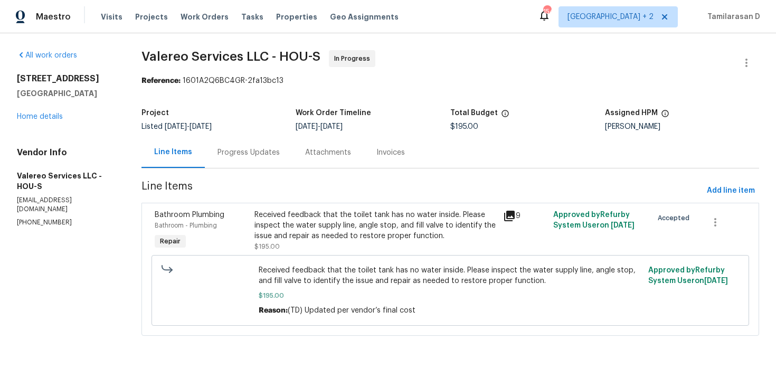
click at [236, 158] on div "Progress Updates" at bounding box center [249, 152] width 88 height 31
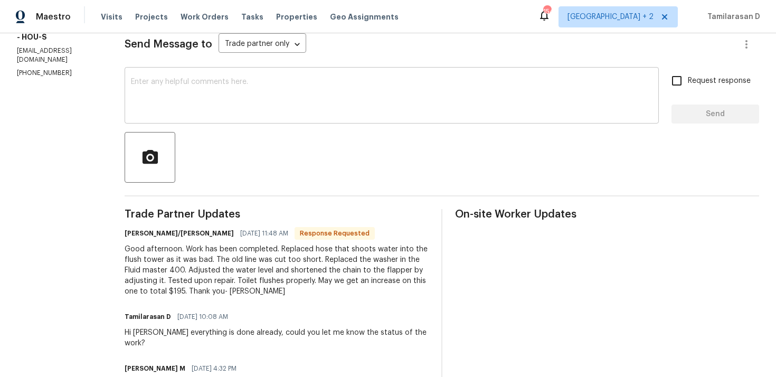
scroll to position [174, 0]
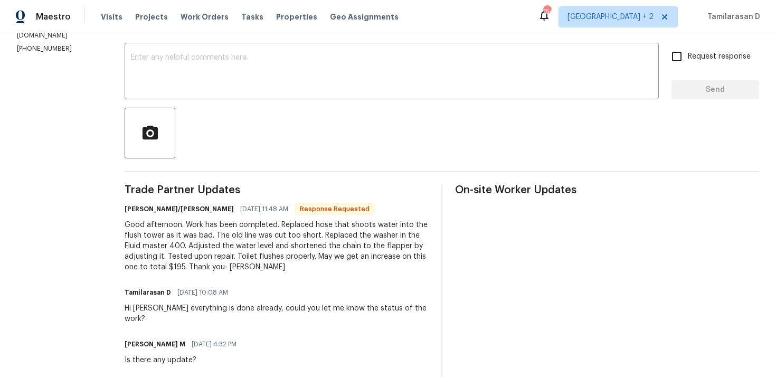
click at [199, 244] on div "Good afternoon. Work has been completed. Replaced hose that shoots water into t…" at bounding box center [277, 246] width 304 height 53
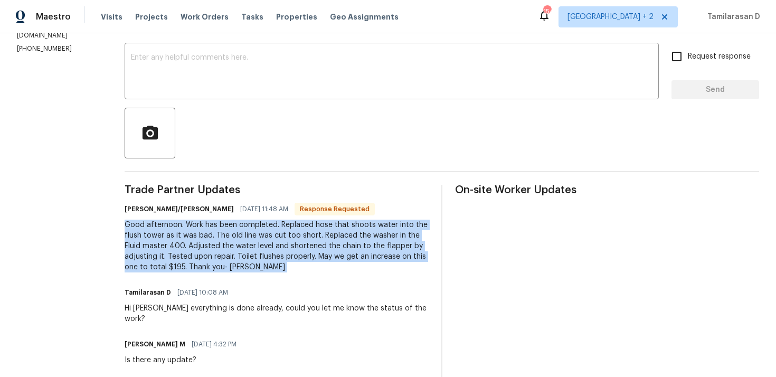
click at [199, 244] on div "Good afternoon. Work has been completed. Replaced hose that shoots water into t…" at bounding box center [277, 246] width 304 height 53
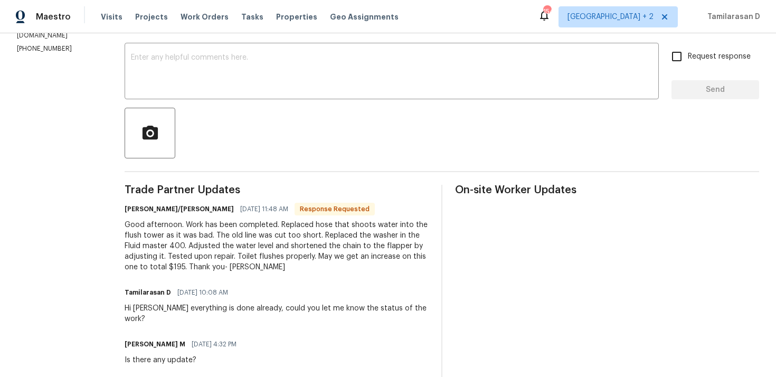
click at [199, 244] on div "Good afternoon. Work has been completed. Replaced hose that shoots water into t…" at bounding box center [277, 246] width 304 height 53
click at [191, 229] on div "Good afternoon. Work has been completed. Replaced hose that shoots water into t…" at bounding box center [277, 246] width 304 height 53
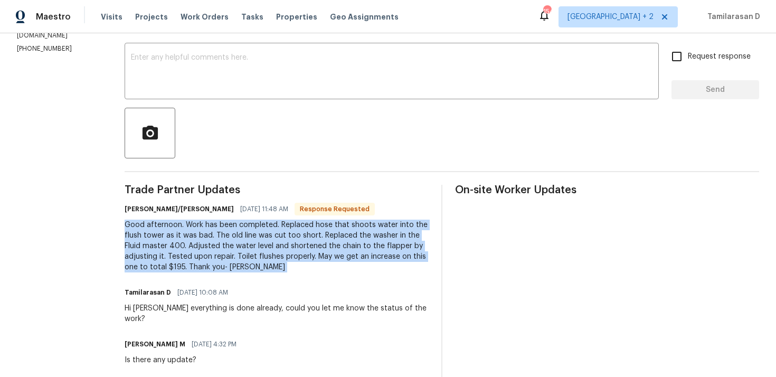
click at [195, 264] on div "Good afternoon. Work has been completed. Replaced hose that shoots water into t…" at bounding box center [277, 246] width 304 height 53
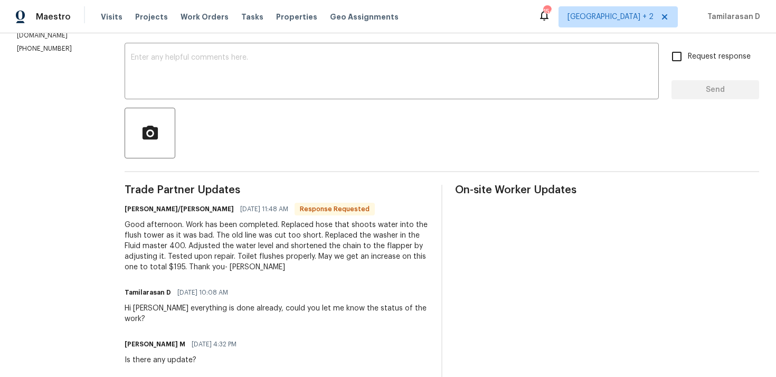
click at [195, 264] on div "Good afternoon. Work has been completed. Replaced hose that shoots water into t…" at bounding box center [277, 246] width 304 height 53
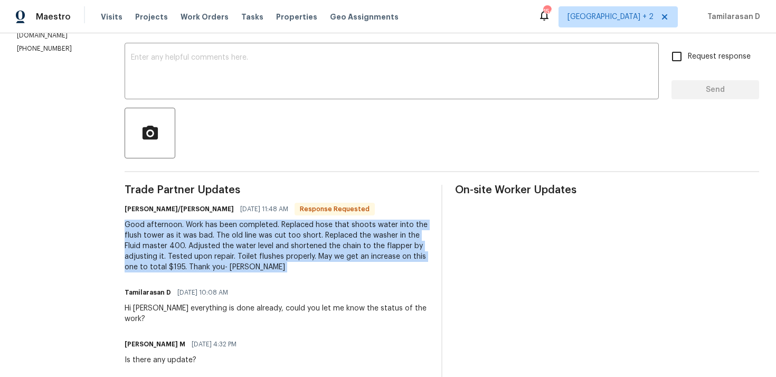
click at [195, 240] on div "Good afternoon. Work has been completed. Replaced hose that shoots water into t…" at bounding box center [277, 246] width 304 height 53
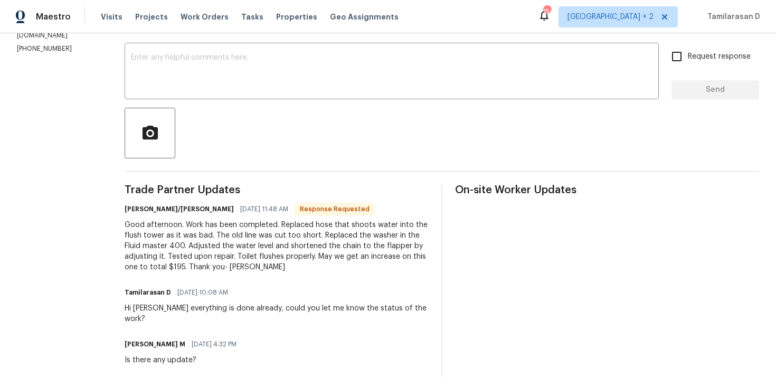
click at [195, 240] on div "Good afternoon. Work has been completed. Replaced hose that shoots water into t…" at bounding box center [277, 246] width 304 height 53
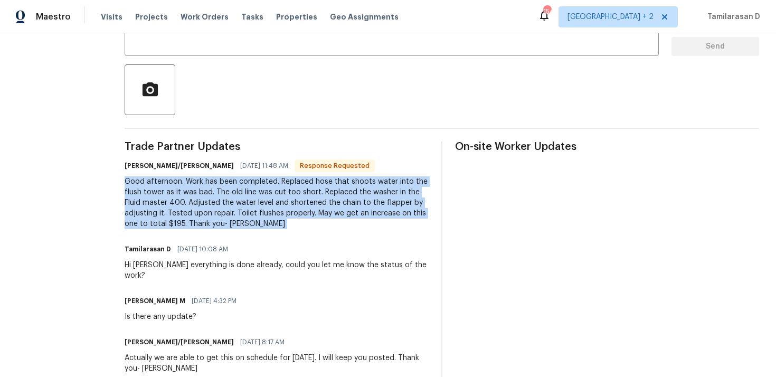
scroll to position [229, 0]
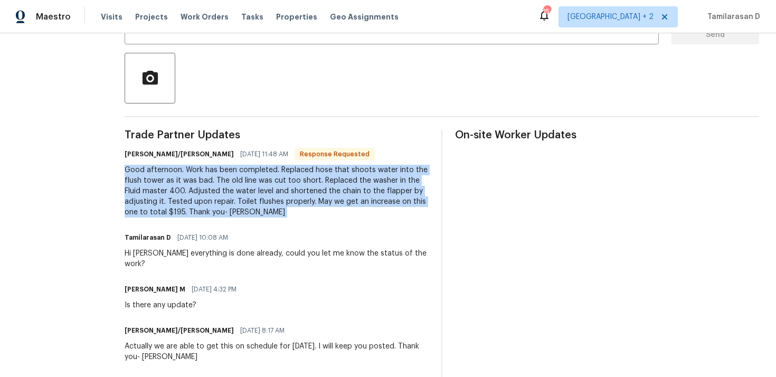
click at [188, 226] on div "Trade Partner Updates Jeromy/Lori 09/26/2025 11:48 AM Response Requested Good a…" at bounding box center [277, 372] width 304 height 484
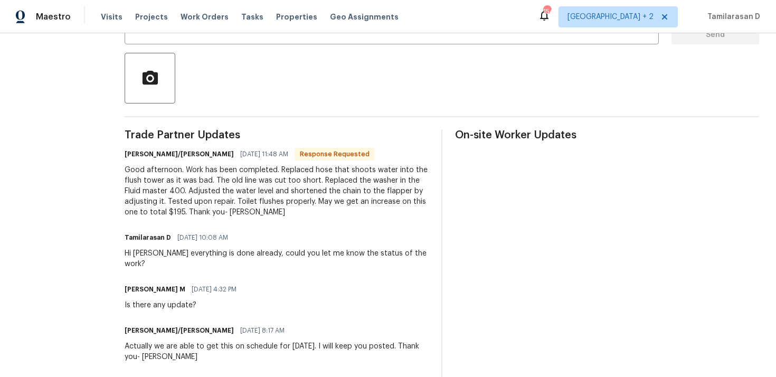
click at [188, 226] on div "Trade Partner Updates Jeromy/Lori 09/26/2025 11:48 AM Response Requested Good a…" at bounding box center [277, 372] width 304 height 484
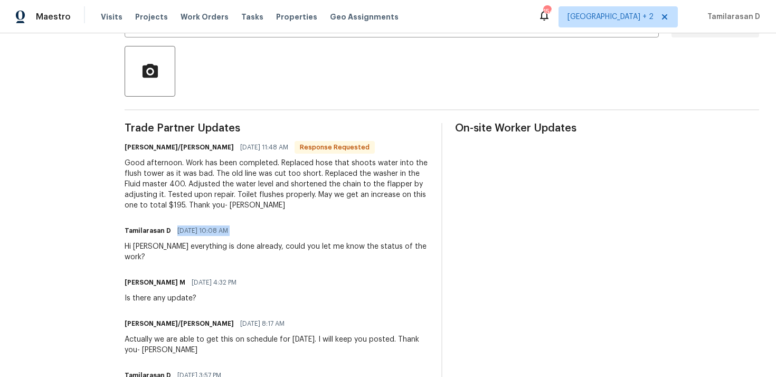
scroll to position [239, 0]
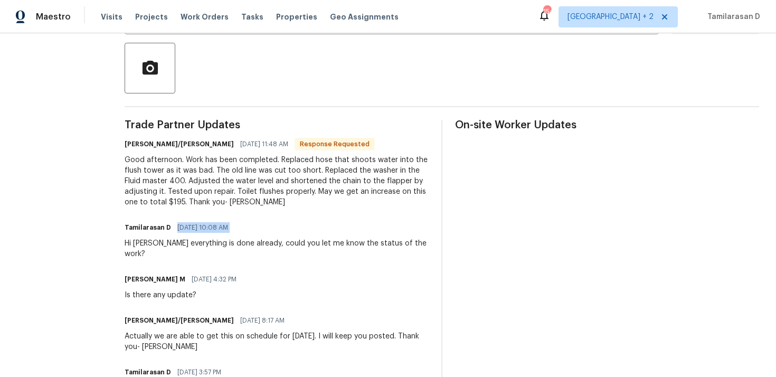
click at [184, 168] on div "Good afternoon. Work has been completed. Replaced hose that shoots water into t…" at bounding box center [277, 181] width 304 height 53
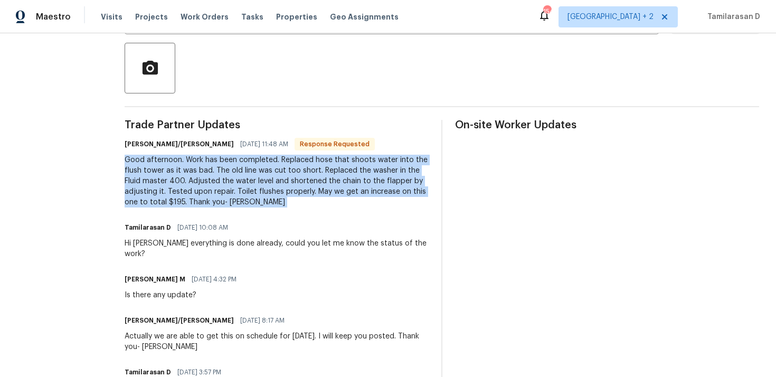
click at [181, 194] on div "Good afternoon. Work has been completed. Replaced hose that shoots water into t…" at bounding box center [277, 181] width 304 height 53
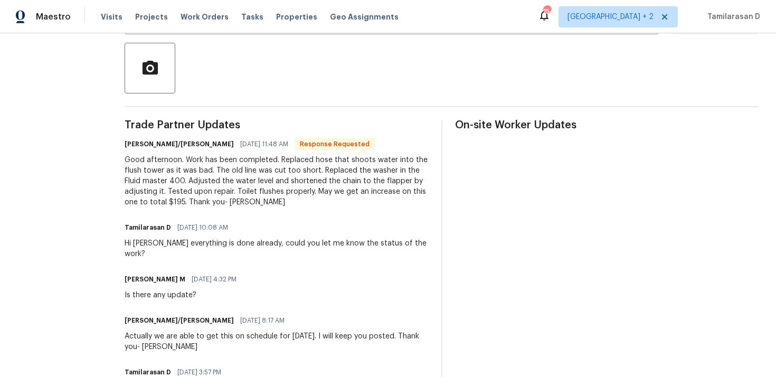
click at [181, 194] on div "Good afternoon. Work has been completed. Replaced hose that shoots water into t…" at bounding box center [277, 181] width 304 height 53
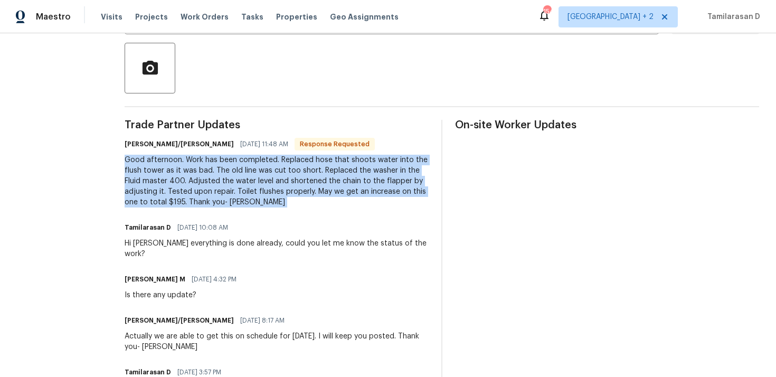
scroll to position [0, 0]
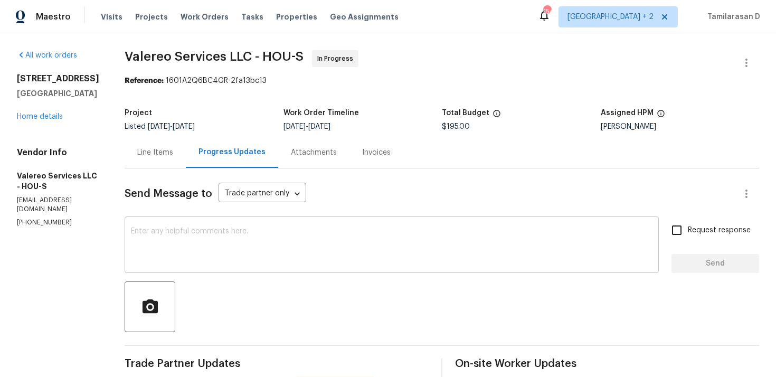
click at [199, 230] on textarea at bounding box center [392, 246] width 522 height 37
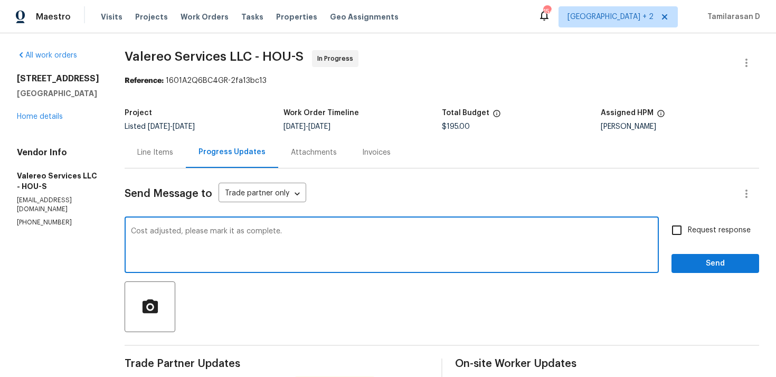
type textarea "Cost adjusted, please mark it as complete."
click at [687, 236] on input "Request response" at bounding box center [677, 230] width 22 height 22
checkbox input "true"
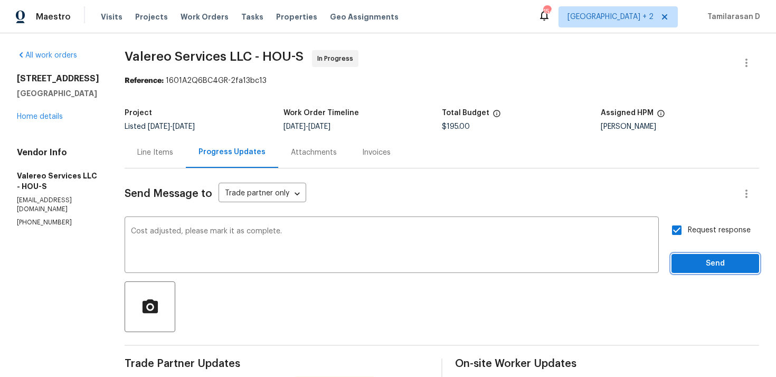
click at [711, 263] on span "Send" at bounding box center [715, 263] width 71 height 13
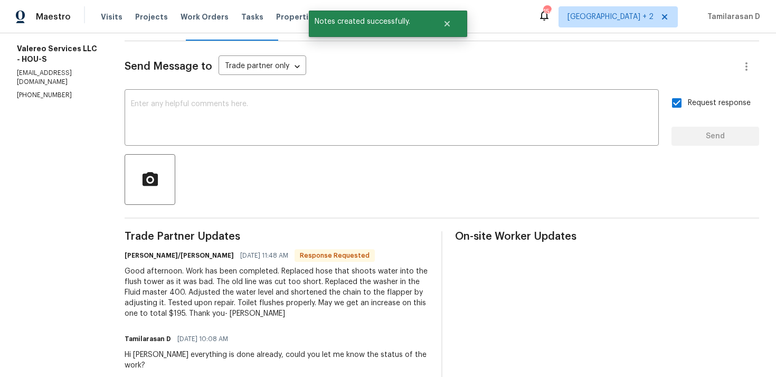
scroll to position [162, 0]
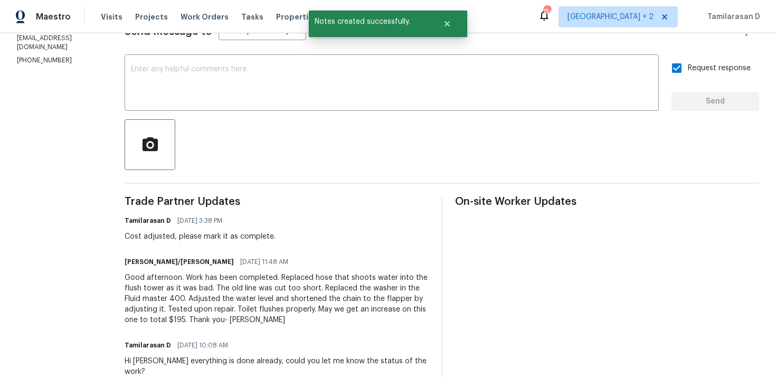
click at [216, 267] on div "Jeromy/Lori 09/26/2025 11:48 AM" at bounding box center [277, 261] width 304 height 15
click at [214, 284] on div "Good afternoon. Work has been completed. Replaced hose that shoots water into t…" at bounding box center [277, 298] width 304 height 53
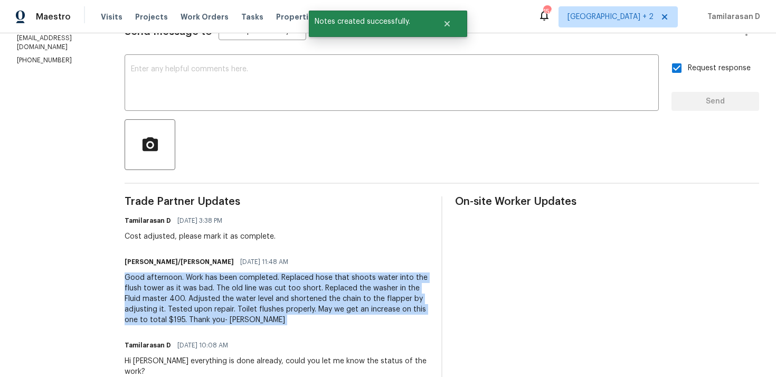
click at [214, 284] on div "Good afternoon. Work has been completed. Replaced hose that shoots water into t…" at bounding box center [277, 298] width 304 height 53
copy div "Good afternoon. Work has been completed. Replaced hose that shoots water into t…"
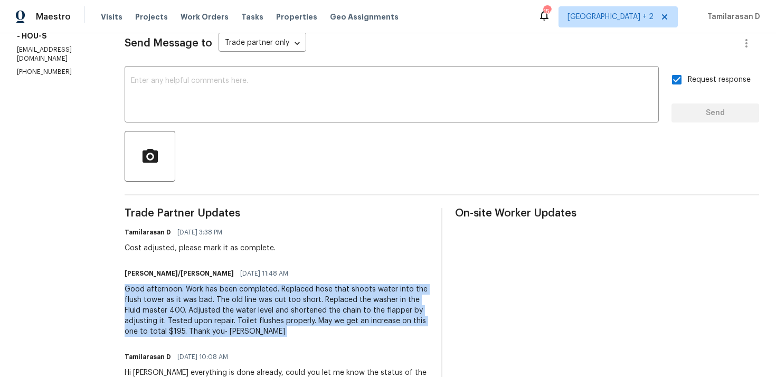
scroll to position [167, 0]
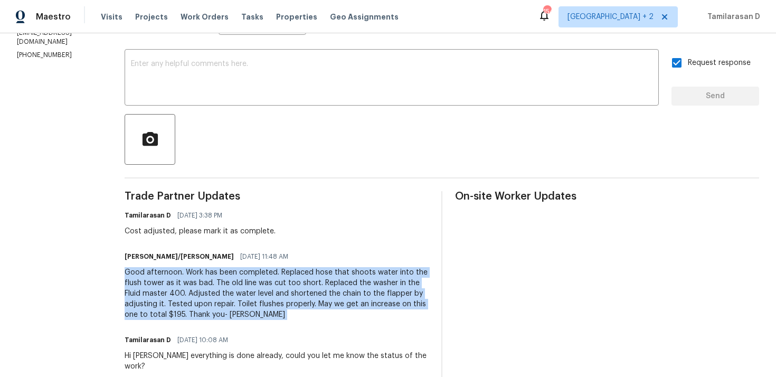
copy div "Good afternoon. Work has been completed. Replaced hose that shoots water into t…"
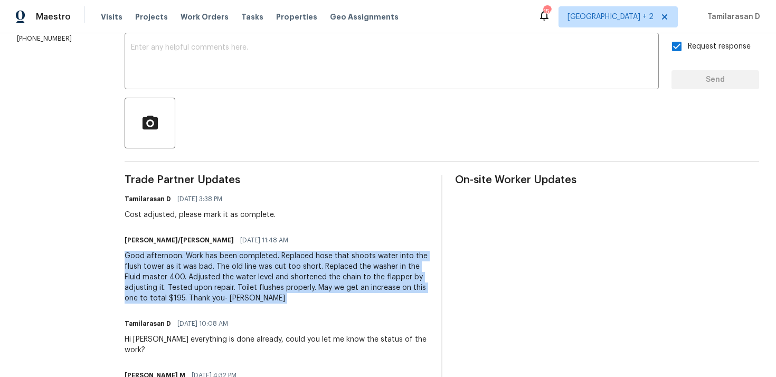
scroll to position [203, 0]
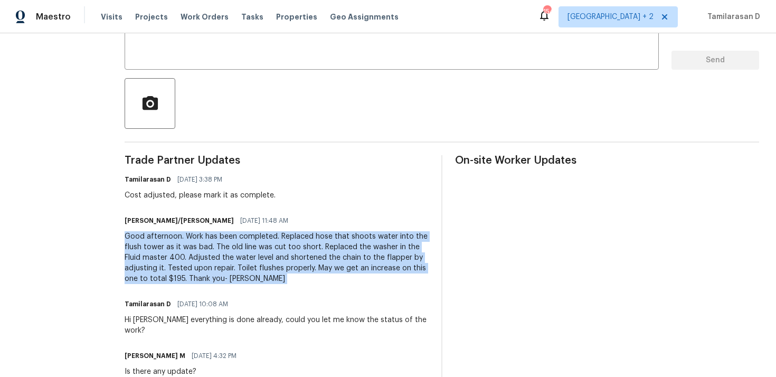
click at [175, 260] on div "Good afternoon. Work has been completed. Replaced hose that shoots water into t…" at bounding box center [277, 257] width 304 height 53
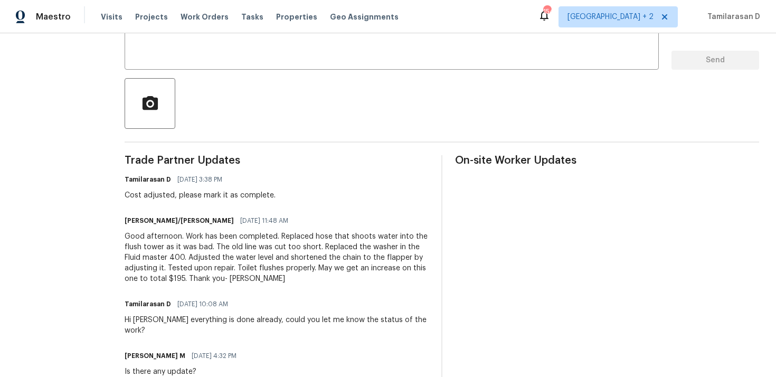
click at [175, 260] on div "Good afternoon. Work has been completed. Replaced hose that shoots water into t…" at bounding box center [277, 257] width 304 height 53
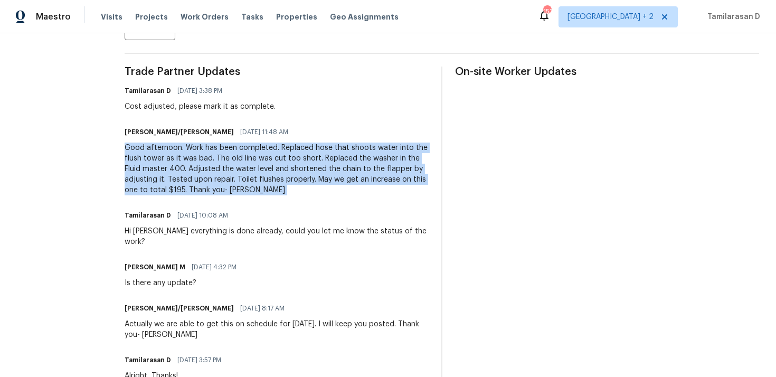
scroll to position [0, 0]
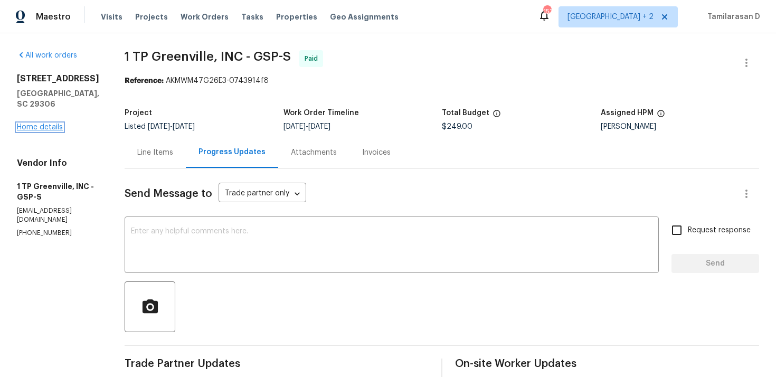
click at [49, 131] on link "Home details" at bounding box center [40, 127] width 46 height 7
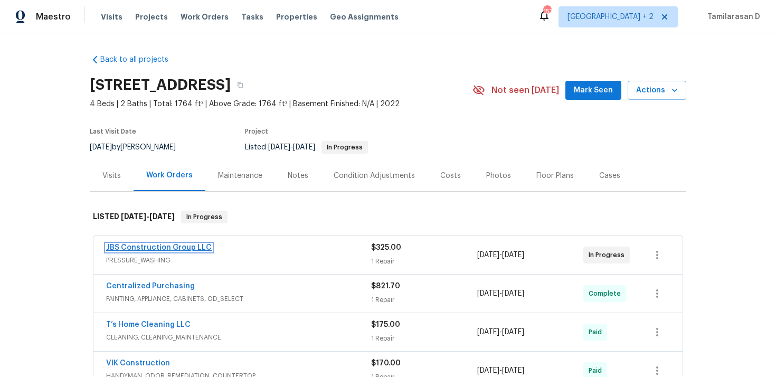
click at [168, 244] on link "JBS Construction Group LLC" at bounding box center [159, 247] width 106 height 7
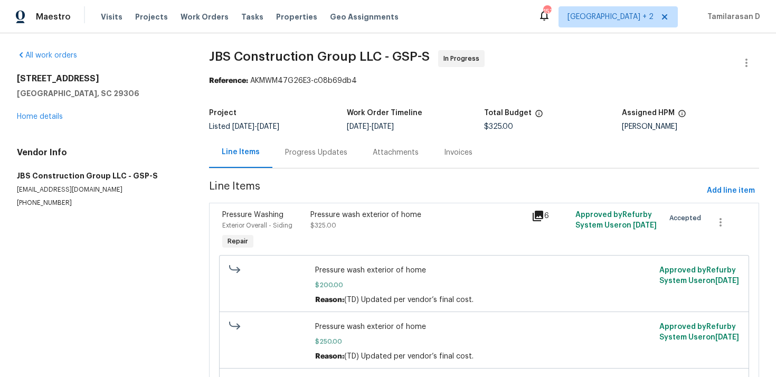
click at [272, 145] on div "Progress Updates" at bounding box center [316, 152] width 88 height 31
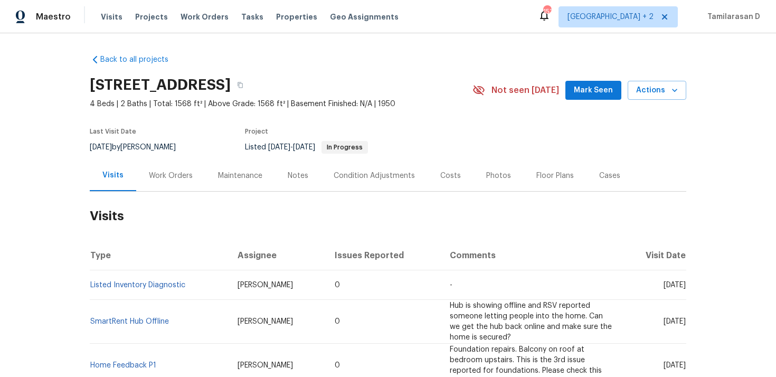
click at [184, 162] on div "Work Orders" at bounding box center [170, 175] width 69 height 31
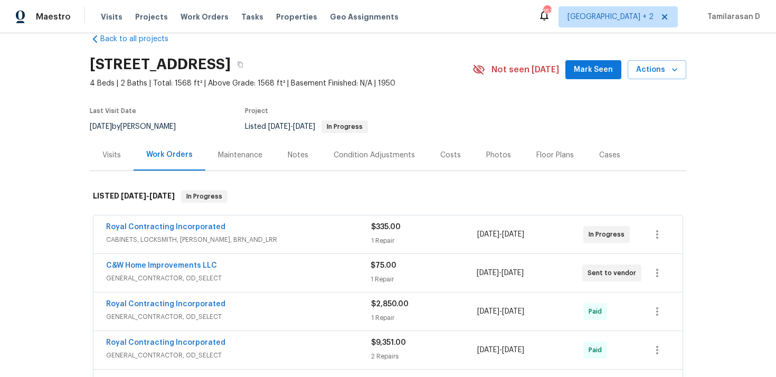
scroll to position [44, 0]
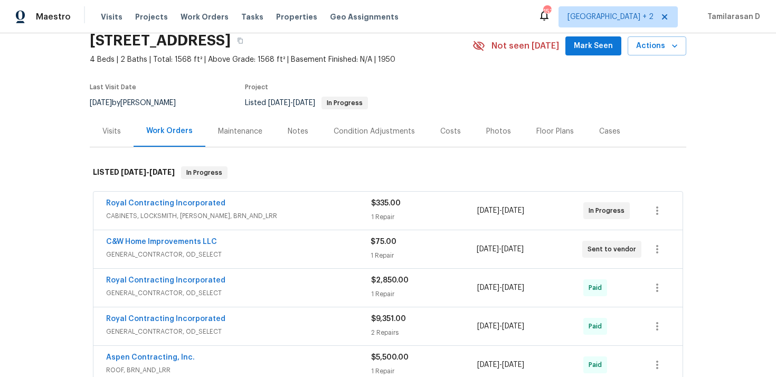
click at [173, 237] on span "C&W Home Improvements LLC" at bounding box center [161, 241] width 111 height 11
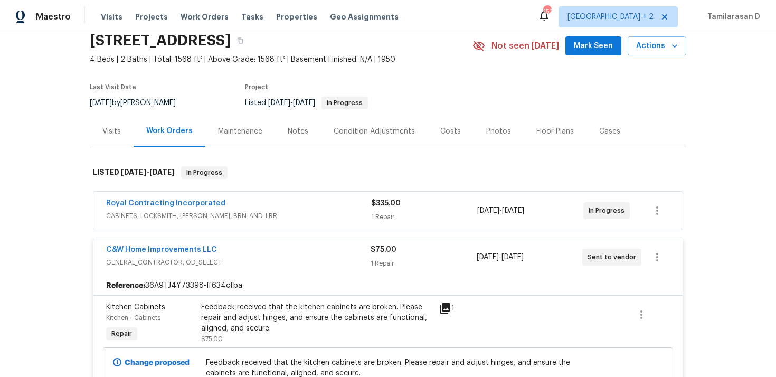
click at [172, 244] on span "C&W Home Improvements LLC" at bounding box center [161, 249] width 111 height 11
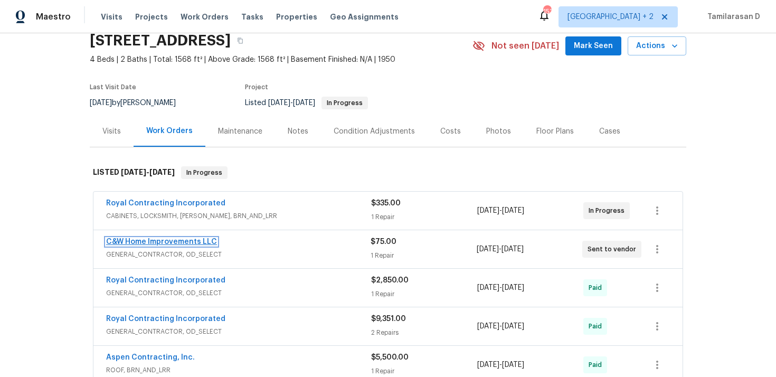
click at [178, 243] on link "C&W Home Improvements LLC" at bounding box center [161, 241] width 111 height 7
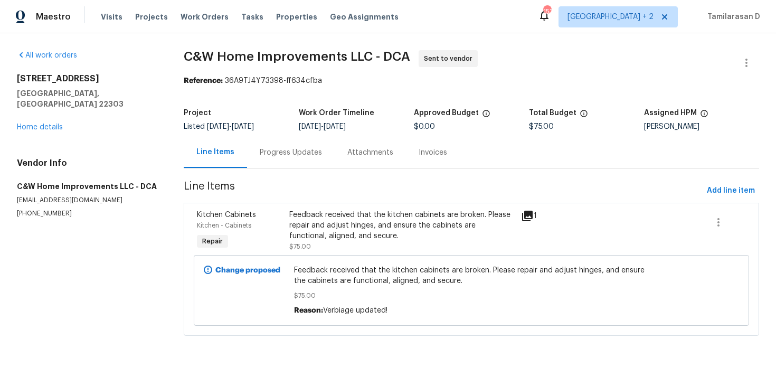
click at [268, 158] on div "Progress Updates" at bounding box center [291, 152] width 88 height 31
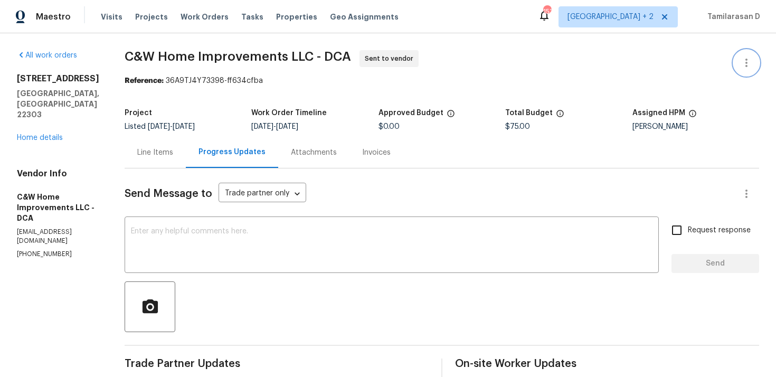
click at [744, 70] on button "button" at bounding box center [746, 62] width 25 height 25
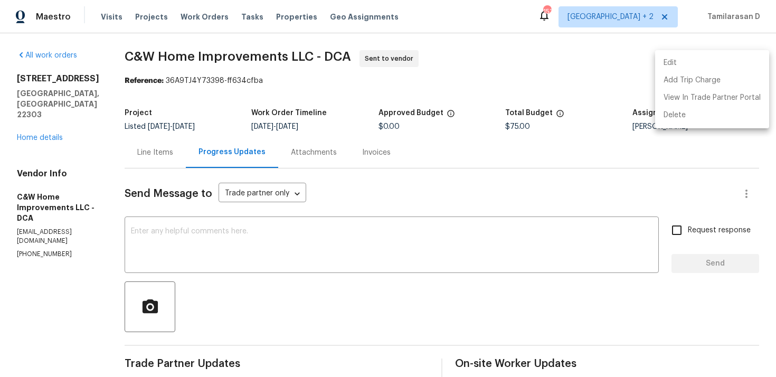
click at [670, 65] on li "Edit" at bounding box center [712, 62] width 114 height 17
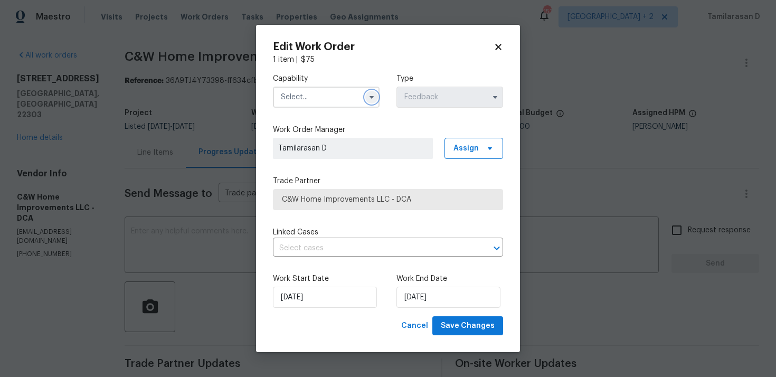
click at [366, 99] on button "button" at bounding box center [371, 97] width 13 height 13
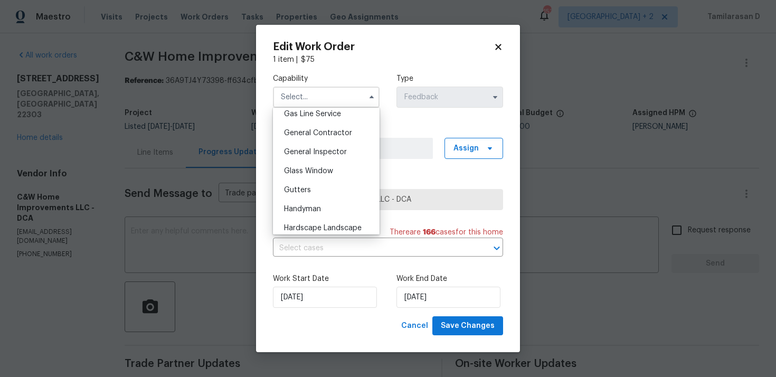
scroll to position [505, 0]
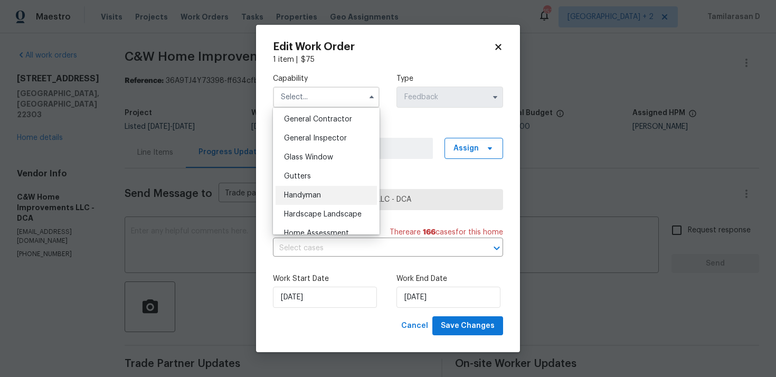
click at [305, 192] on span "Handyman" at bounding box center [302, 195] width 37 height 7
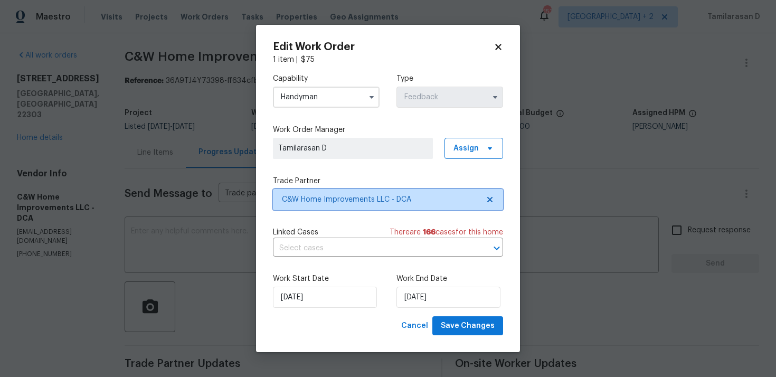
click at [318, 198] on span "C&W Home Improvements LLC - DCA" at bounding box center [380, 199] width 197 height 11
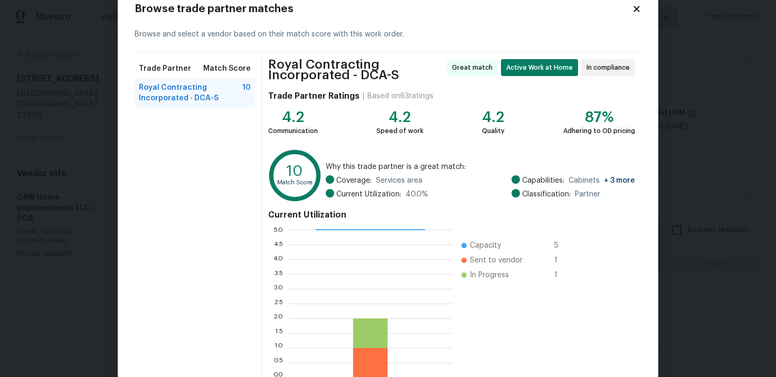
scroll to position [0, 0]
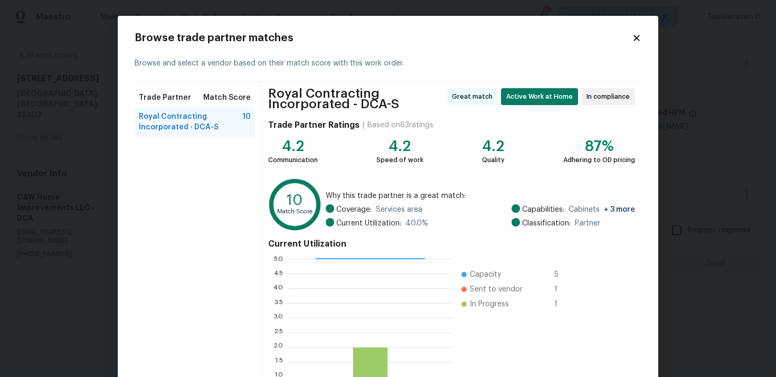
click at [635, 43] on div "Browse trade partner matches" at bounding box center [388, 38] width 507 height 11
click at [636, 39] on icon at bounding box center [636, 38] width 6 height 6
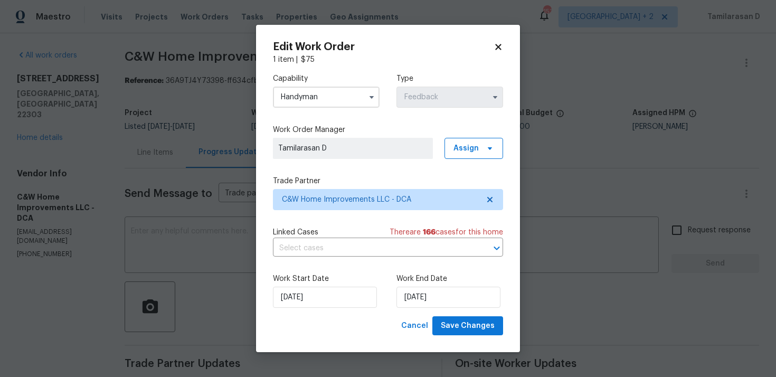
click at [334, 107] on input "Handyman" at bounding box center [326, 97] width 107 height 21
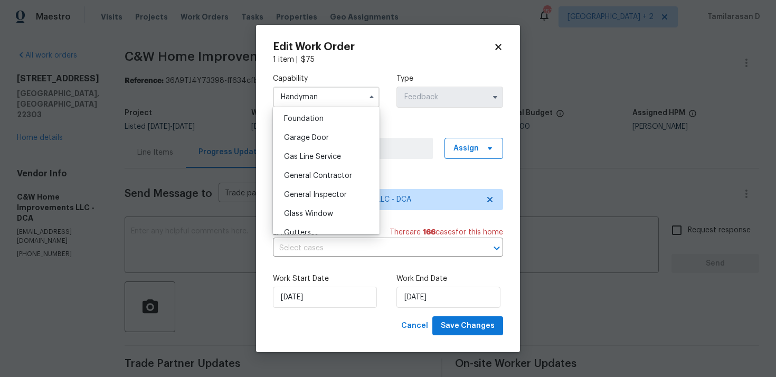
scroll to position [474, 0]
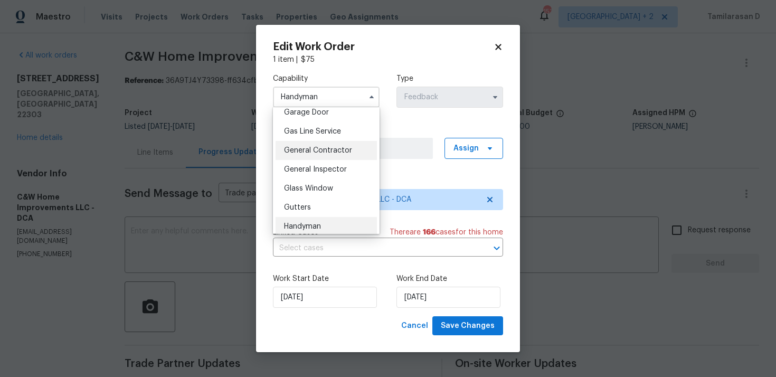
click at [328, 150] on span "General Contractor" at bounding box center [318, 150] width 68 height 7
type input "General Contractor"
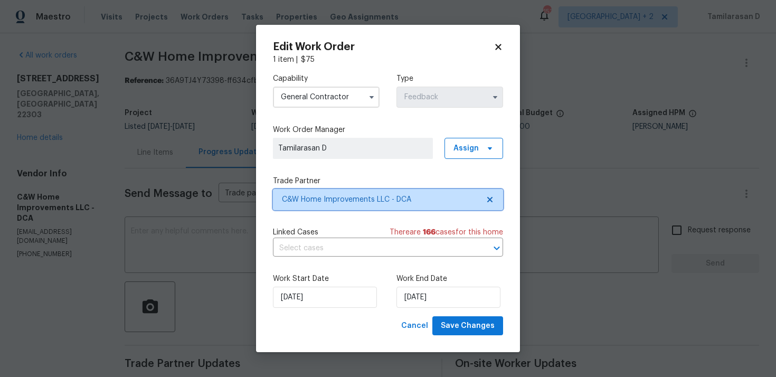
click at [346, 200] on span "C&W Home Improvements LLC - DCA" at bounding box center [380, 199] width 197 height 11
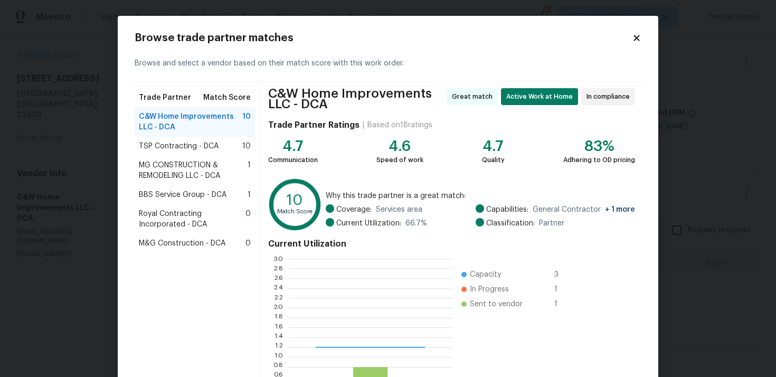
scroll to position [148, 164]
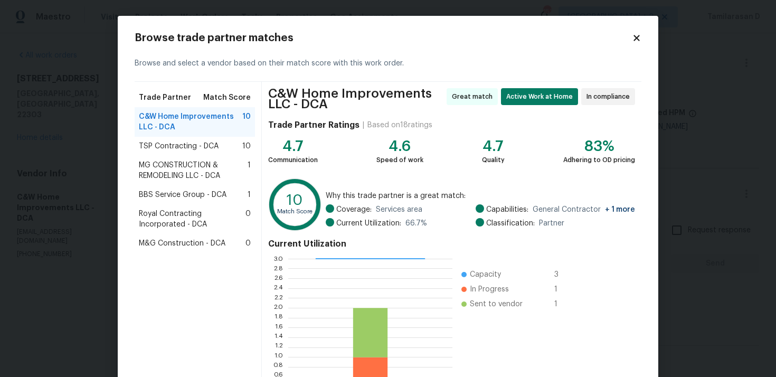
click at [197, 145] on span "TSP Contracting - DCA" at bounding box center [179, 146] width 80 height 11
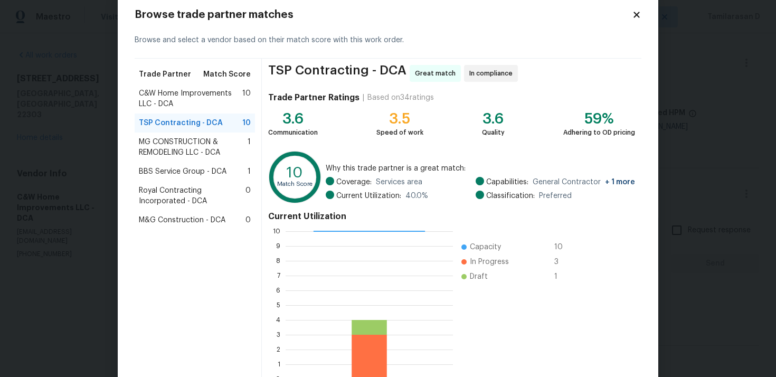
scroll to position [89, 0]
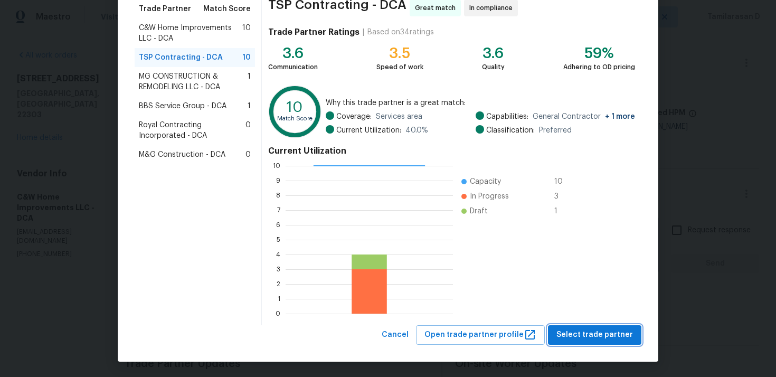
click at [593, 335] on span "Select trade partner" at bounding box center [594, 334] width 77 height 13
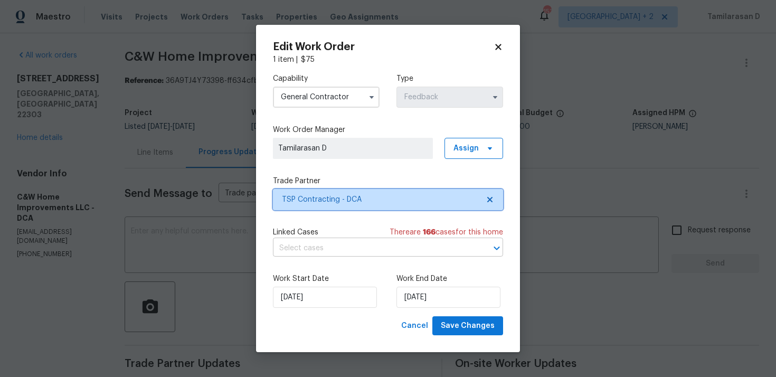
scroll to position [0, 0]
click at [390, 288] on div "Work Start Date 25/09/2025 Work End Date 29/09/2025" at bounding box center [388, 290] width 230 height 51
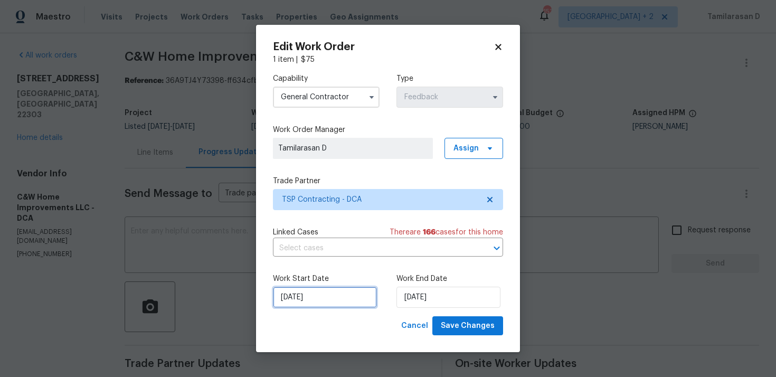
click at [327, 300] on input "25/09/2025" at bounding box center [325, 297] width 104 height 21
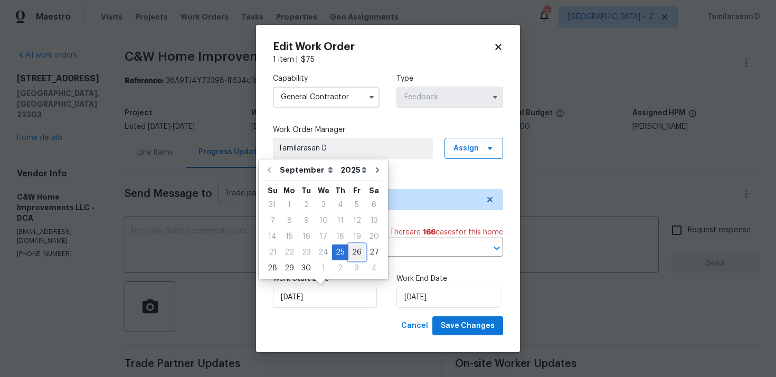
click at [357, 248] on div "26" at bounding box center [356, 252] width 17 height 15
type input "26/09/2025"
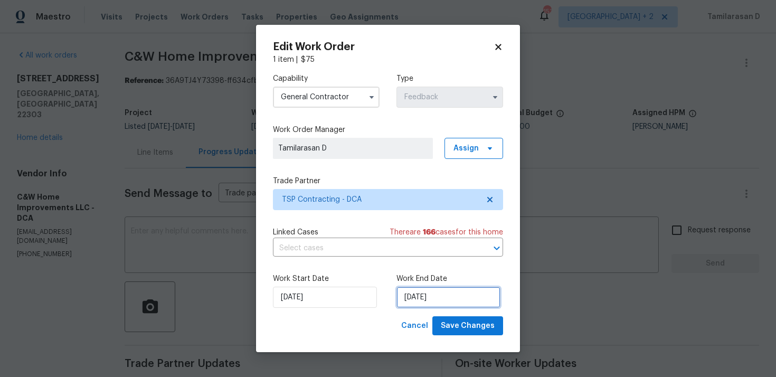
click at [425, 303] on input "29/09/2025" at bounding box center [448, 297] width 104 height 21
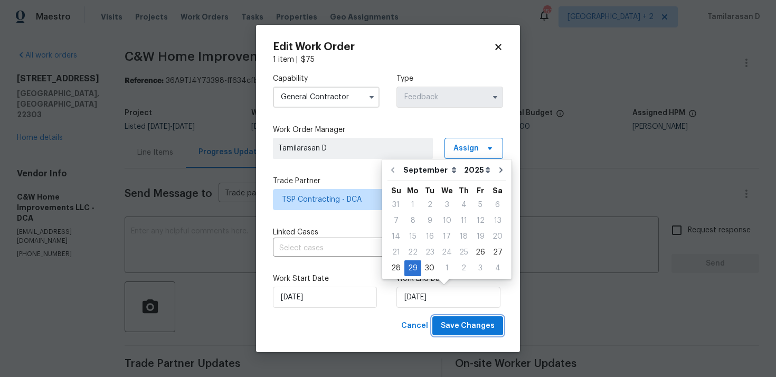
click at [473, 332] on span "Save Changes" at bounding box center [468, 325] width 54 height 13
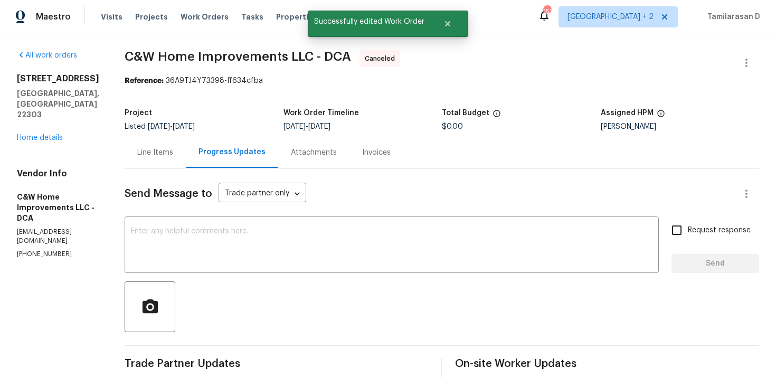
scroll to position [213, 0]
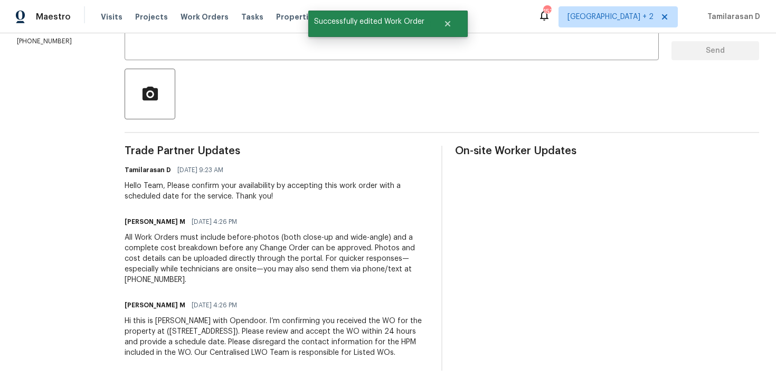
click at [181, 324] on div "Hi this is Vicky with Opendoor. I’m confirming you received the WO for the prop…" at bounding box center [277, 337] width 304 height 42
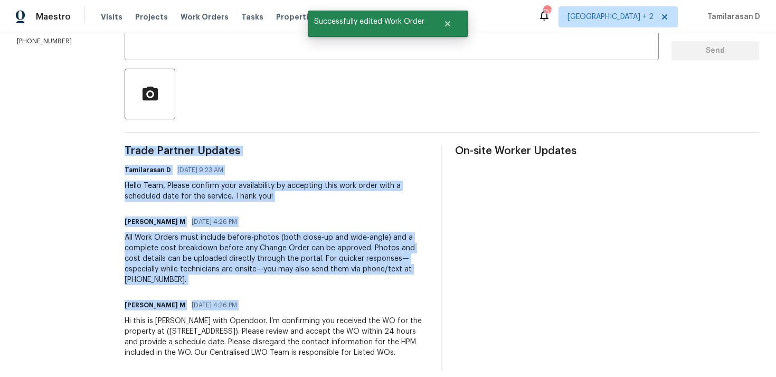
copy div "Trade Partner Updates Tamilarasan D 09/26/2025 9:23 AM Hello Team, Please confi…"
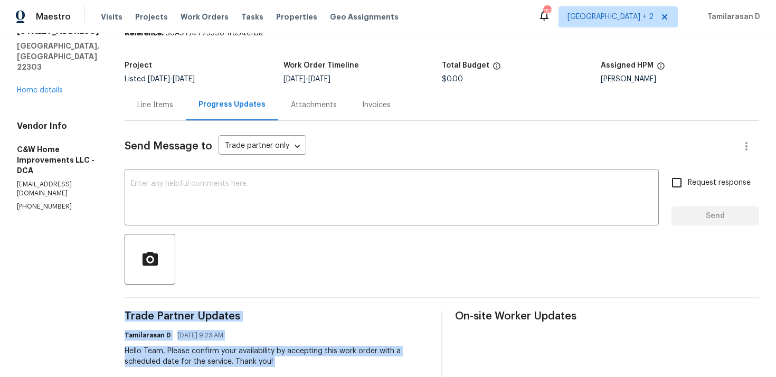
scroll to position [0, 0]
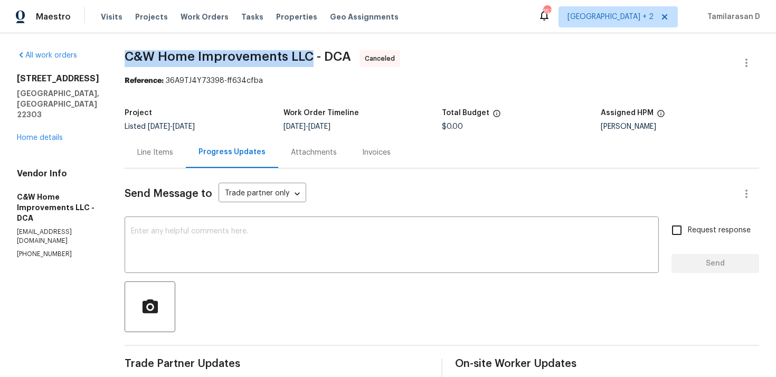
drag, startPoint x: 125, startPoint y: 55, endPoint x: 310, endPoint y: 54, distance: 185.3
click at [310, 54] on div "All work orders 3118 Burgundy Rd Alexandria, VA 22303 Home details Vendor Info …" at bounding box center [388, 316] width 776 height 567
copy span "C&W Home Improvements LLC"
click at [146, 69] on span "C&W Home Improvements LLC - DCA Canceled" at bounding box center [429, 62] width 609 height 25
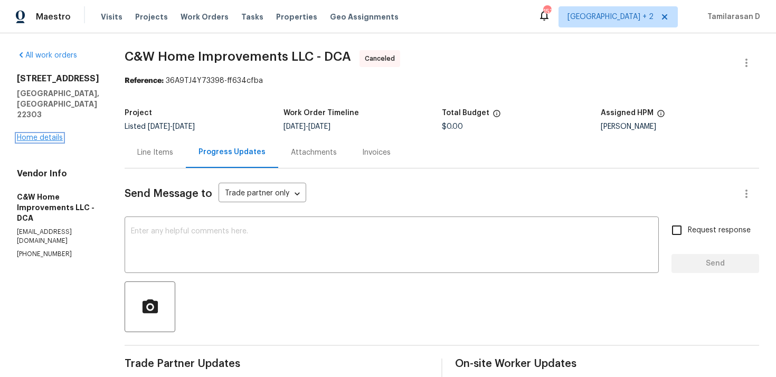
click at [55, 134] on link "Home details" at bounding box center [40, 137] width 46 height 7
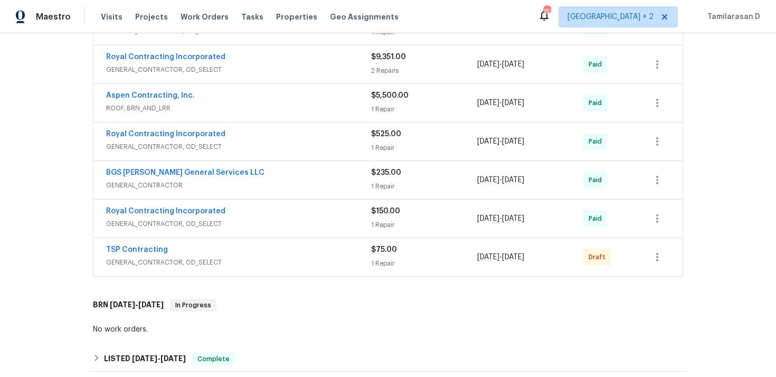
scroll to position [348, 0]
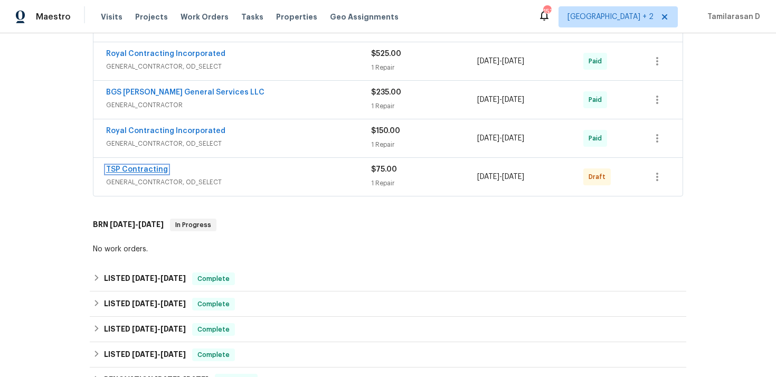
click at [144, 166] on link "TSP Contracting" at bounding box center [137, 169] width 62 height 7
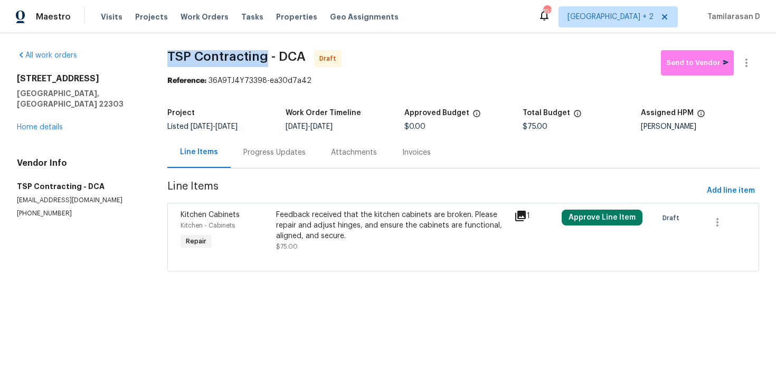
drag, startPoint x: 169, startPoint y: 55, endPoint x: 266, endPoint y: 58, distance: 96.7
click at [266, 58] on span "TSP Contracting - DCA" at bounding box center [236, 56] width 138 height 13
copy span "TSP Contracting"
click at [248, 159] on div "Progress Updates" at bounding box center [275, 152] width 88 height 31
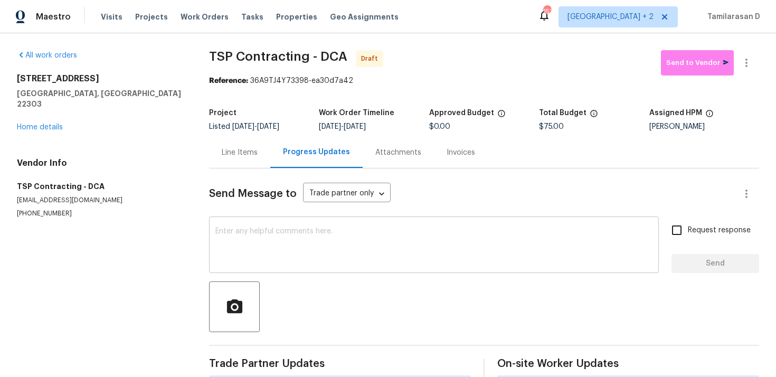
scroll to position [15, 0]
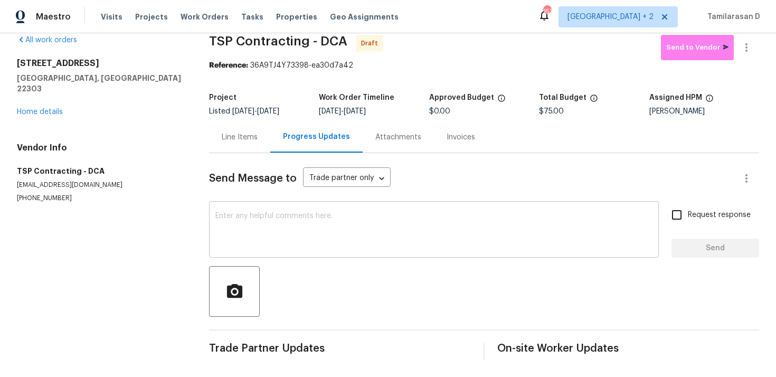
click at [234, 229] on textarea at bounding box center [433, 230] width 437 height 37
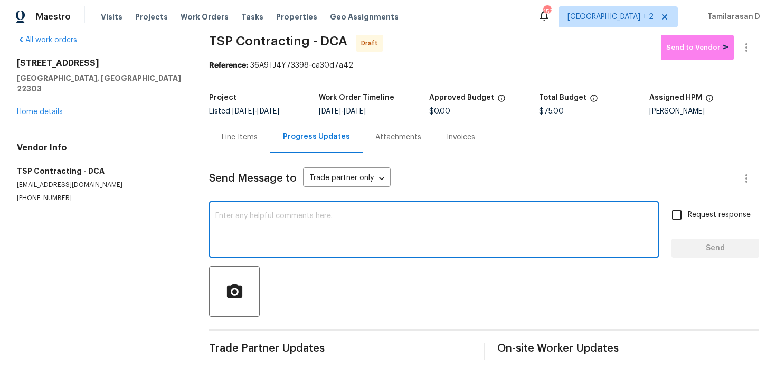
paste textarea "Hey, this is Tamil from Opendoor. I’m confirming you received the WO for the pr…"
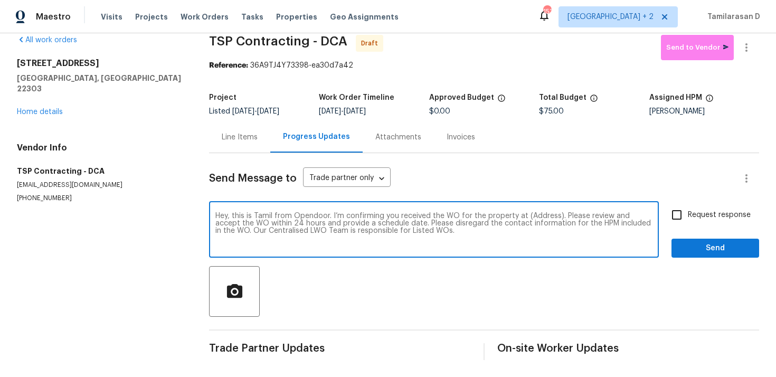
click at [539, 215] on textarea "Hey, this is Tamil from Opendoor. I’m confirming you received the WO for the pr…" at bounding box center [433, 230] width 437 height 37
paste textarea "3118 Burgundy Rd, Alexandria, VA 22303"
type textarea "Hey, this is Tamil from Opendoor. I’m confirming you received the WO for the pr…"
click at [697, 212] on span "Request response" at bounding box center [719, 215] width 63 height 11
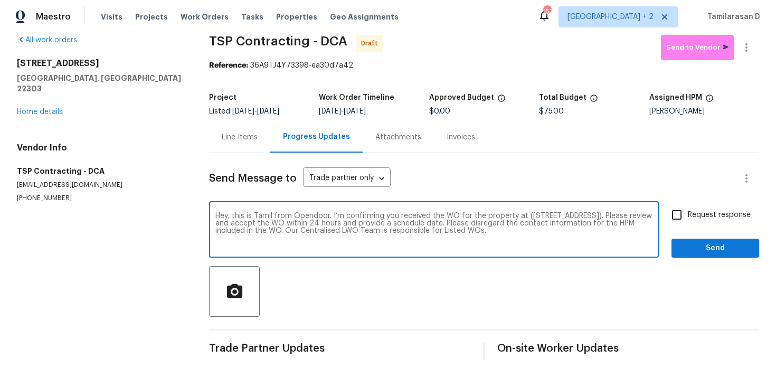
click at [688, 212] on input "Request response" at bounding box center [677, 215] width 22 height 22
checkbox input "true"
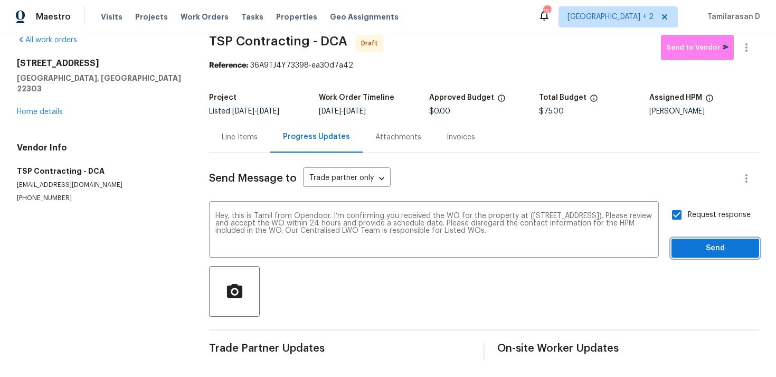
click at [720, 244] on span "Send" at bounding box center [715, 248] width 71 height 13
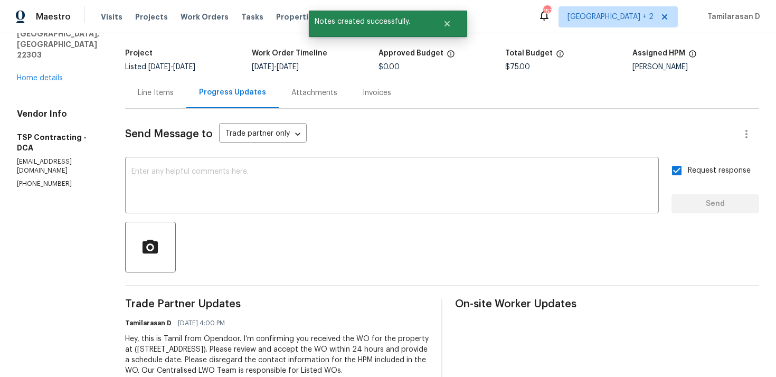
scroll to position [88, 0]
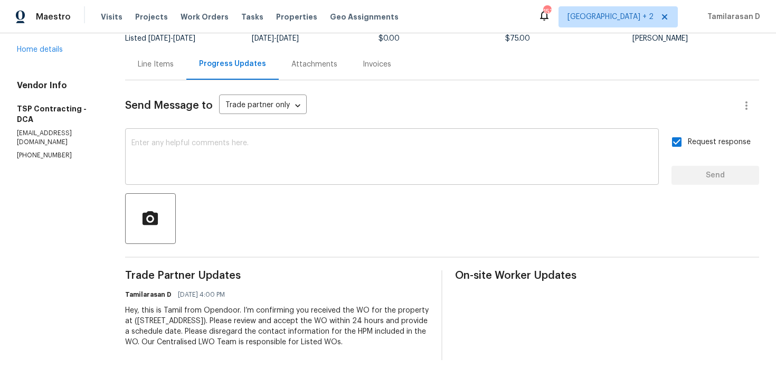
click at [208, 181] on div "x ​" at bounding box center [392, 158] width 534 height 54
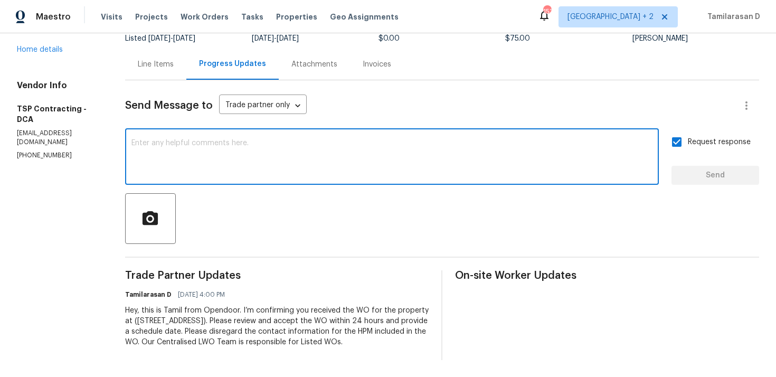
paste textarea "Attention All Work Orders must include before-photos (both close-up and wide-an…"
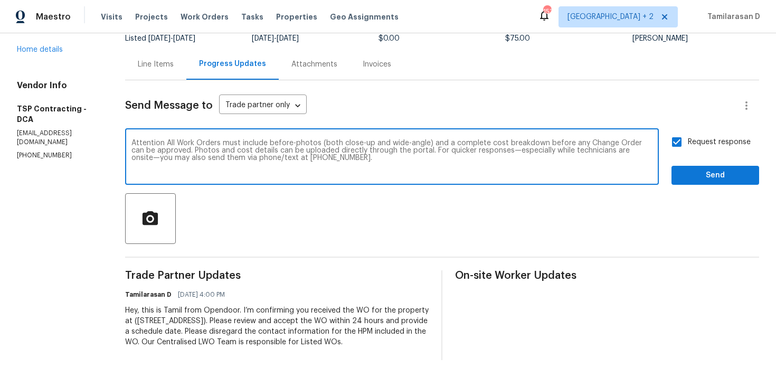
type textarea "Attention All Work Orders must include before-photos (both close-up and wide-an…"
click at [697, 178] on span "Send" at bounding box center [715, 175] width 71 height 13
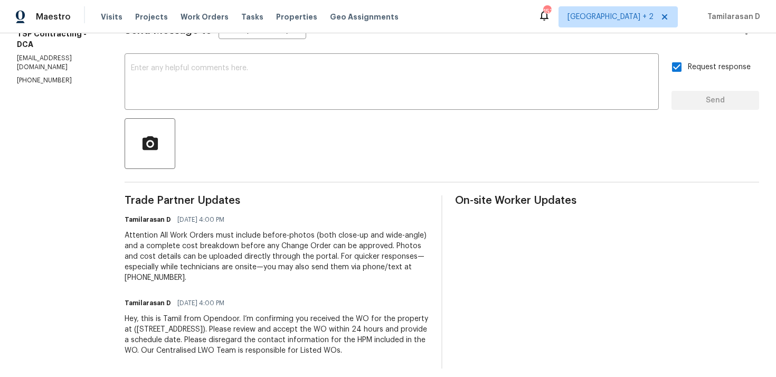
scroll to position [172, 0]
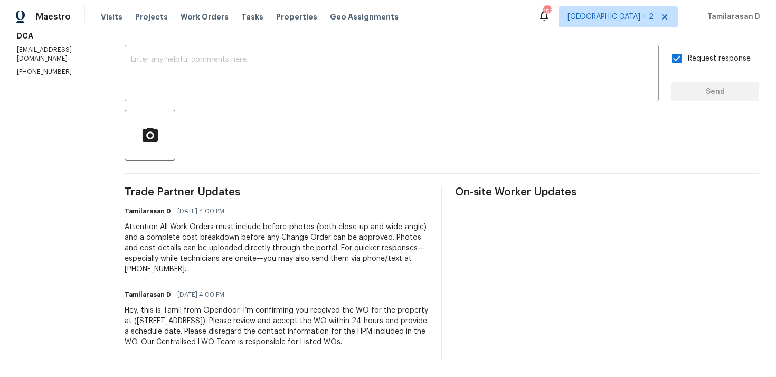
click at [241, 237] on div "Attention All Work Orders must include before-photos (both close-up and wide-an…" at bounding box center [277, 248] width 304 height 53
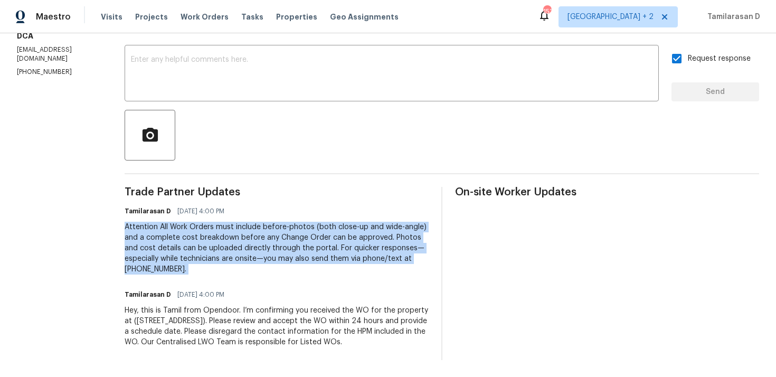
click at [241, 237] on div "Attention All Work Orders must include before-photos (both close-up and wide-an…" at bounding box center [277, 248] width 304 height 53
click at [195, 310] on div "Hey, this is Tamil from Opendoor. I’m confirming you received the WO for the pr…" at bounding box center [277, 326] width 304 height 42
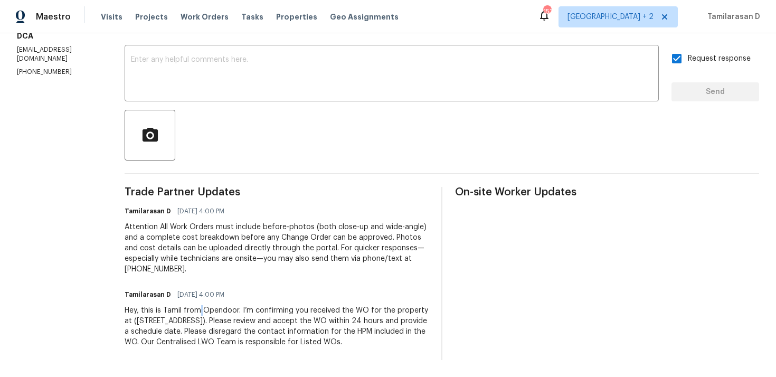
click at [195, 310] on div "Hey, this is Tamil from Opendoor. I’m confirming you received the WO for the pr…" at bounding box center [277, 326] width 304 height 42
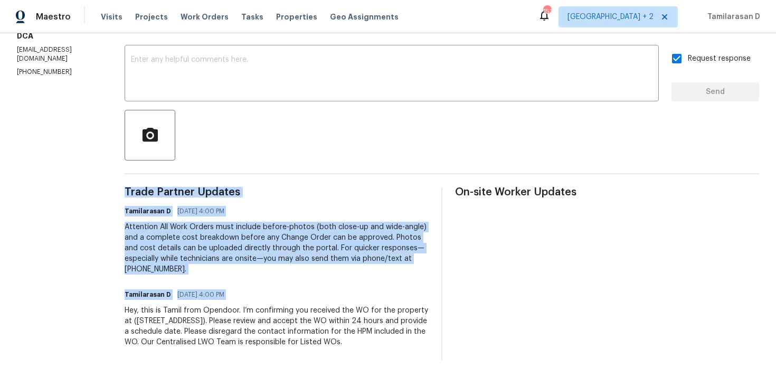
click at [219, 241] on div "Attention All Work Orders must include before-photos (both close-up and wide-an…" at bounding box center [277, 248] width 304 height 53
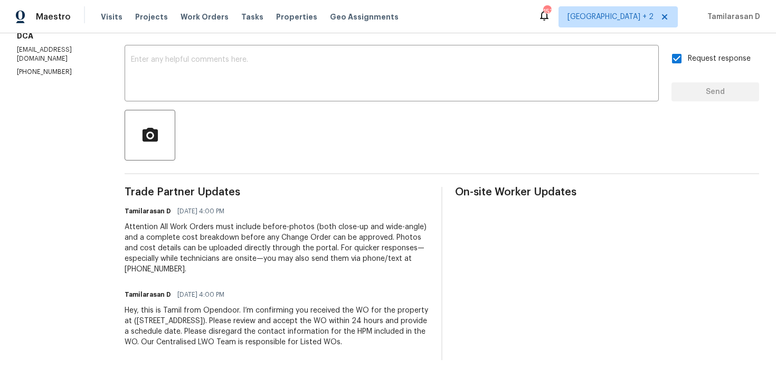
click at [219, 241] on div "Attention All Work Orders must include before-photos (both close-up and wide-an…" at bounding box center [277, 248] width 304 height 53
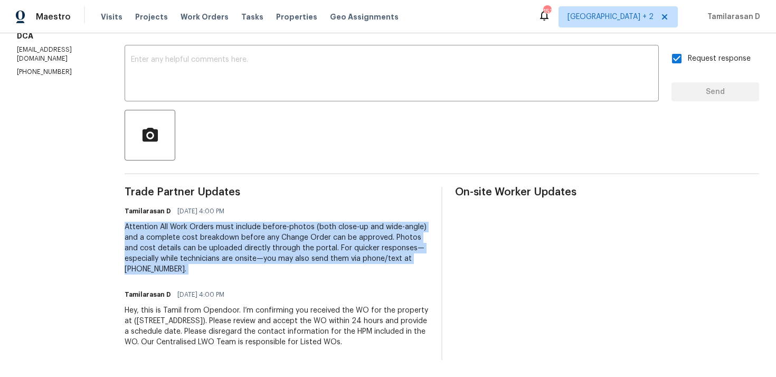
scroll to position [0, 0]
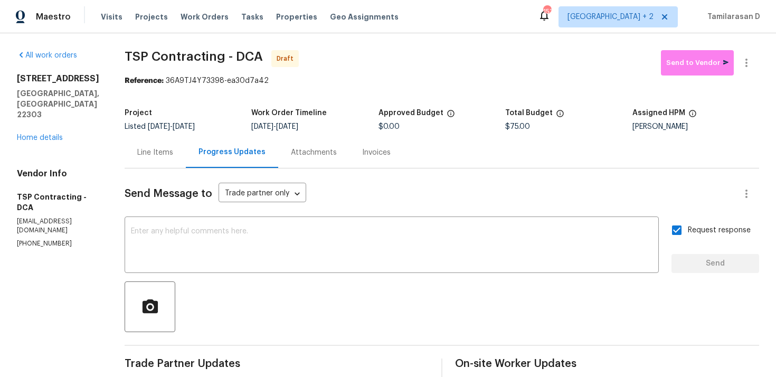
click at [211, 99] on section "TSP Contracting - DCA Draft Send to Vendor Reference: 36A9TJ4Y73398-ea30d7a42 P…" at bounding box center [442, 290] width 635 height 481
click at [227, 124] on div "Listed 3/2/2025 - 9/29/2025" at bounding box center [188, 126] width 127 height 7
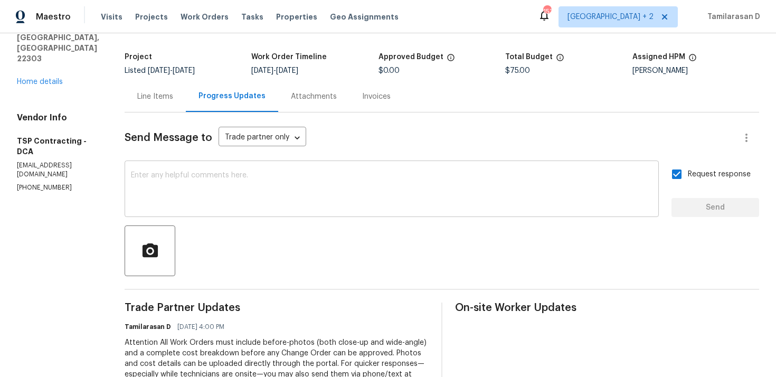
scroll to position [118, 0]
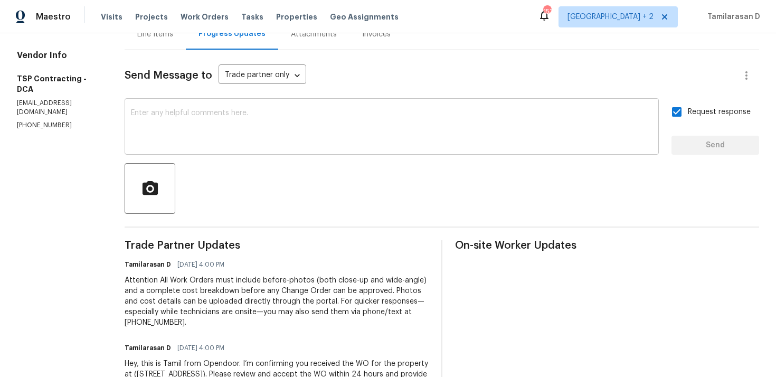
click at [223, 149] on div "x ​" at bounding box center [392, 128] width 534 height 54
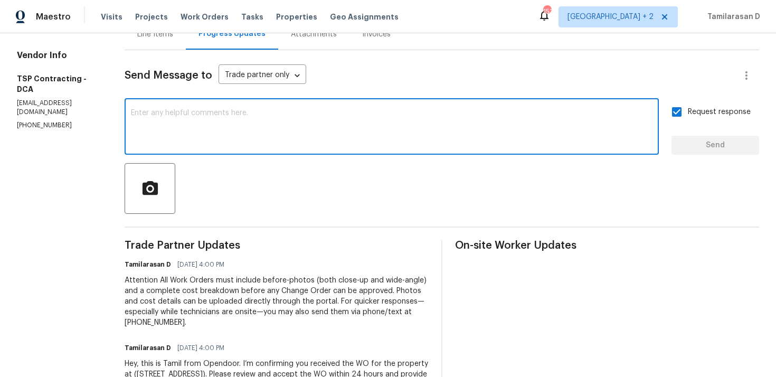
scroll to position [0, 0]
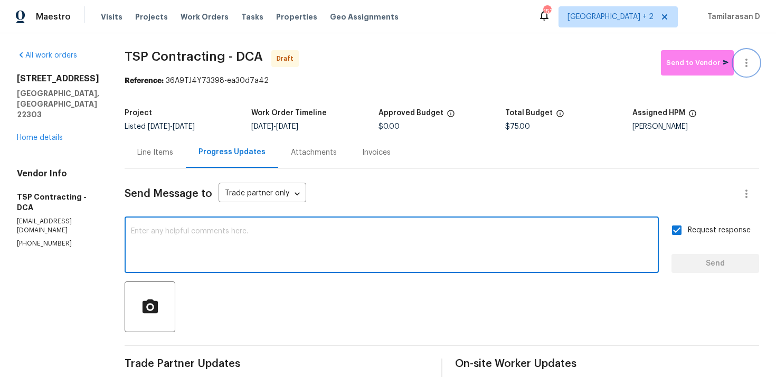
click at [751, 61] on icon "button" at bounding box center [746, 62] width 13 height 13
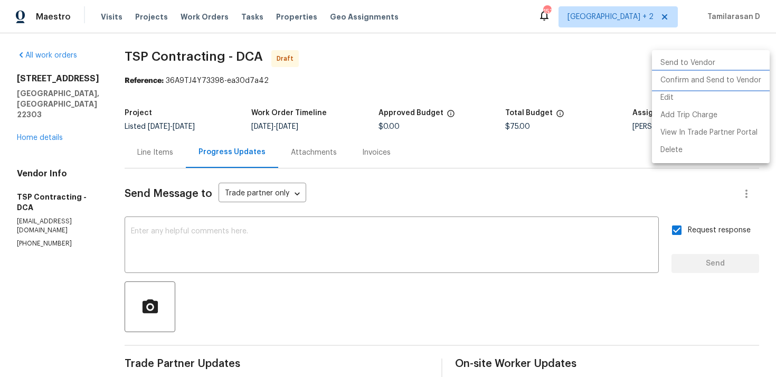
click at [686, 80] on li "Confirm and Send to Vendor" at bounding box center [711, 80] width 118 height 17
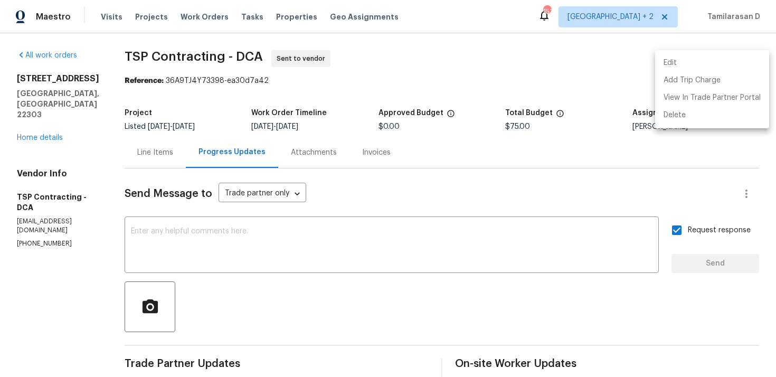
click at [315, 322] on div at bounding box center [388, 188] width 776 height 377
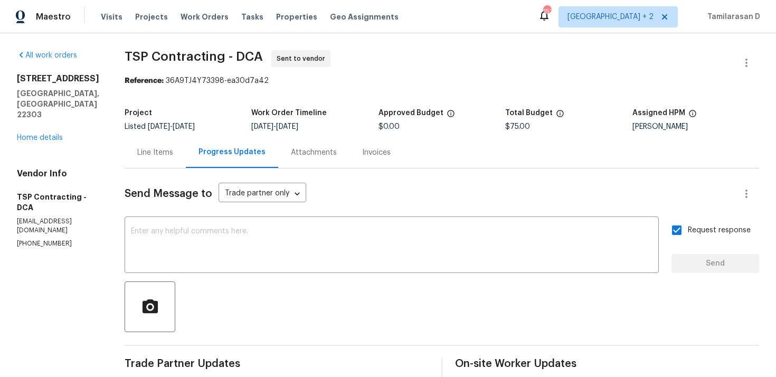
click at [220, 123] on div "Listed 3/2/2025 - 9/29/2025" at bounding box center [188, 126] width 127 height 7
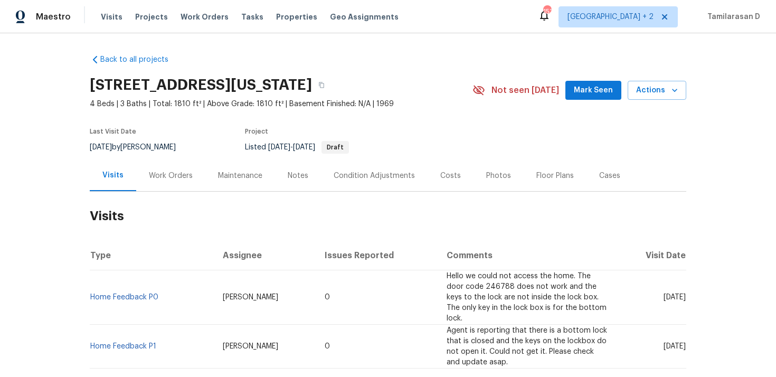
click at [144, 167] on div "Work Orders" at bounding box center [170, 175] width 69 height 31
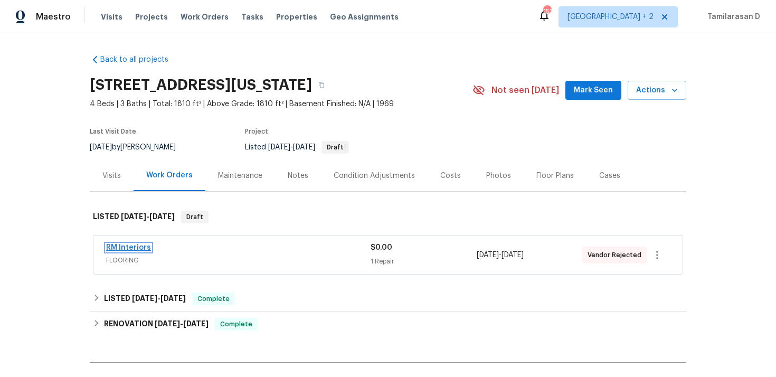
click at [128, 244] on link "RM Interiors" at bounding box center [128, 247] width 45 height 7
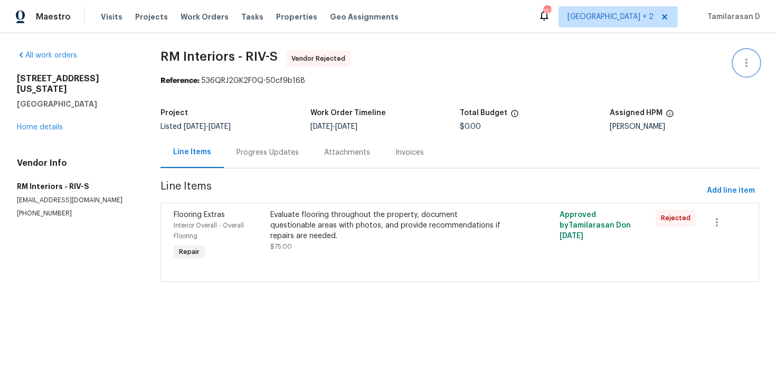
click at [746, 65] on icon "button" at bounding box center [746, 63] width 2 height 8
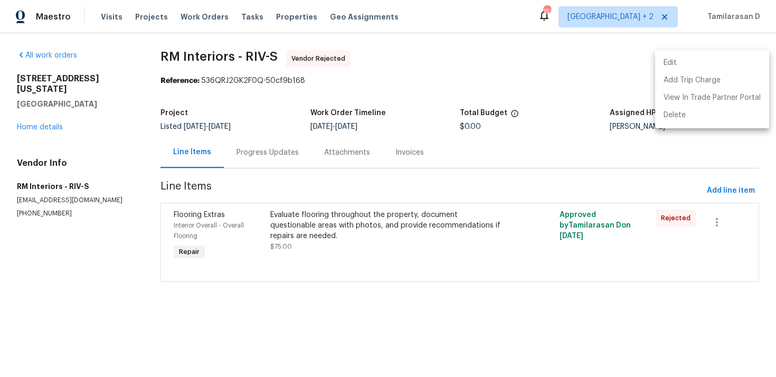
click at [694, 60] on li "Edit" at bounding box center [712, 62] width 114 height 17
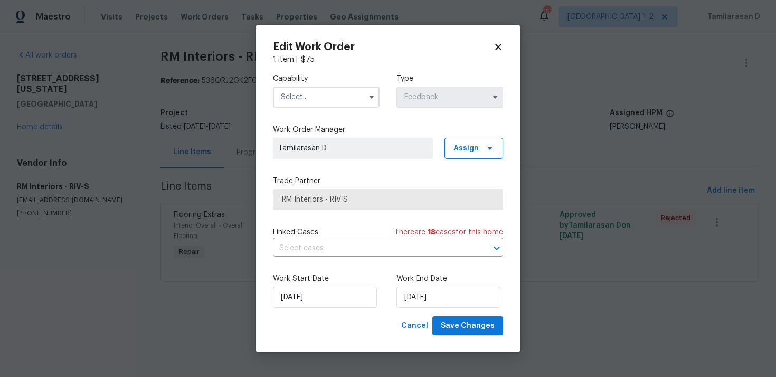
click at [364, 89] on span at bounding box center [372, 97] width 16 height 16
click at [327, 99] on input "text" at bounding box center [326, 97] width 107 height 21
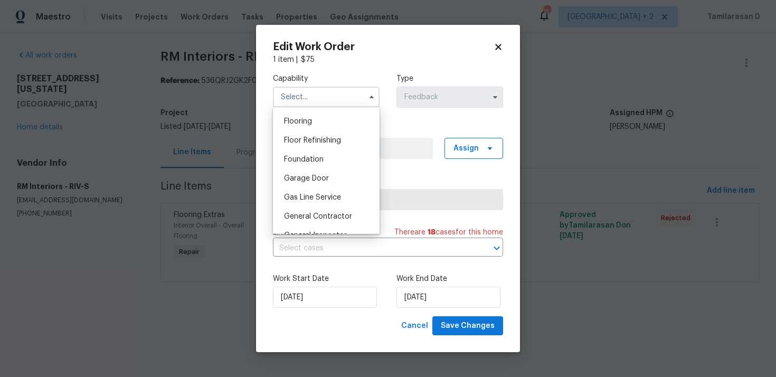
scroll to position [376, 0]
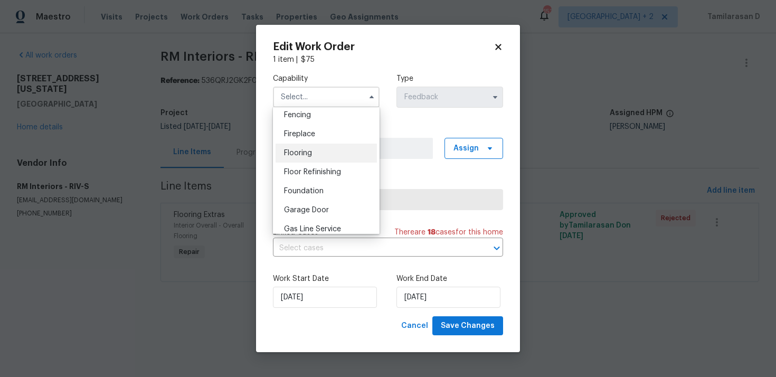
click at [301, 149] on span "Flooring" at bounding box center [298, 152] width 28 height 7
type input "Flooring"
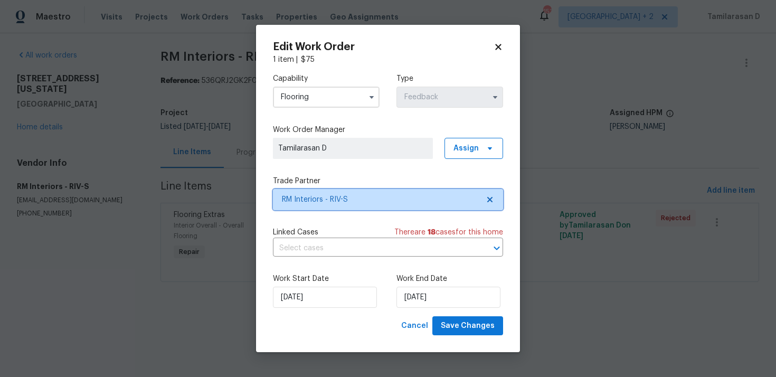
click at [313, 191] on span "RM Interiors - RIV-S" at bounding box center [388, 199] width 230 height 21
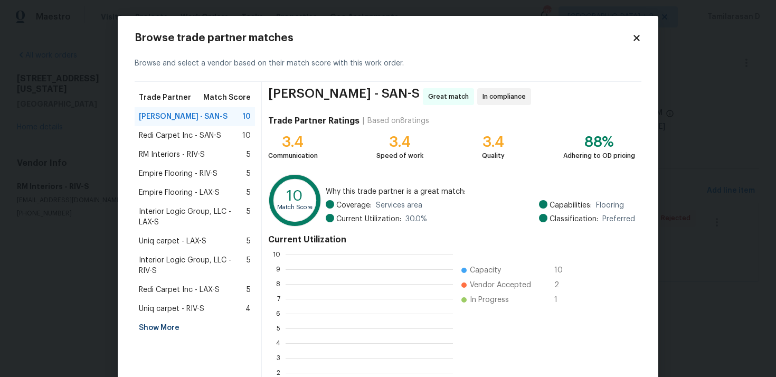
scroll to position [148, 167]
click at [175, 183] on div "Empire Flooring - LAX-S 5" at bounding box center [195, 192] width 120 height 19
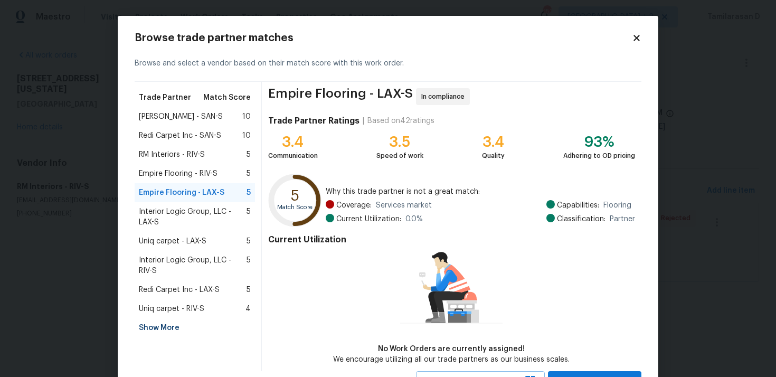
click at [175, 176] on span "Empire Flooring - RIV-S" at bounding box center [178, 173] width 79 height 11
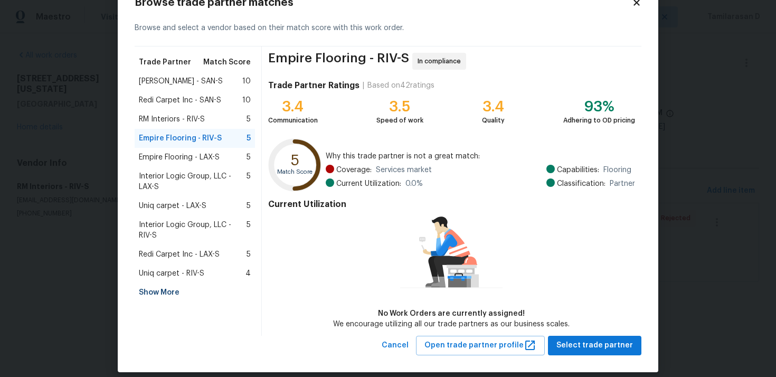
scroll to position [45, 0]
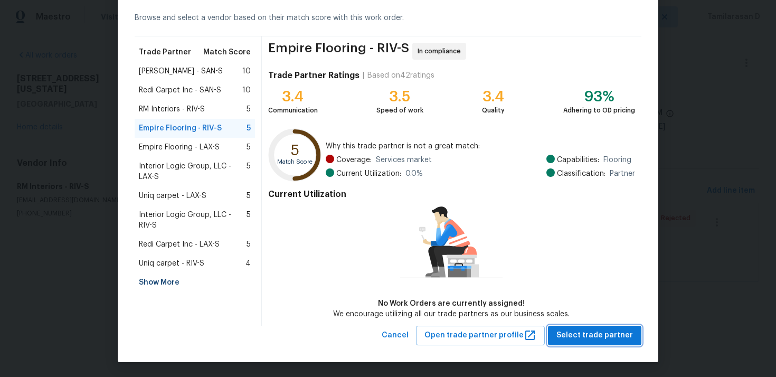
click at [593, 337] on span "Select trade partner" at bounding box center [594, 335] width 77 height 13
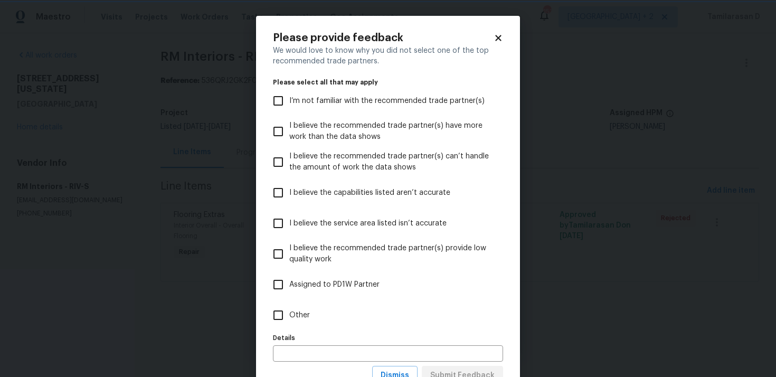
scroll to position [0, 0]
click at [305, 315] on span "Other" at bounding box center [299, 315] width 21 height 11
click at [289, 315] on input "Other" at bounding box center [278, 315] width 22 height 22
checkbox input "true"
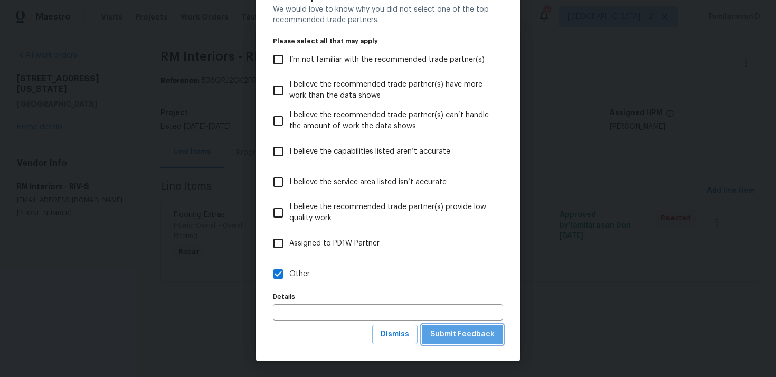
click at [477, 329] on span "Submit Feedback" at bounding box center [462, 334] width 64 height 13
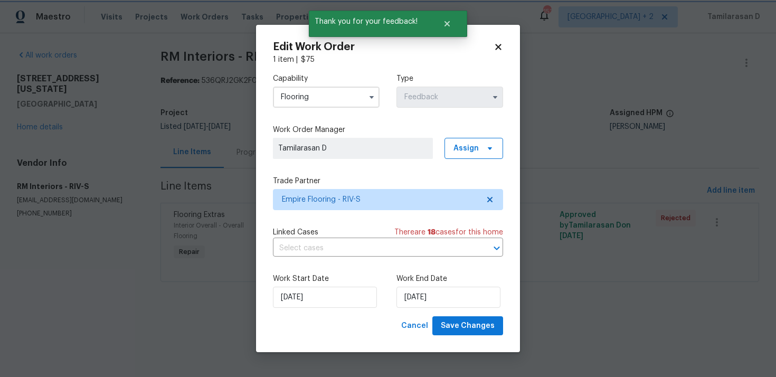
scroll to position [0, 0]
click at [423, 298] on input "29/09/2025" at bounding box center [448, 297] width 104 height 21
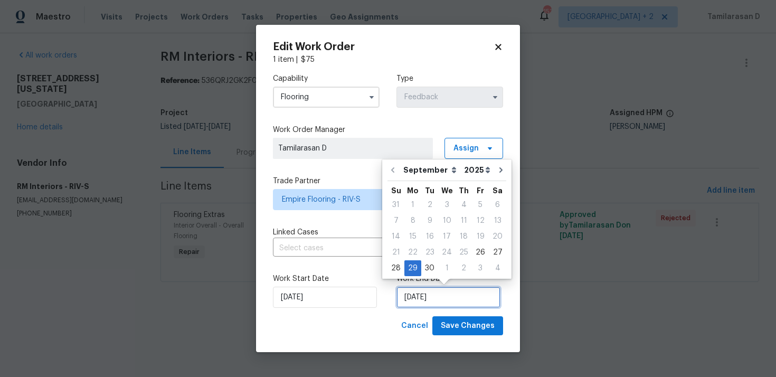
click at [419, 296] on input "29/09/2025" at bounding box center [448, 297] width 104 height 21
click at [327, 295] on input "26/09/2025" at bounding box center [325, 297] width 104 height 21
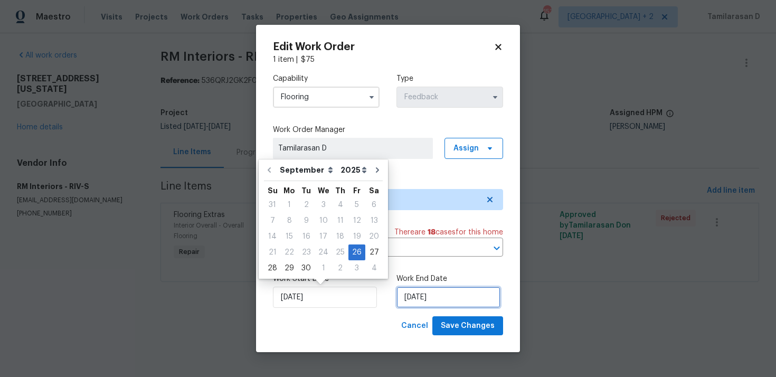
click at [433, 287] on input "29/09/2025" at bounding box center [448, 297] width 104 height 21
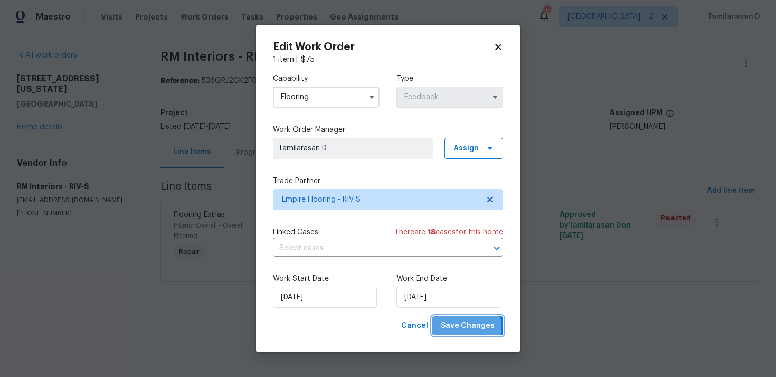
click at [468, 327] on span "Save Changes" at bounding box center [468, 325] width 54 height 13
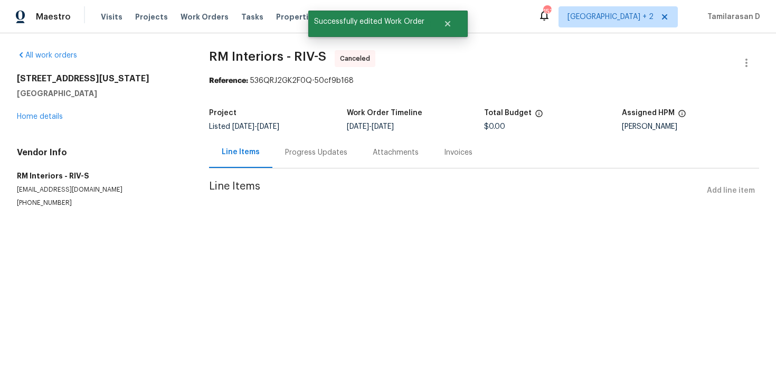
click at [301, 158] on div "Progress Updates" at bounding box center [316, 152] width 88 height 31
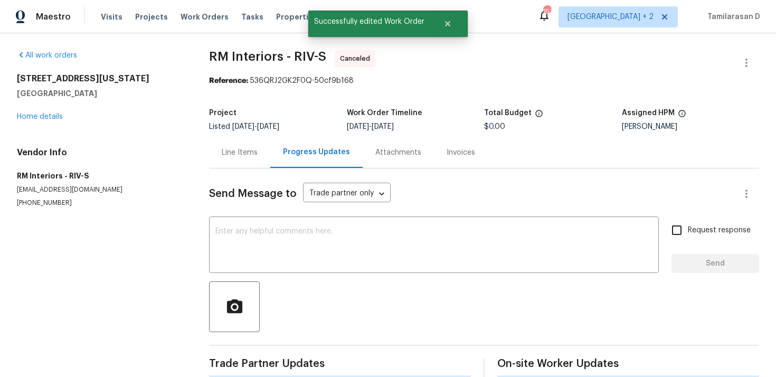
scroll to position [172, 0]
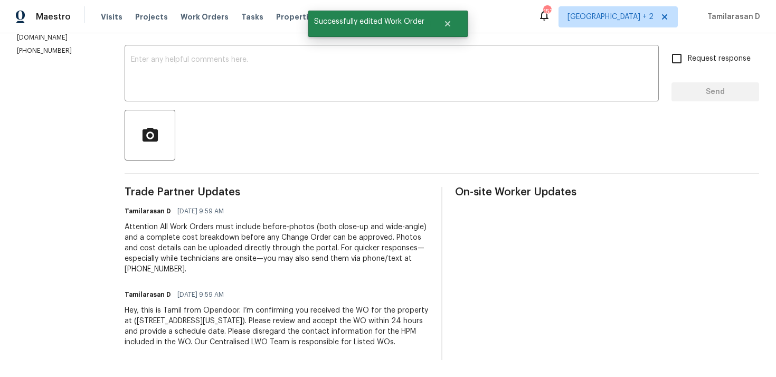
click at [233, 315] on div "Hey, this is Tamil from Opendoor. I’m confirming you received the WO for the pr…" at bounding box center [277, 326] width 304 height 42
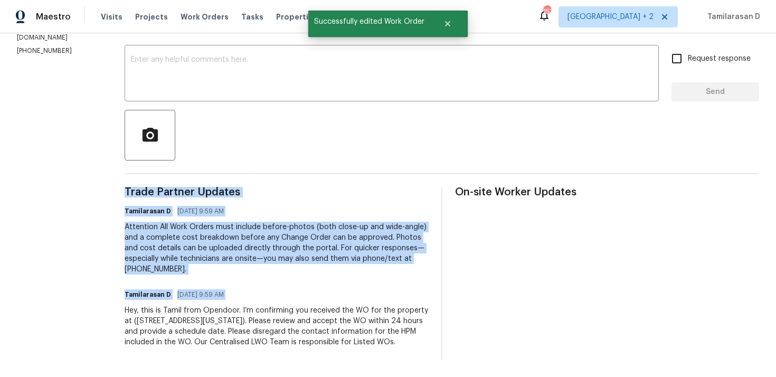
copy div "Trade Partner Updates Tamilarasan D 09/26/2025 9:59 AM Attention All Work Order…"
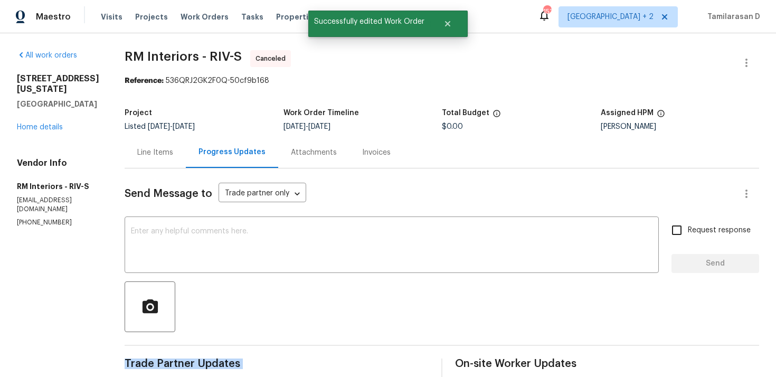
click at [34, 121] on div "212 S Wisconsin St Fallbrook, CA 92028 Home details" at bounding box center [58, 102] width 82 height 59
click at [35, 124] on link "Home details" at bounding box center [40, 127] width 46 height 7
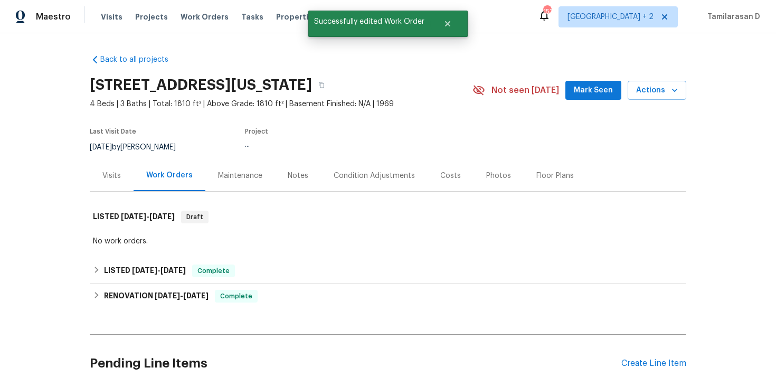
scroll to position [93, 0]
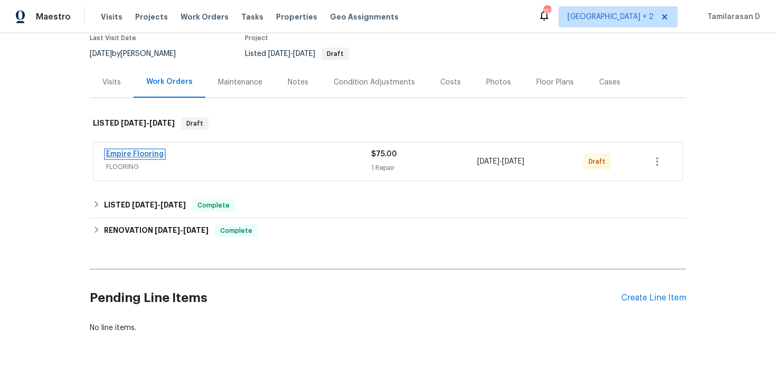
click at [126, 157] on link "Empire Flooring" at bounding box center [135, 153] width 58 height 7
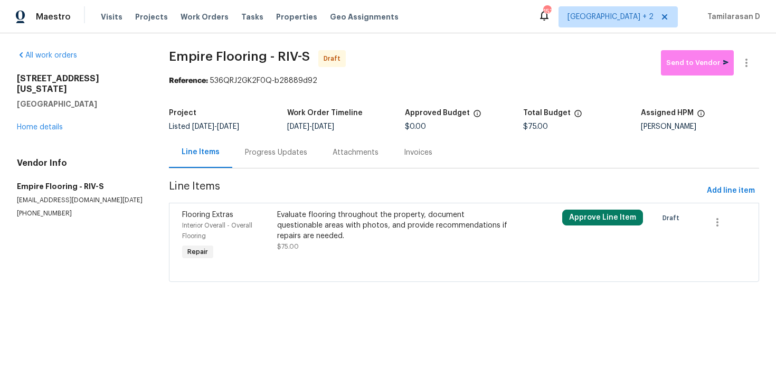
click at [279, 146] on div "Progress Updates" at bounding box center [276, 152] width 88 height 31
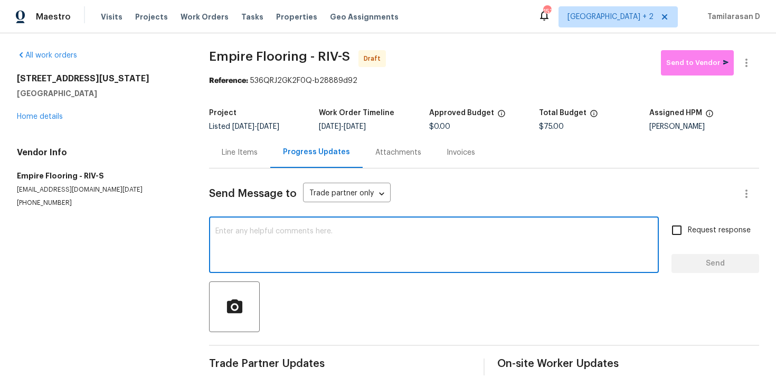
click at [233, 245] on textarea at bounding box center [433, 246] width 437 height 37
paste textarea "Hey, this is Tamil from Opendoor. I’m confirming you received the WO for the pr…"
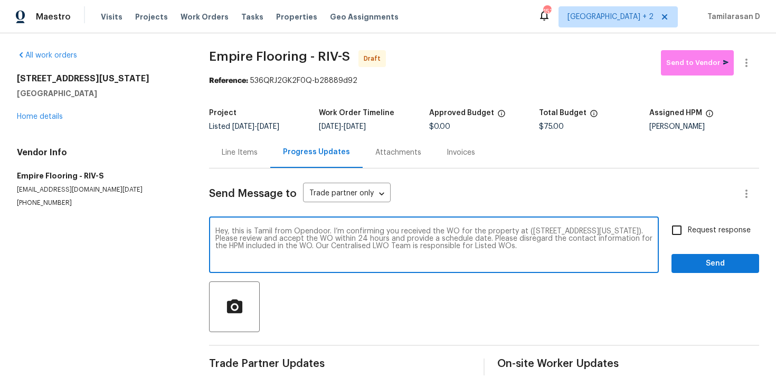
scroll to position [15, 0]
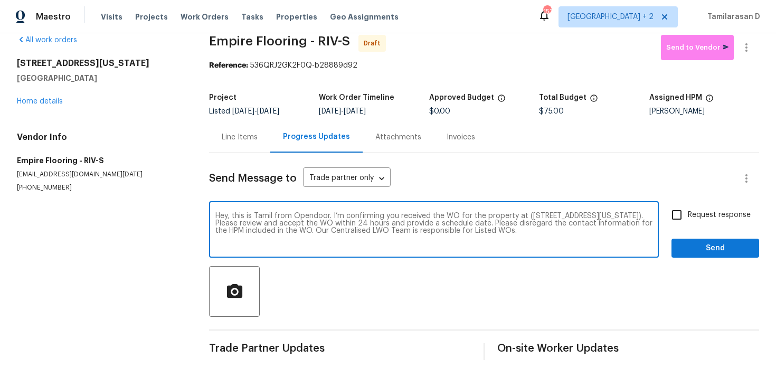
type textarea "Hey, this is Tamil from Opendoor. I’m confirming you received the WO for the pr…"
click at [697, 217] on span "Request response" at bounding box center [719, 215] width 63 height 11
click at [688, 217] on input "Request response" at bounding box center [677, 215] width 22 height 22
checkbox input "true"
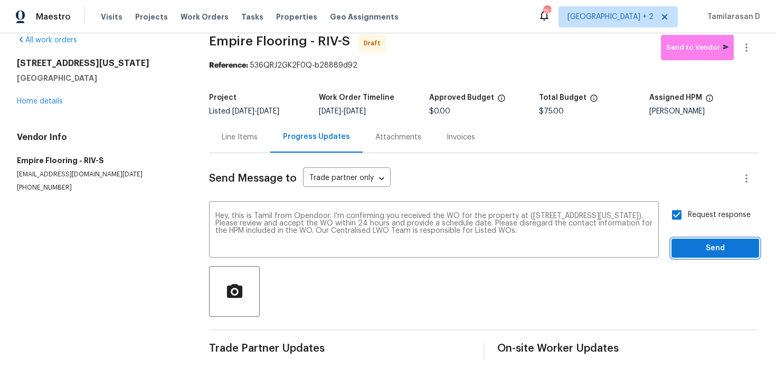
click at [709, 244] on span "Send" at bounding box center [715, 248] width 71 height 13
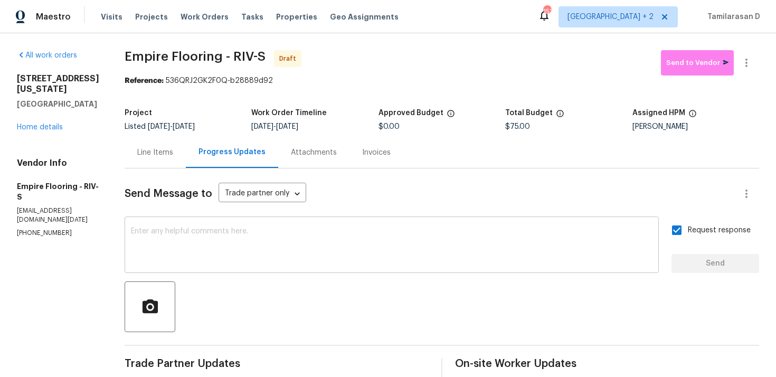
click at [234, 269] on div "x ​" at bounding box center [392, 246] width 534 height 54
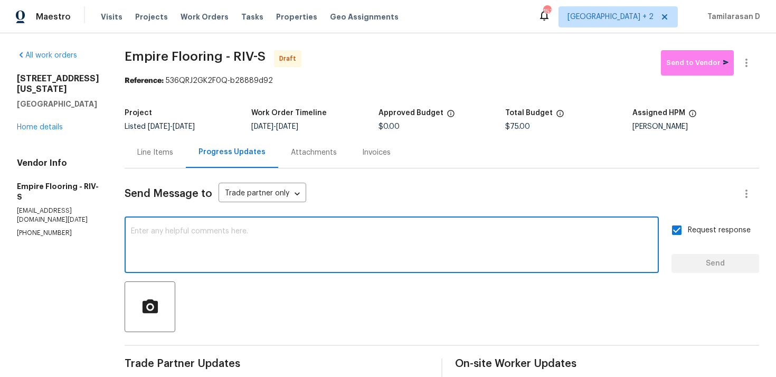
paste textarea "Attention All Work Orders must include before-photos (both close-up and wide-an…"
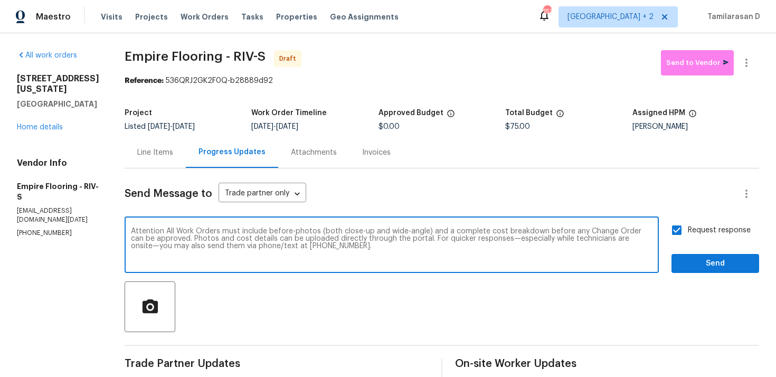
type textarea "Attention All Work Orders must include before-photos (both close-up and wide-an…"
click at [715, 268] on span "Send" at bounding box center [715, 263] width 71 height 13
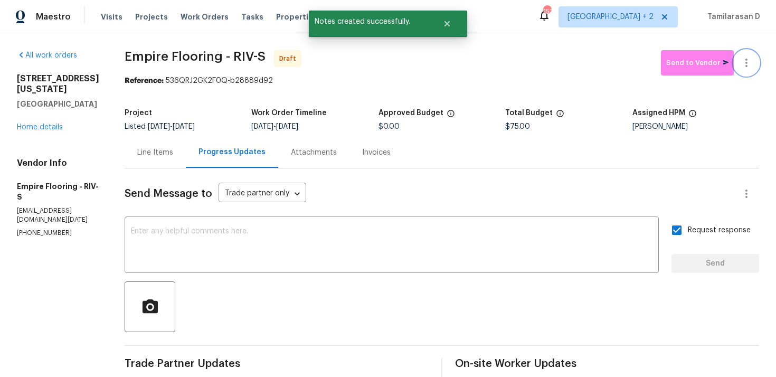
click at [750, 74] on button "button" at bounding box center [746, 62] width 25 height 25
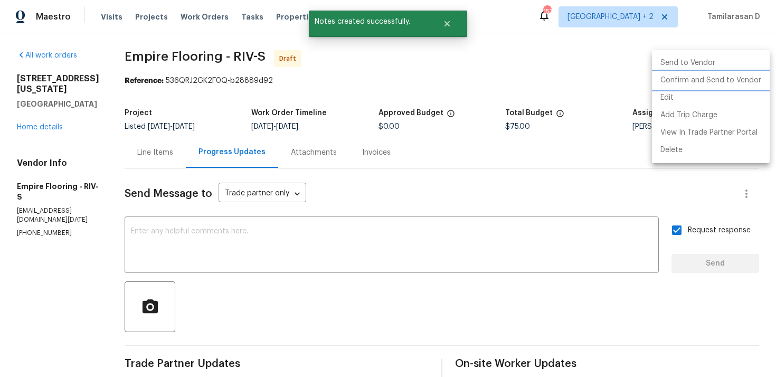
click at [699, 77] on li "Confirm and Send to Vendor" at bounding box center [711, 80] width 118 height 17
click at [413, 91] on div at bounding box center [388, 188] width 776 height 377
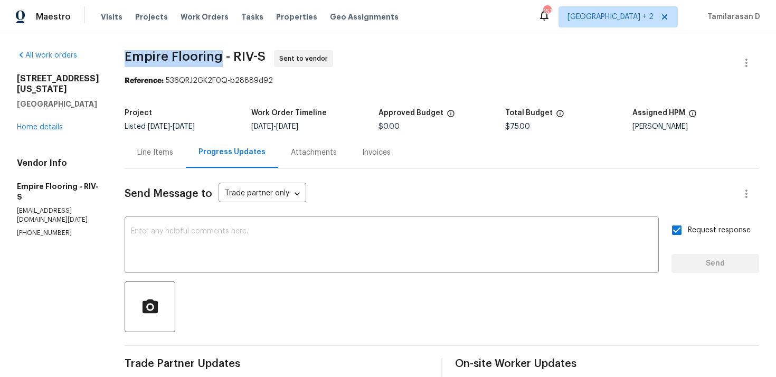
drag, startPoint x: 137, startPoint y: 56, endPoint x: 233, endPoint y: 55, distance: 96.1
click at [233, 55] on div "All work orders 212 S Wisconsin St Fallbrook, CA 92028 Home details Vendor Info…" at bounding box center [388, 290] width 776 height 515
copy span "Empire Flooring"
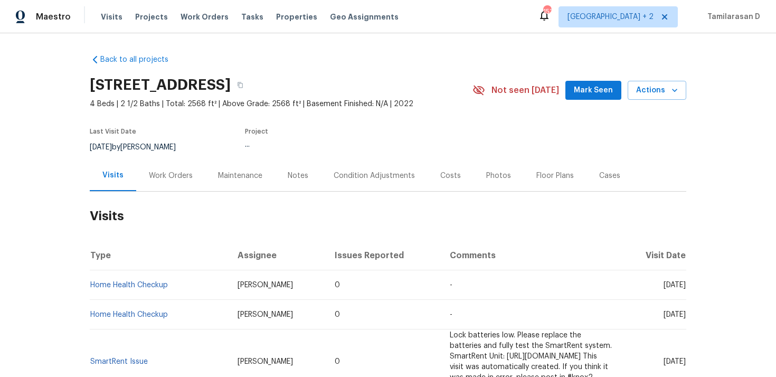
click at [149, 181] on div "Work Orders" at bounding box center [171, 176] width 44 height 11
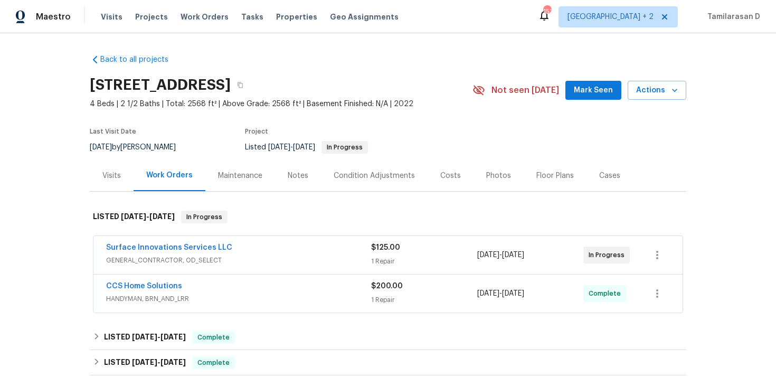
click at [172, 241] on div "Surface Innovations Services LLC GENERAL_CONTRACTOR, OD_SELECT $125.00 1 Repair…" at bounding box center [387, 255] width 589 height 38
click at [171, 249] on link "Surface Innovations Services LLC" at bounding box center [169, 247] width 126 height 7
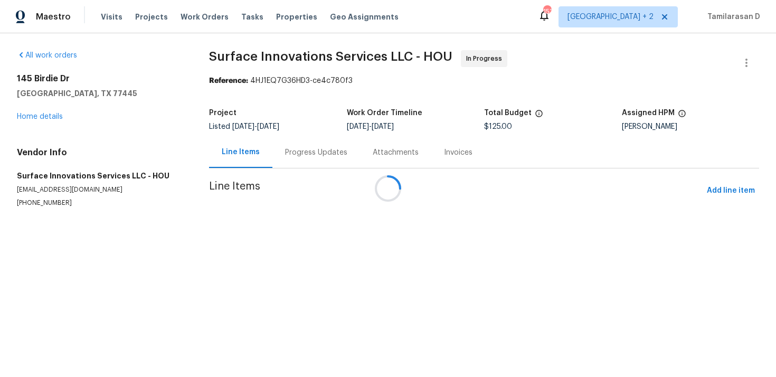
click at [292, 160] on div "Progress Updates" at bounding box center [316, 152] width 88 height 31
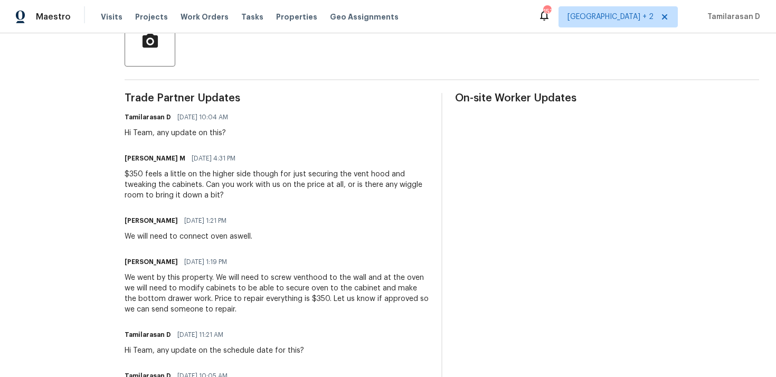
scroll to position [264, 0]
click at [238, 183] on div "$350 feels a little on the higher side though for just securing the vent hood a…" at bounding box center [277, 187] width 304 height 32
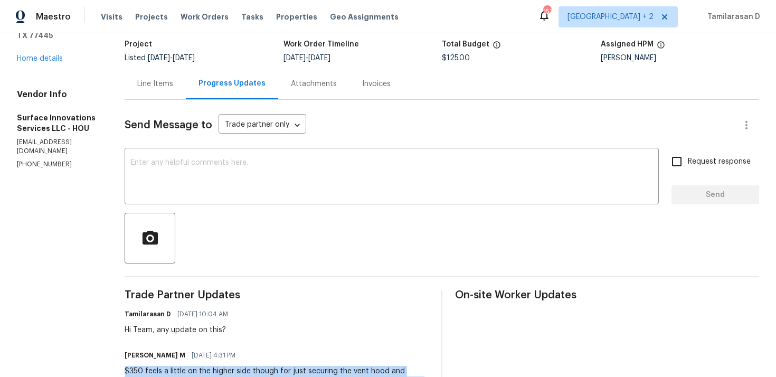
scroll to position [66, 0]
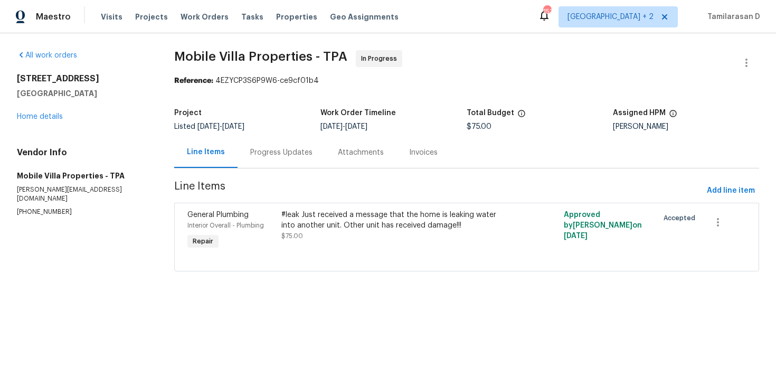
click at [285, 154] on div "Progress Updates" at bounding box center [281, 152] width 62 height 11
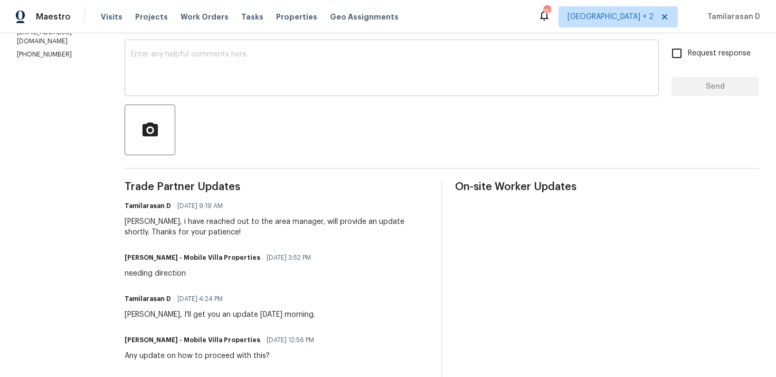
scroll to position [224, 0]
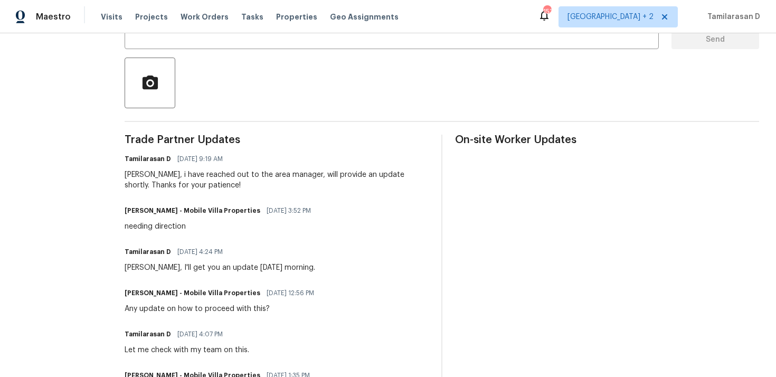
click at [177, 163] on span "09/26/2025 9:19 AM" at bounding box center [199, 159] width 45 height 11
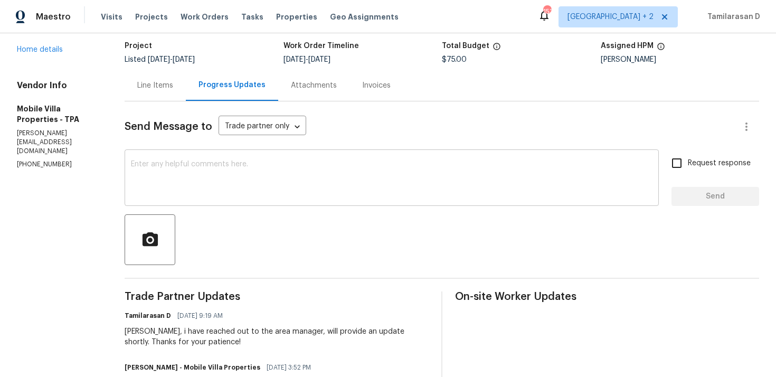
scroll to position [0, 0]
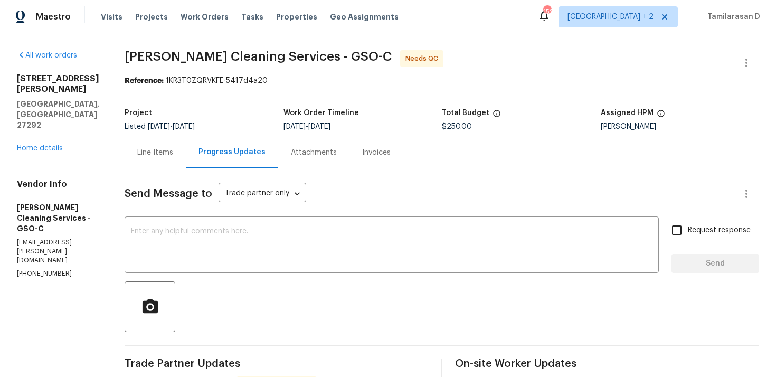
scroll to position [183, 0]
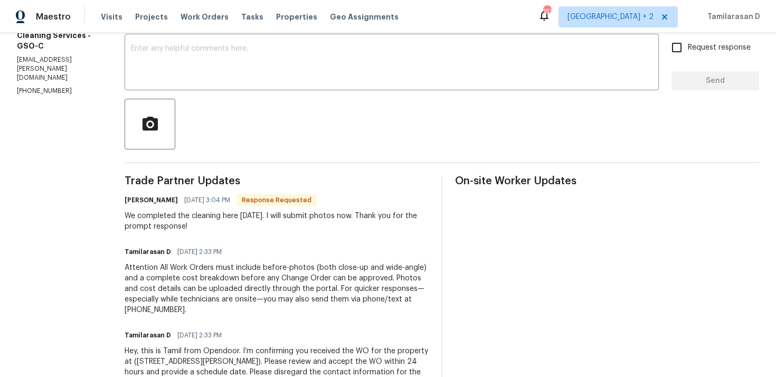
click at [214, 221] on div "We completed the cleaning here [DATE]. I will submit photos now. Thank you for …" at bounding box center [277, 221] width 304 height 21
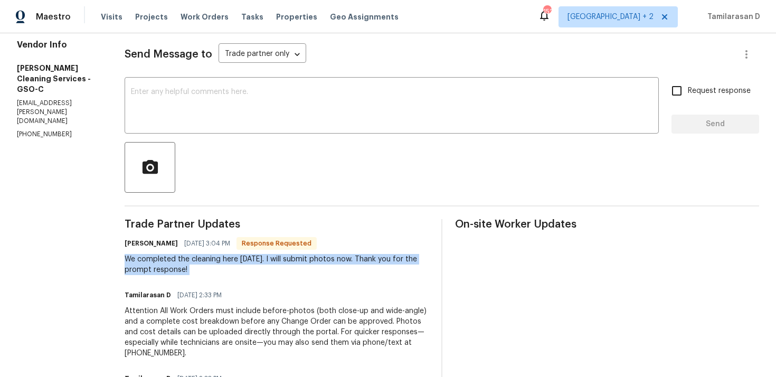
scroll to position [138, 0]
click at [170, 96] on textarea at bounding box center [392, 107] width 522 height 37
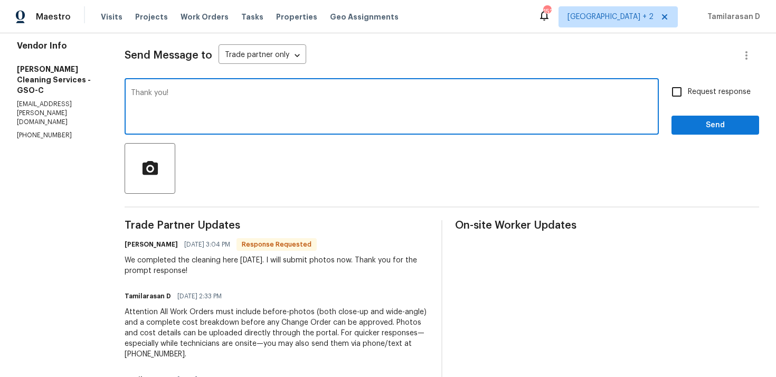
type textarea "Thank you!"
click at [673, 126] on button "Send" at bounding box center [715, 126] width 88 height 20
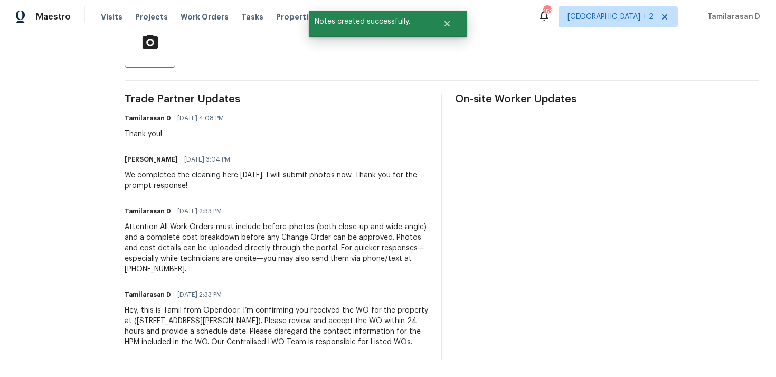
scroll to position [0, 0]
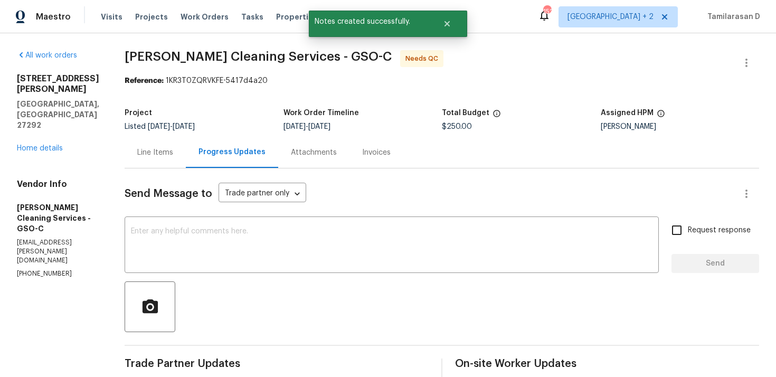
click at [159, 155] on div "Line Items" at bounding box center [155, 152] width 36 height 11
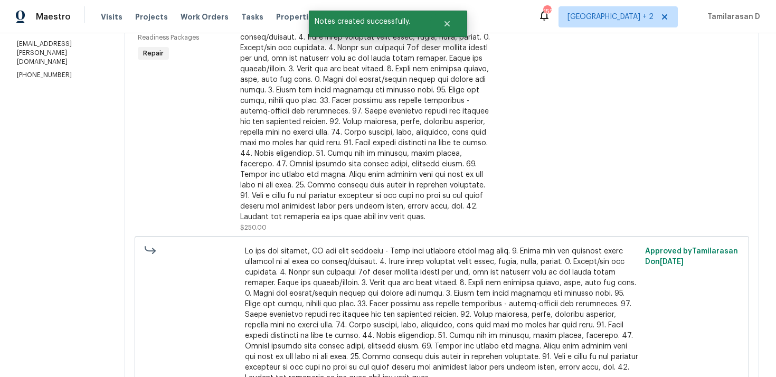
scroll to position [248, 0]
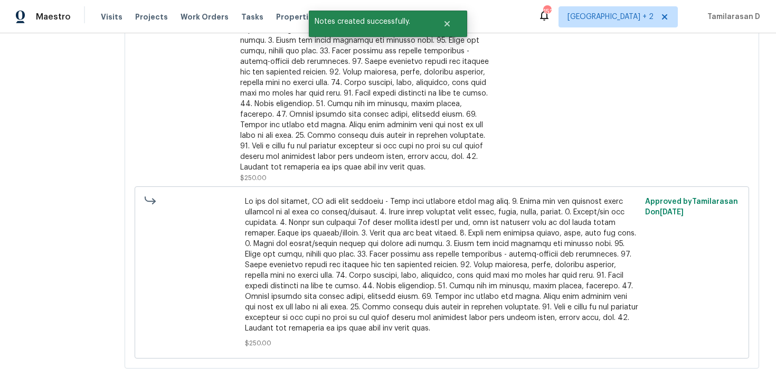
click at [291, 131] on div at bounding box center [365, 66] width 250 height 211
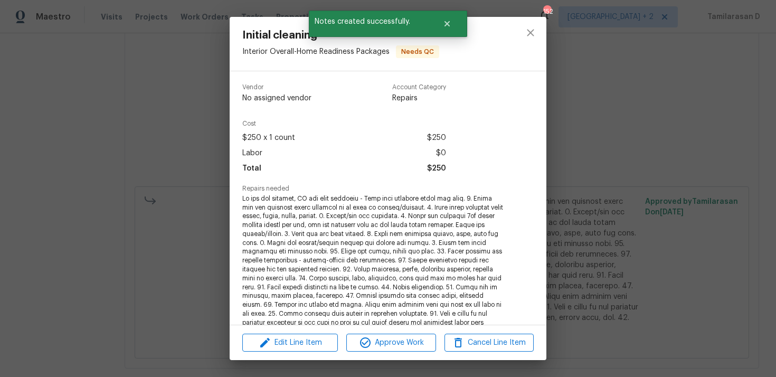
scroll to position [215, 0]
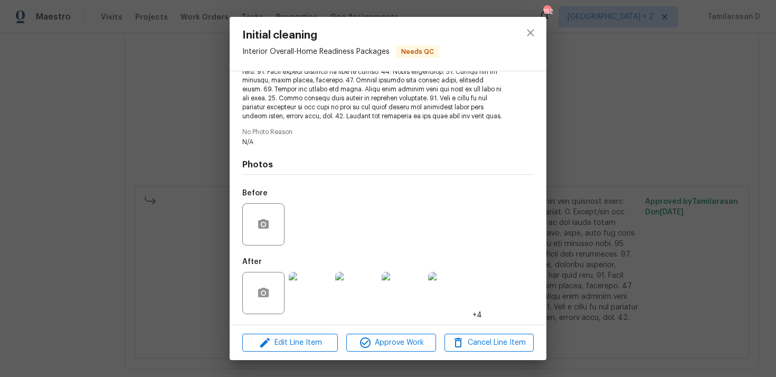
click at [314, 301] on img at bounding box center [310, 293] width 42 height 42
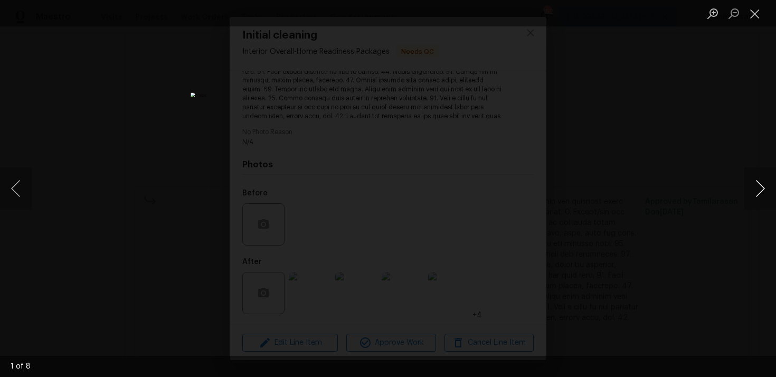
click at [754, 194] on button "Next image" at bounding box center [760, 188] width 32 height 42
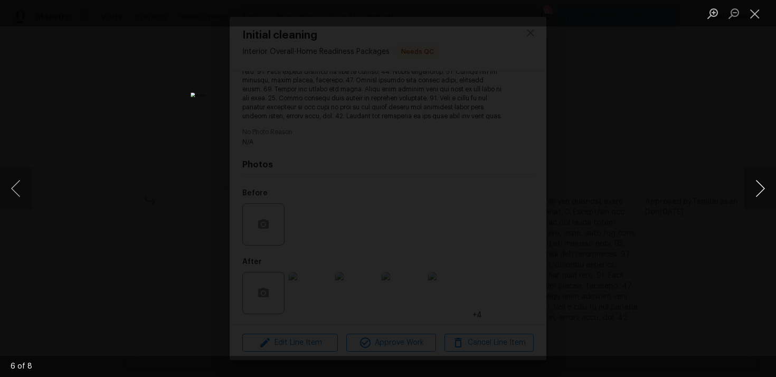
click at [754, 194] on button "Next image" at bounding box center [760, 188] width 32 height 42
click at [756, 12] on button "Close lightbox" at bounding box center [754, 13] width 21 height 18
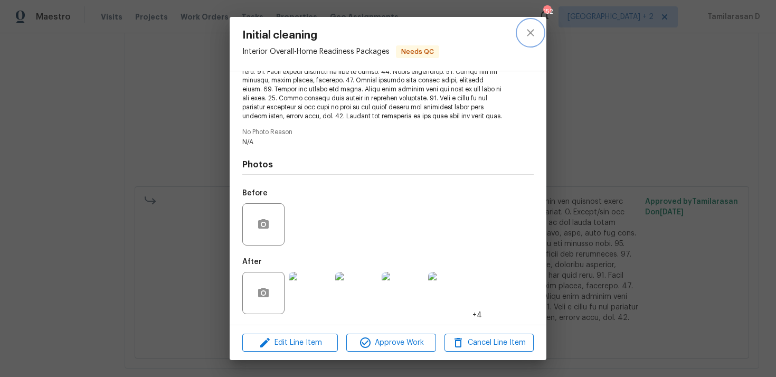
click at [536, 34] on icon "close" at bounding box center [530, 32] width 13 height 13
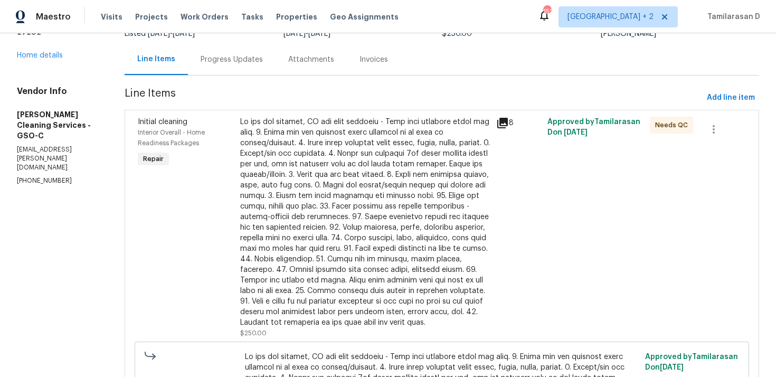
scroll to position [0, 0]
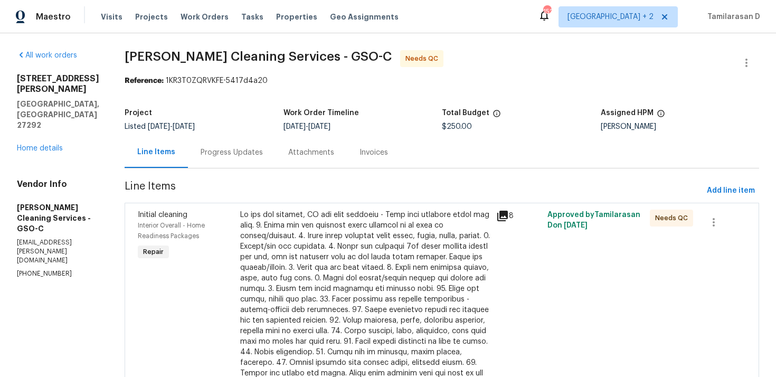
click at [201, 150] on div "Progress Updates" at bounding box center [232, 152] width 62 height 11
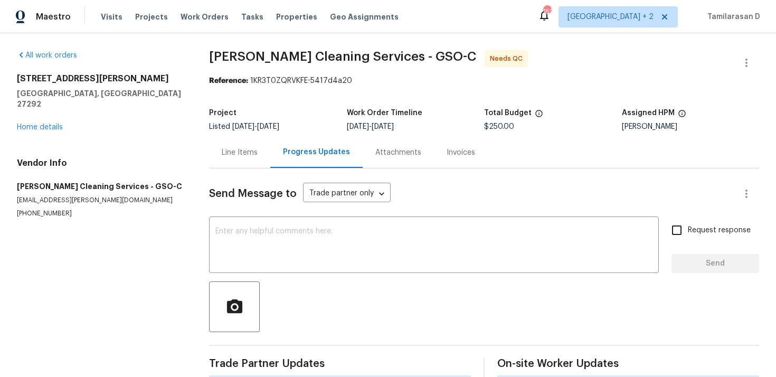
scroll to position [264, 0]
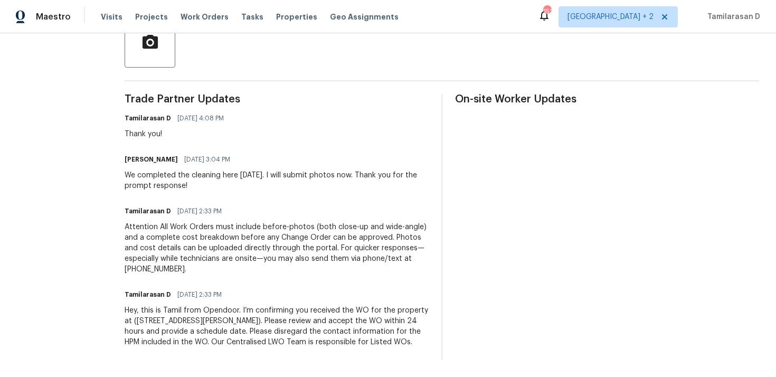
click at [182, 182] on div "We completed the cleaning here [DATE]. I will submit photos now. Thank you for …" at bounding box center [277, 180] width 304 height 21
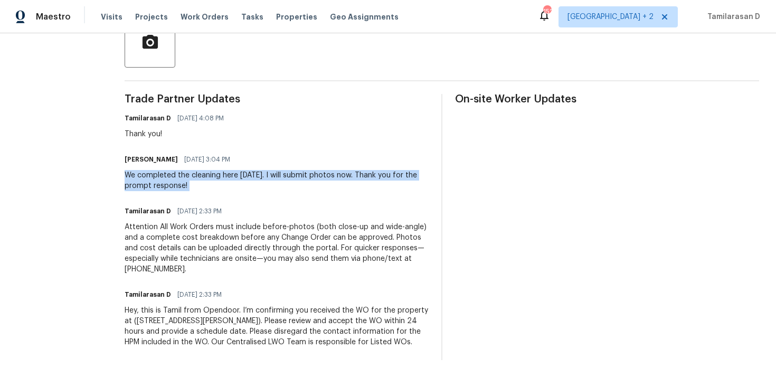
copy div "We completed the cleaning here [DATE]. I will submit photos now. Thank you for …"
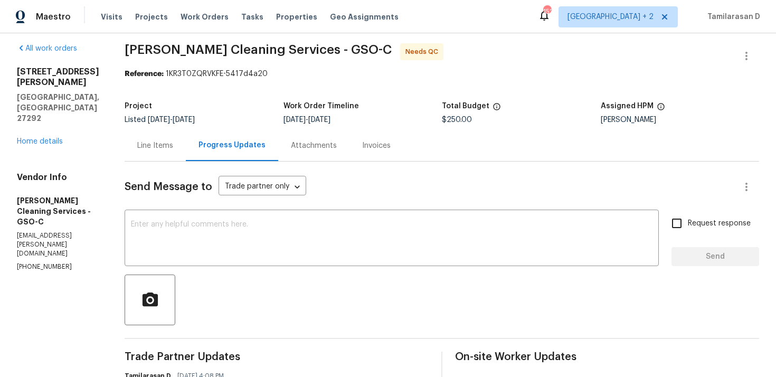
scroll to position [0, 0]
